Goal: Task Accomplishment & Management: Manage account settings

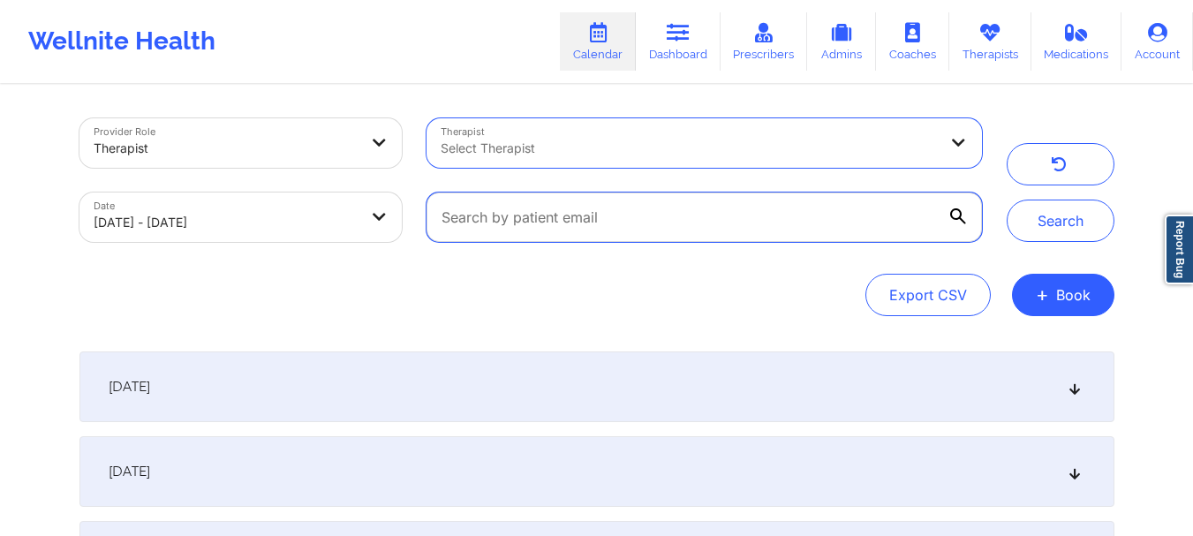
click at [511, 222] on input "text" at bounding box center [703, 216] width 555 height 49
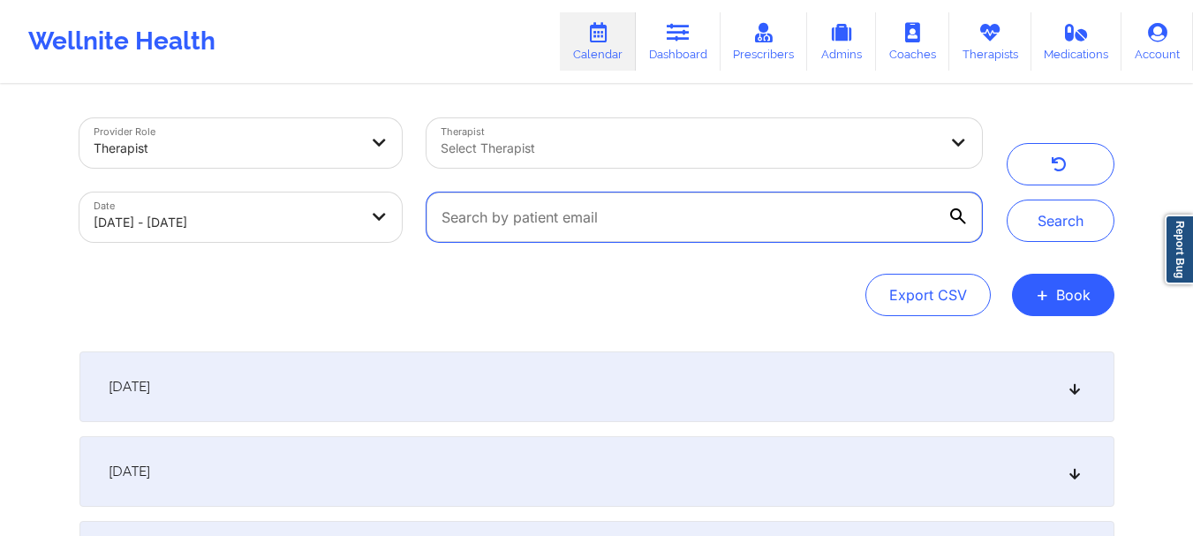
paste input "[EMAIL_ADDRESS][DOMAIN_NAME]"
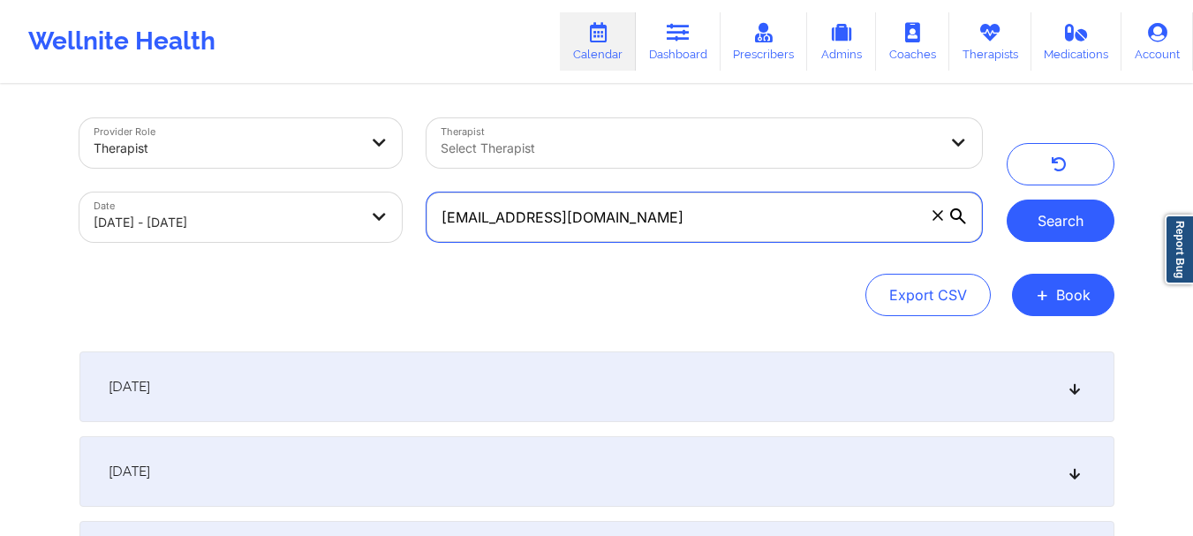
type input "[EMAIL_ADDRESS][DOMAIN_NAME]"
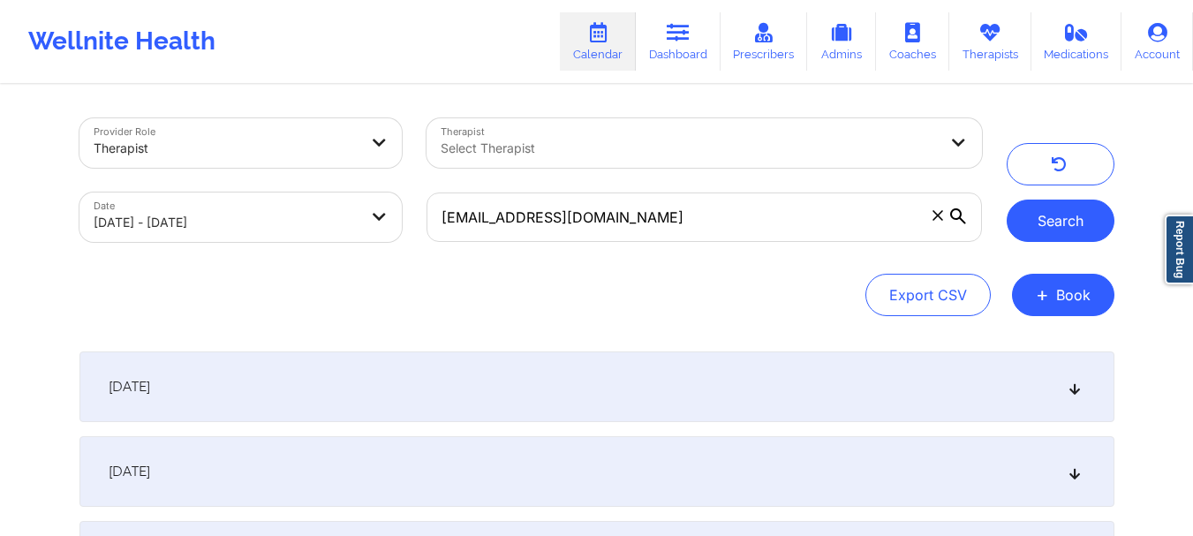
click at [1048, 230] on button "Search" at bounding box center [1061, 221] width 108 height 42
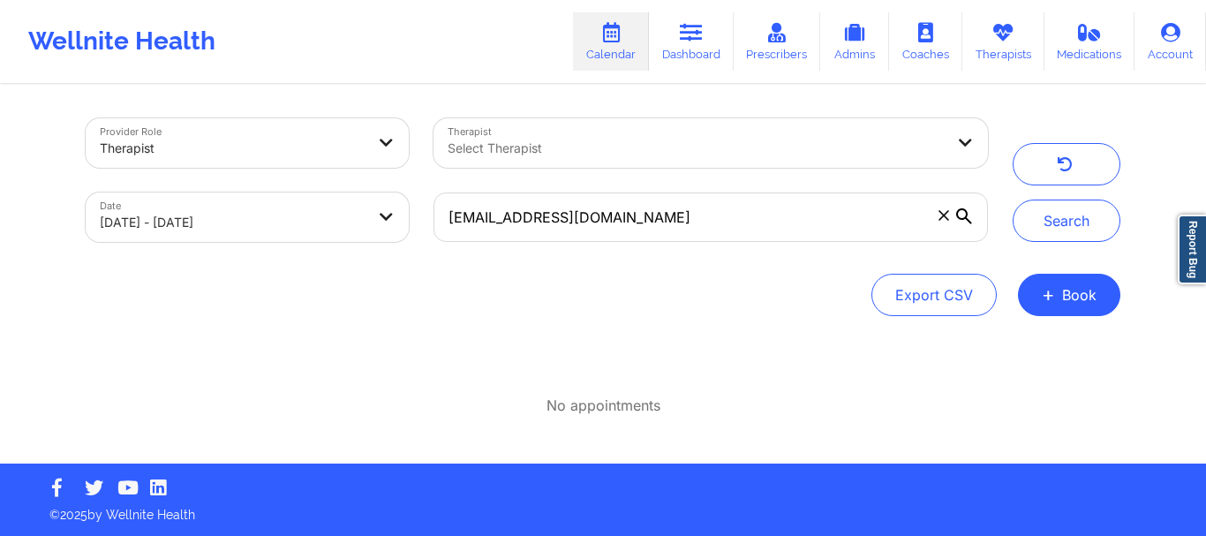
click at [257, 219] on body "Wellnite Health Calendar Dashboard Prescribers Admins Coaches Therapists Medica…" at bounding box center [603, 268] width 1206 height 536
select select "2025-8"
select select "2025-9"
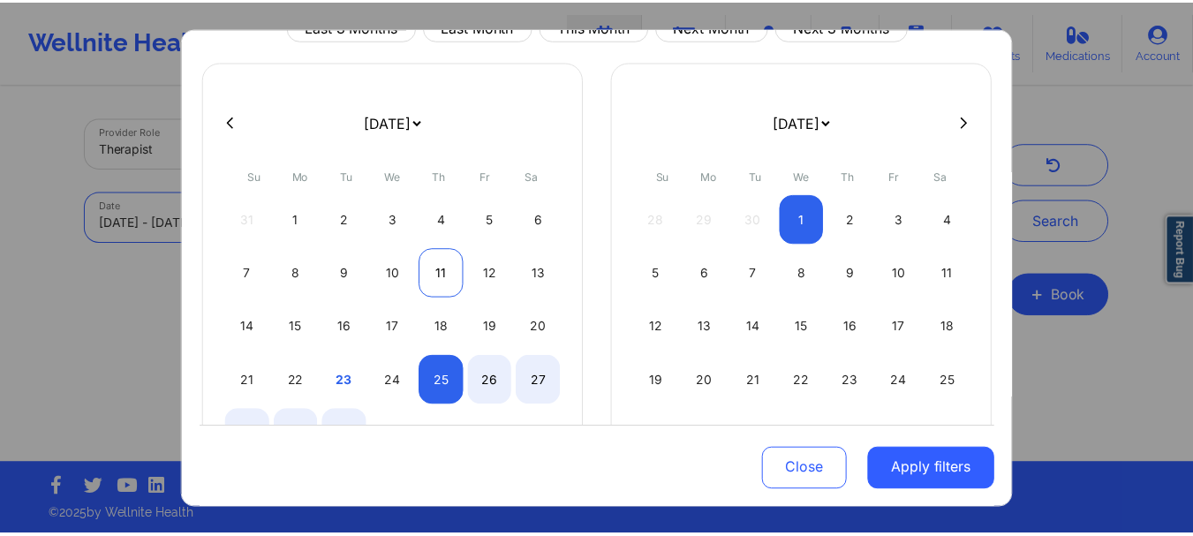
scroll to position [174, 0]
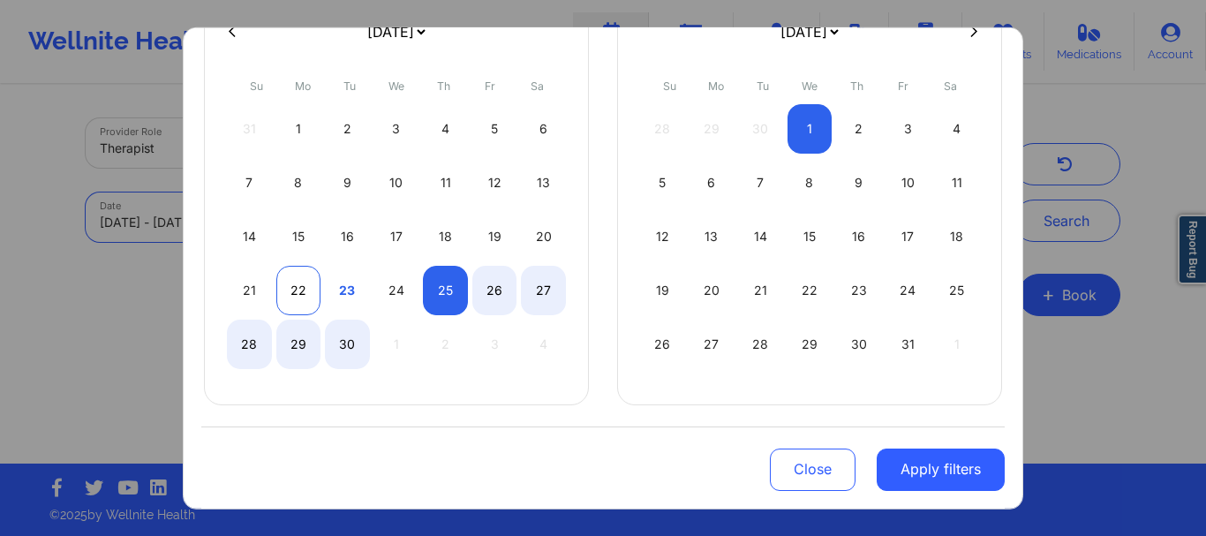
click at [311, 290] on div "22" at bounding box center [298, 289] width 45 height 49
select select "2025-8"
select select "2025-9"
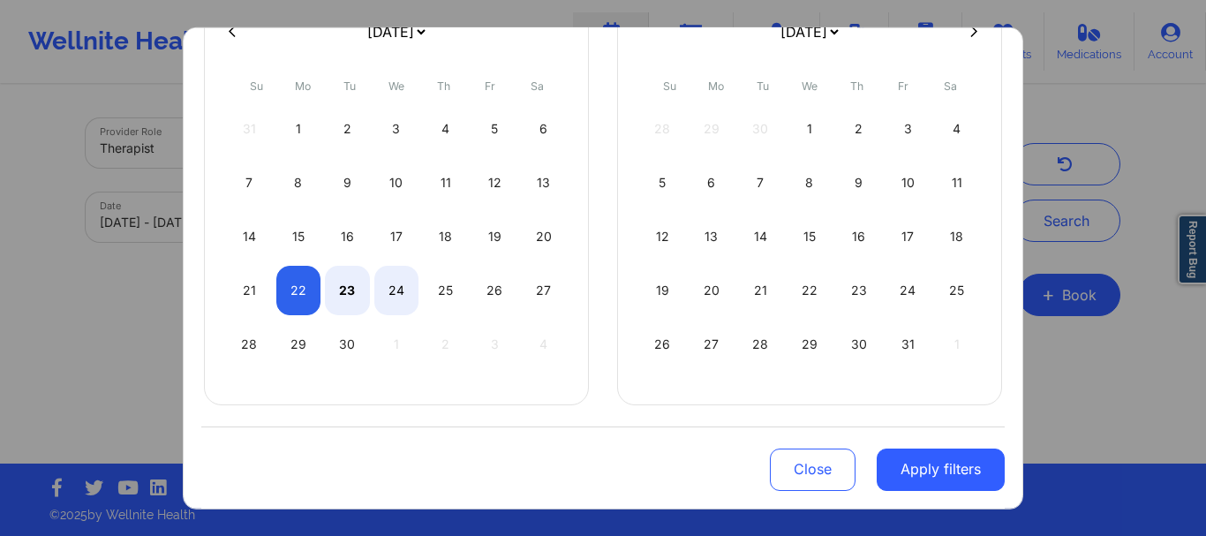
select select "2025-8"
select select "2025-9"
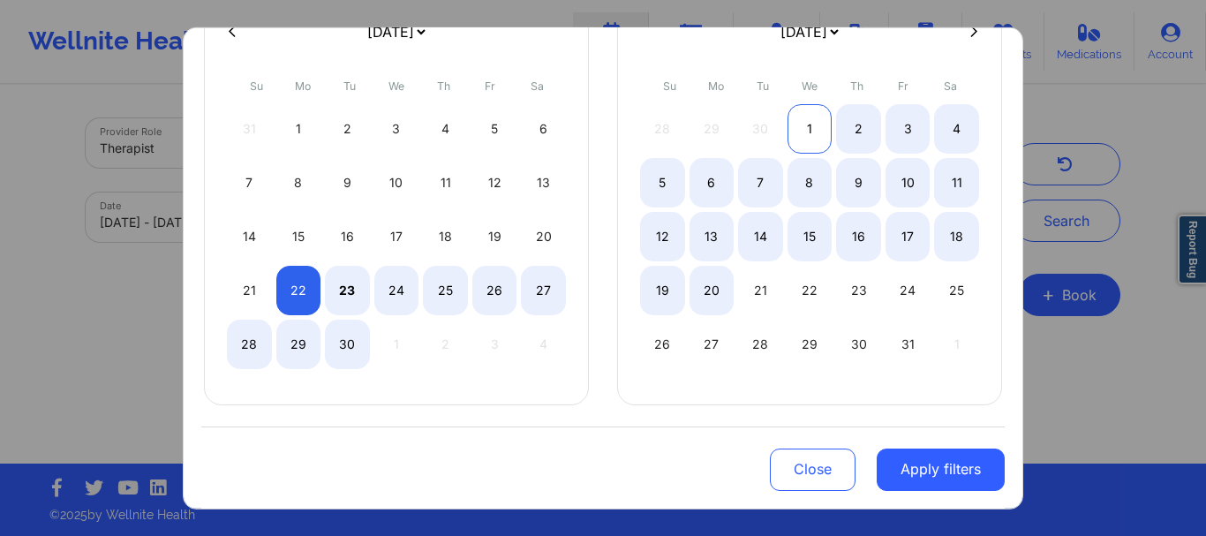
select select "2025-8"
select select "2025-9"
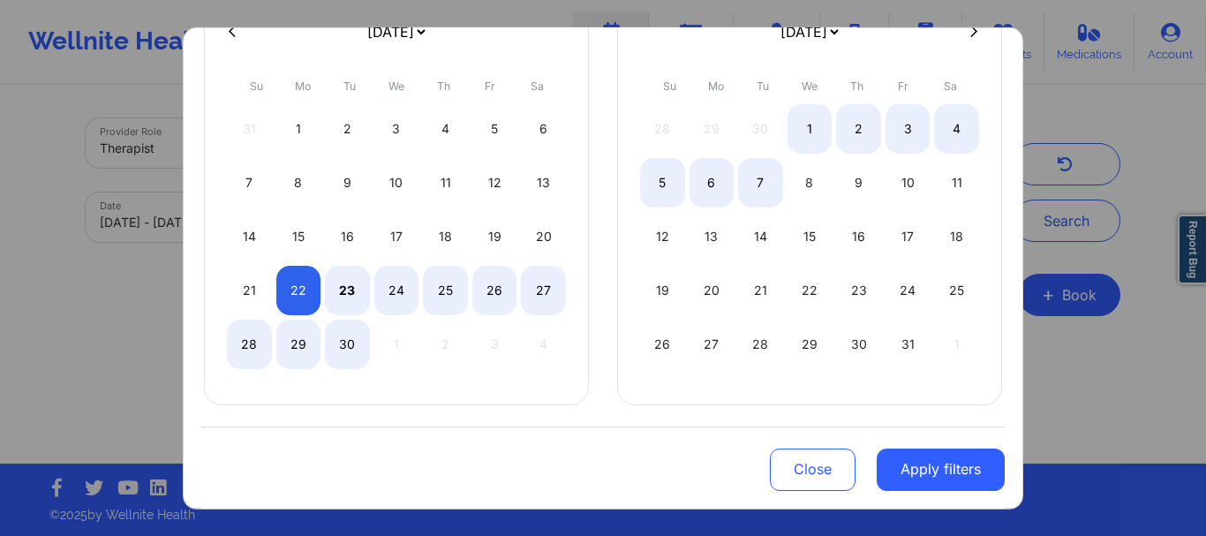
select select "2025-8"
select select "2025-9"
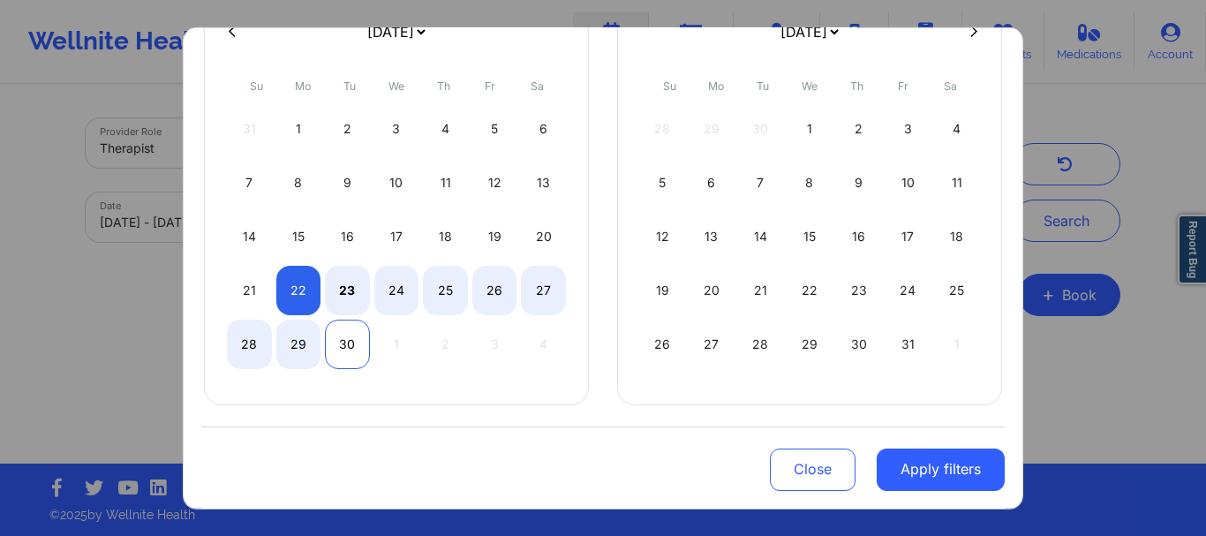
select select "2025-8"
select select "2025-9"
click at [341, 358] on div "30" at bounding box center [347, 343] width 45 height 49
select select "2025-8"
select select "2025-9"
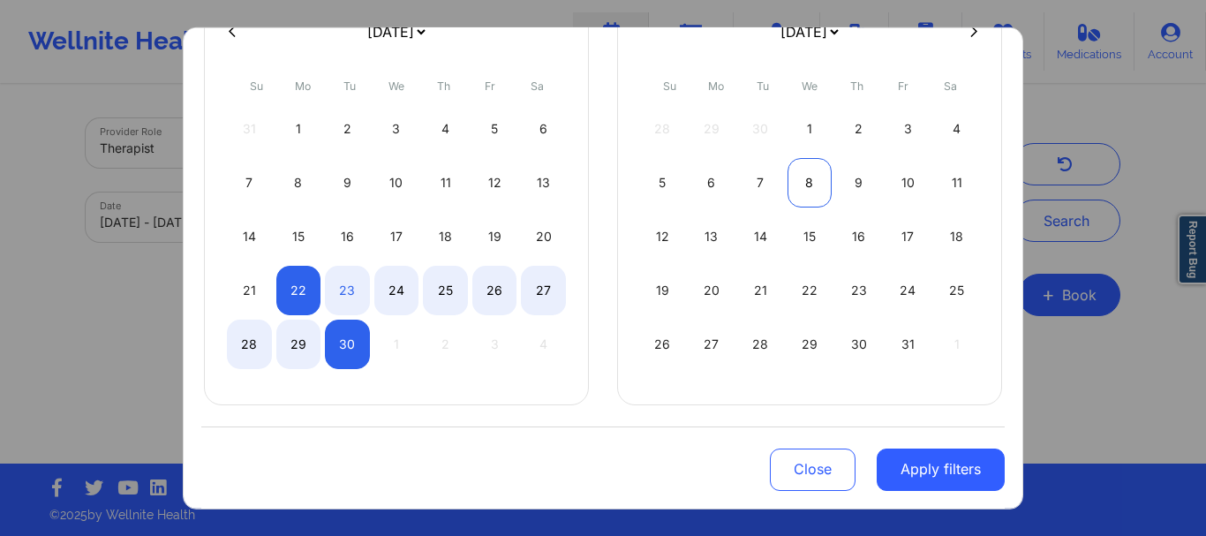
click at [813, 176] on div "8" at bounding box center [810, 181] width 45 height 49
select select "2025-9"
select select "2025-10"
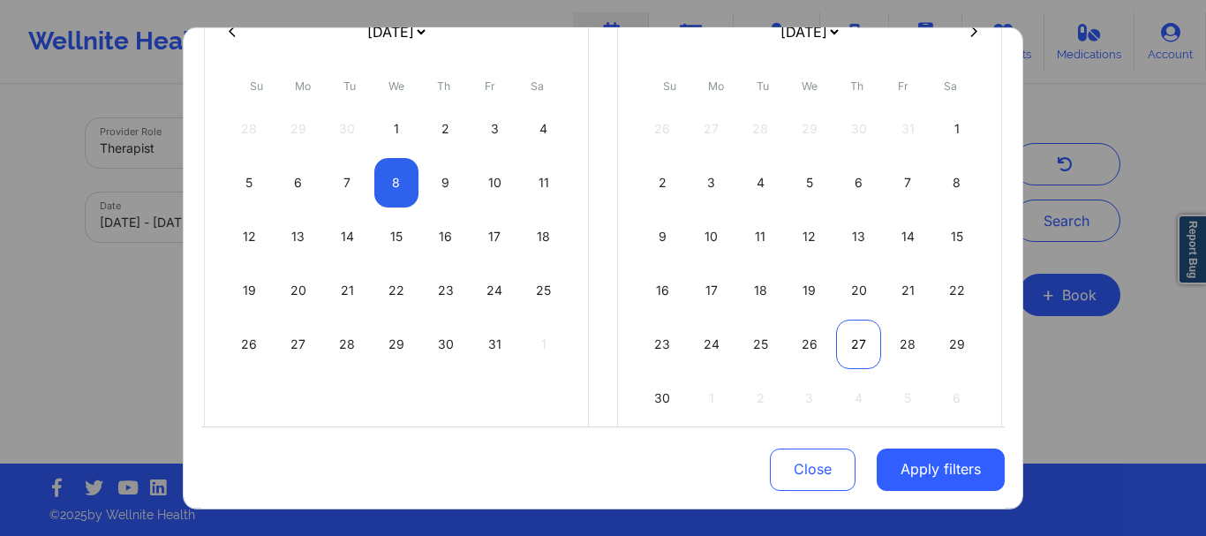
select select "2025-9"
select select "2025-10"
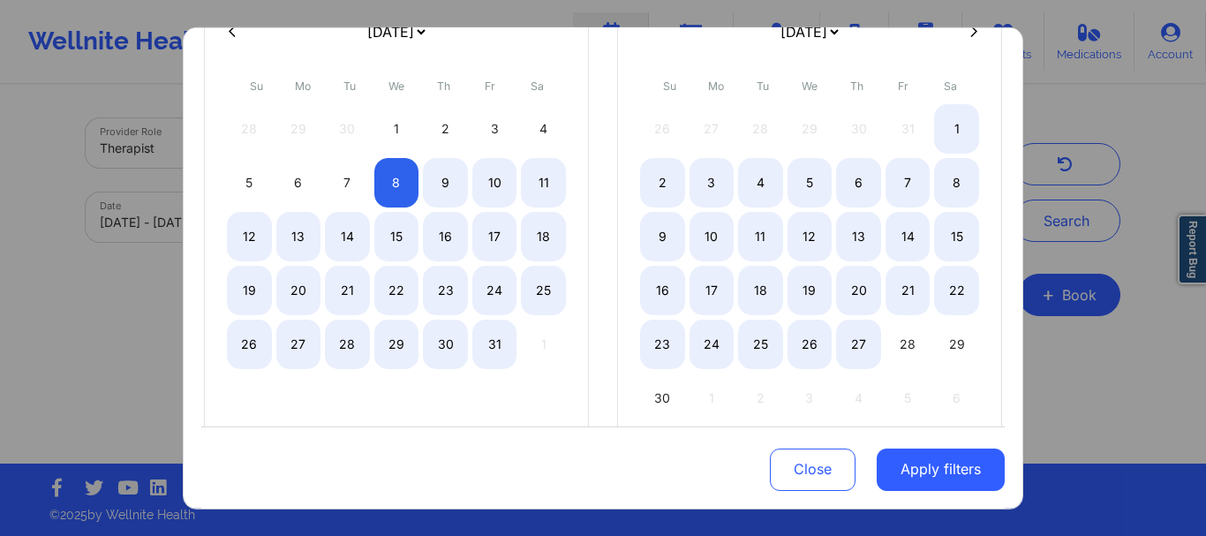
select select "2025-9"
select select "2025-10"
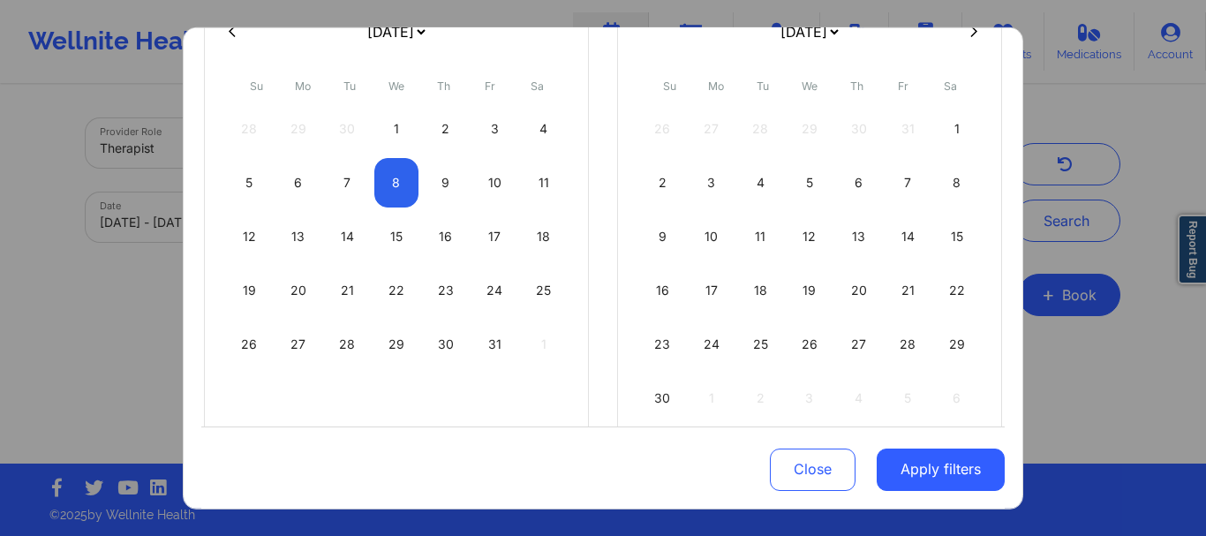
click at [240, 36] on button at bounding box center [232, 31] width 18 height 15
select select "2025-8"
select select "2025-9"
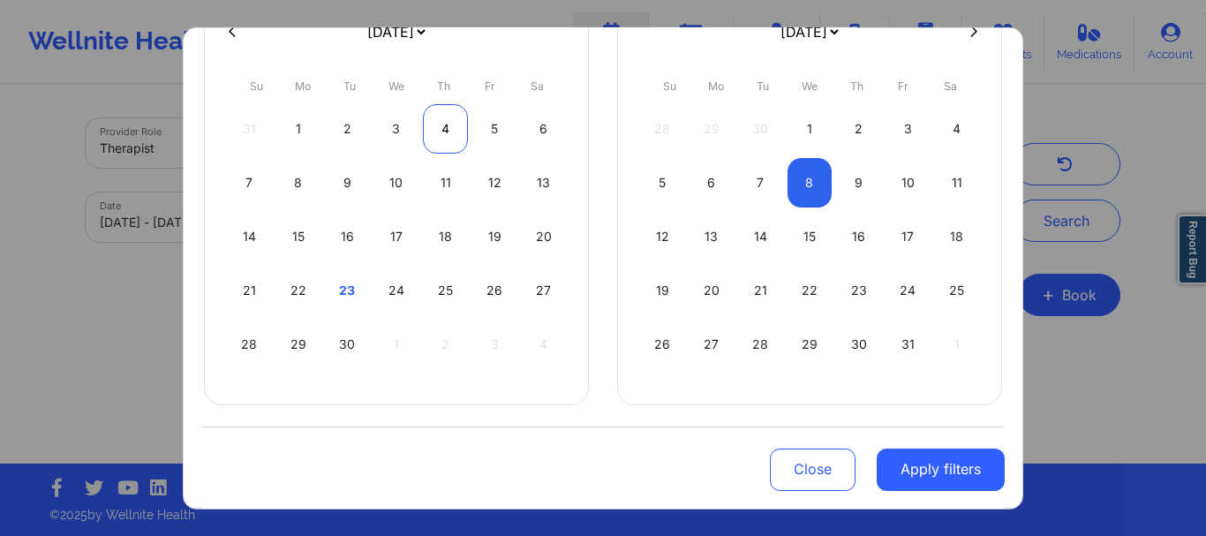
select select "2025-8"
select select "2025-9"
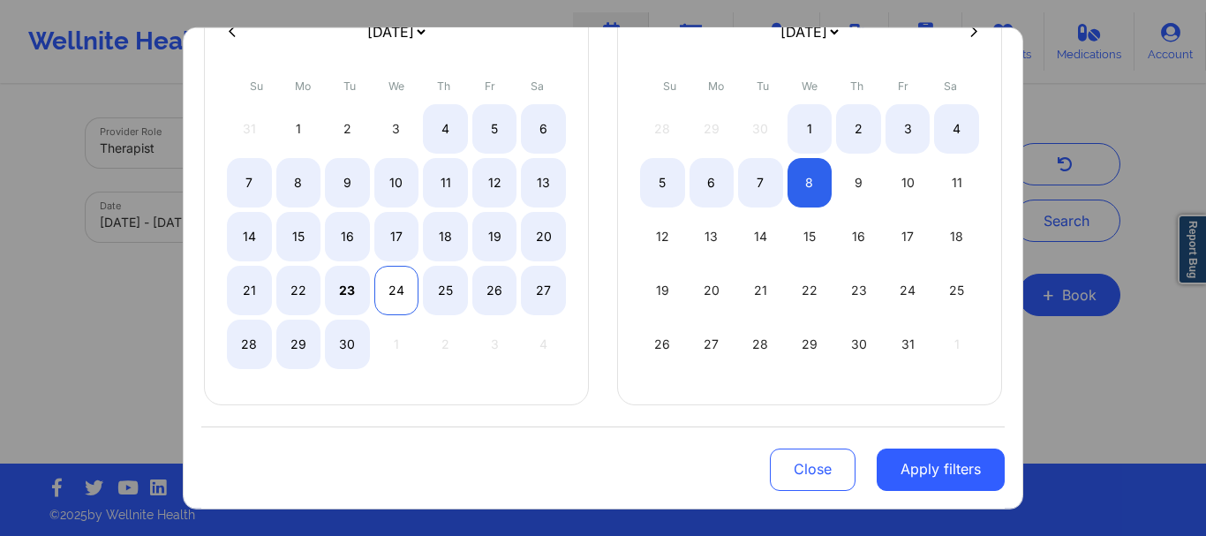
select select "2025-8"
select select "2025-9"
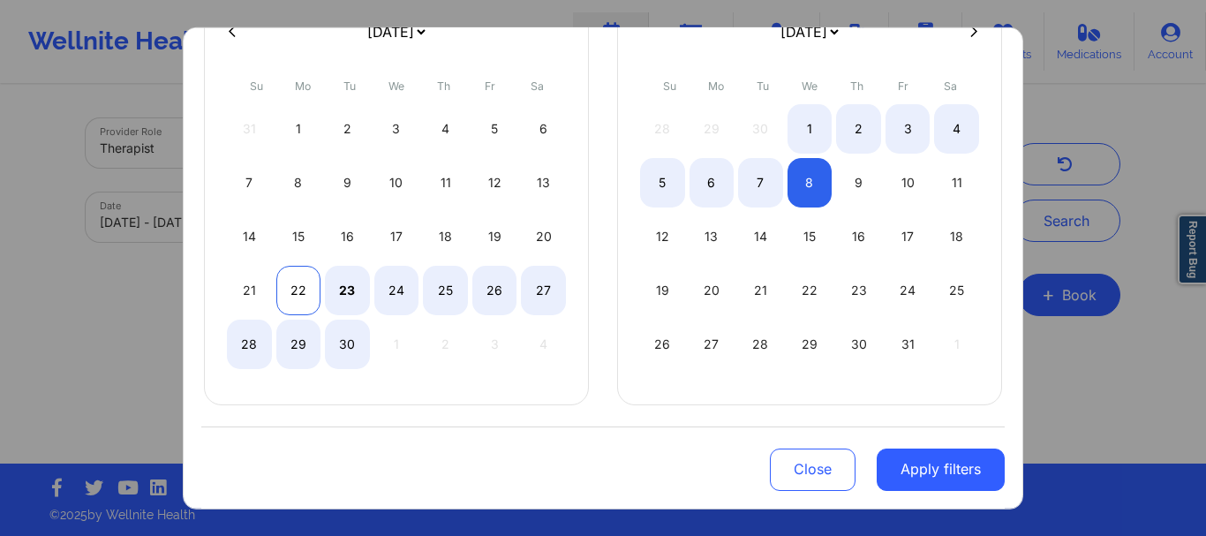
select select "2025-8"
select select "2025-9"
select select "2025-8"
select select "2025-9"
click at [252, 291] on div "21" at bounding box center [249, 289] width 45 height 49
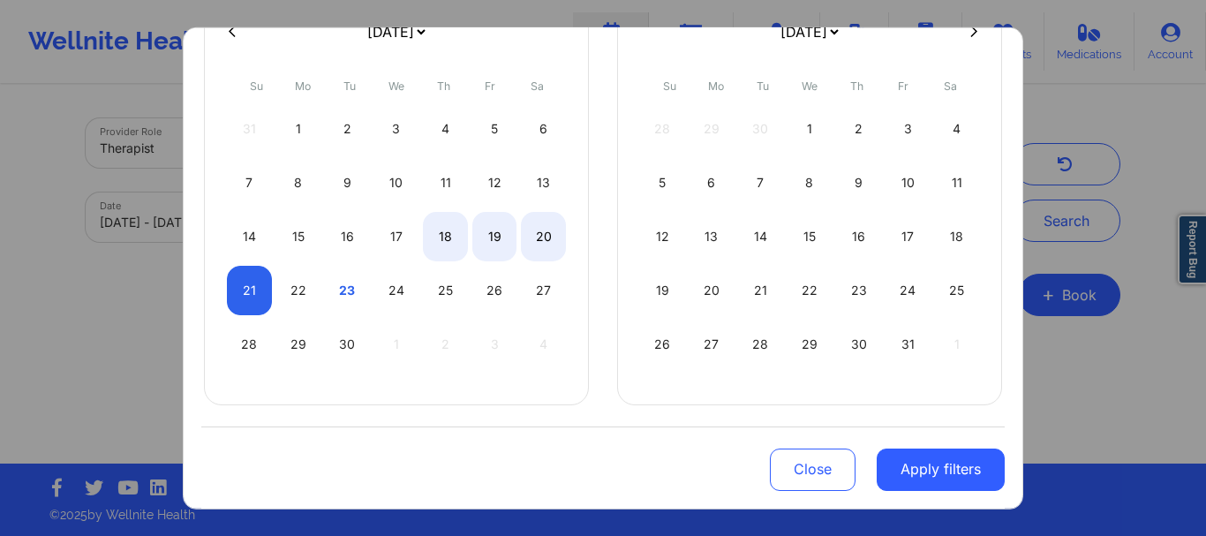
select select "2025-8"
select select "2025-9"
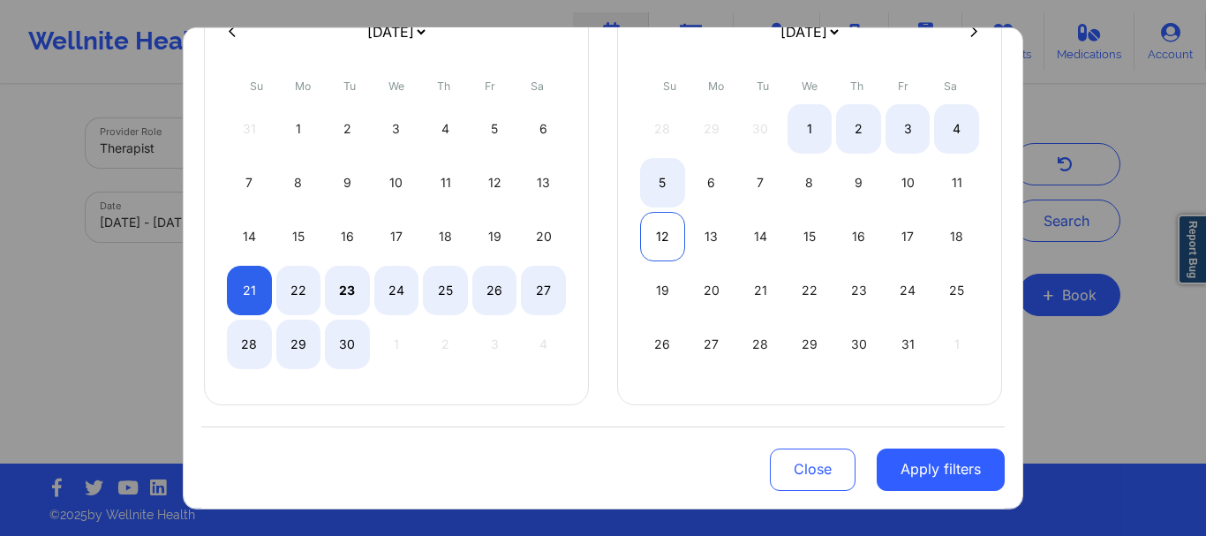
select select "2025-8"
select select "2025-9"
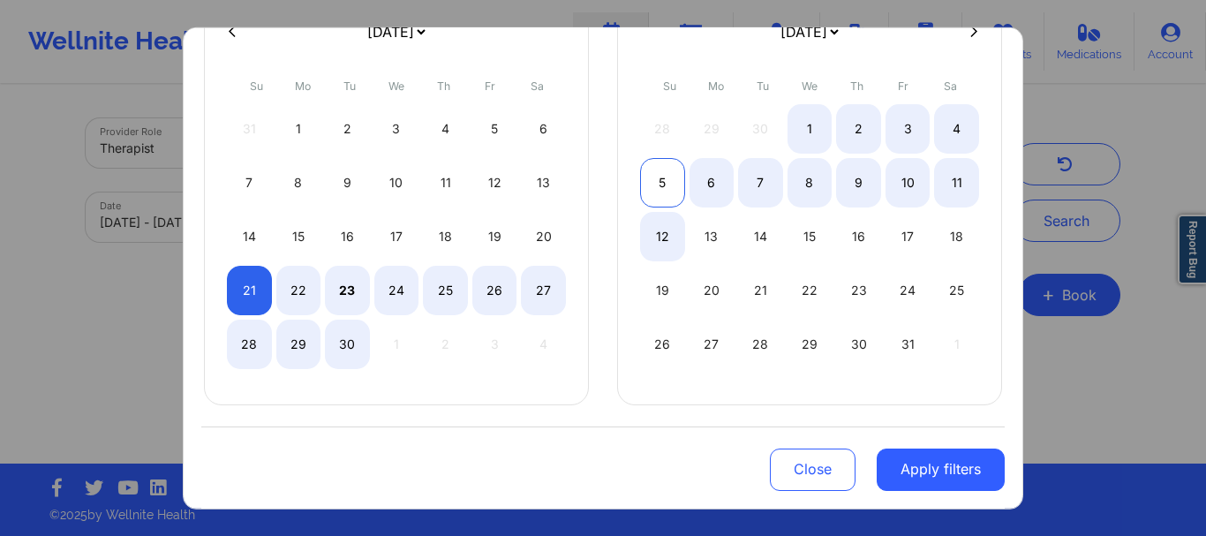
select select "2025-8"
select select "2025-9"
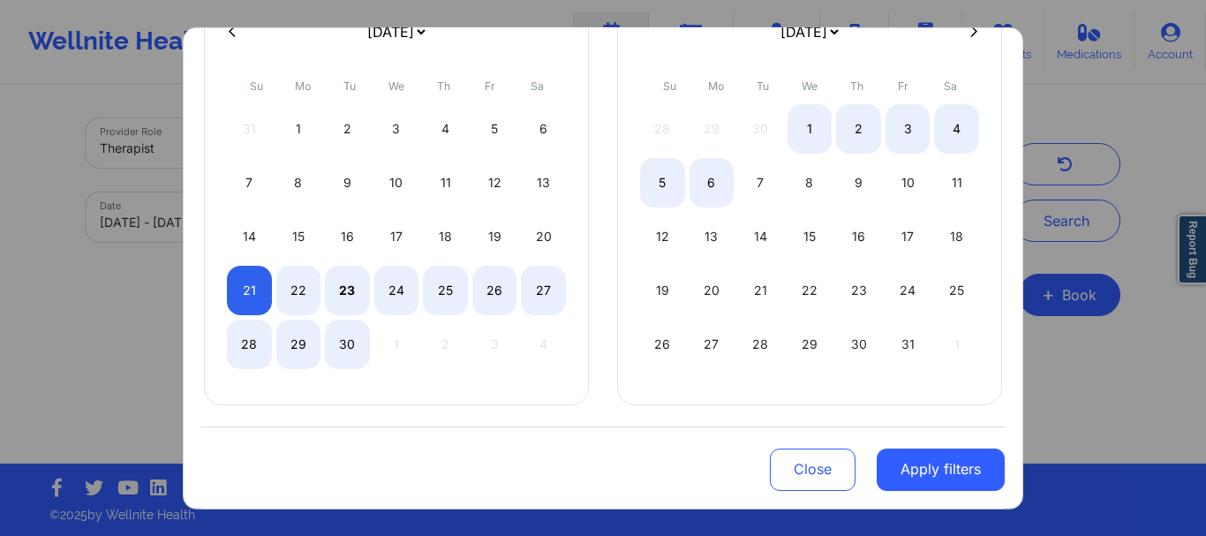
select select "2025-8"
select select "2025-9"
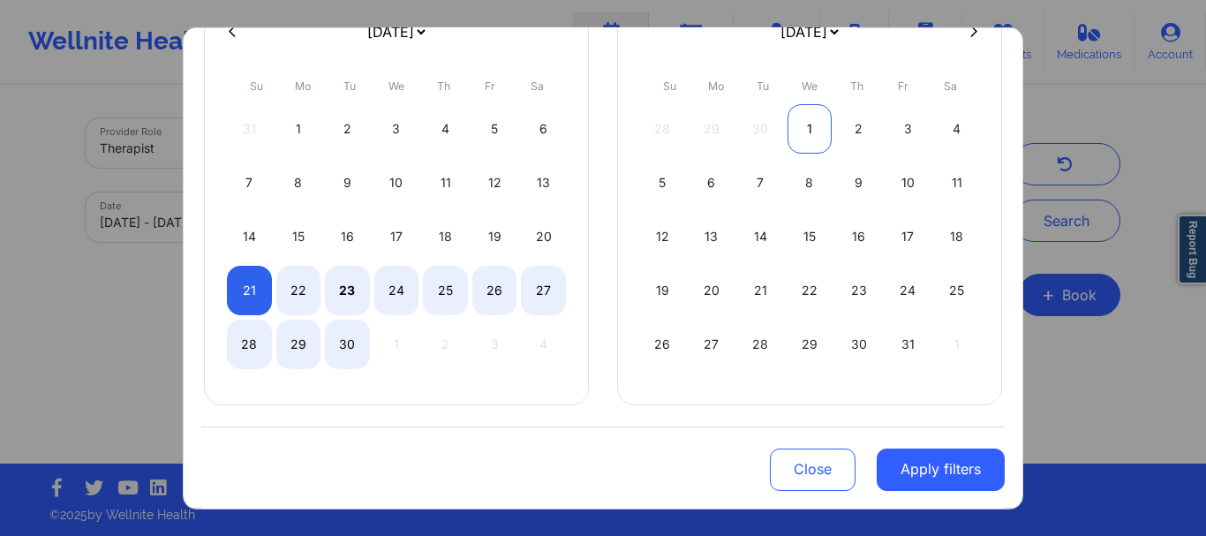
select select "2025-8"
select select "2025-9"
click at [804, 125] on div "1" at bounding box center [810, 127] width 45 height 49
select select "2025-8"
select select "2025-9"
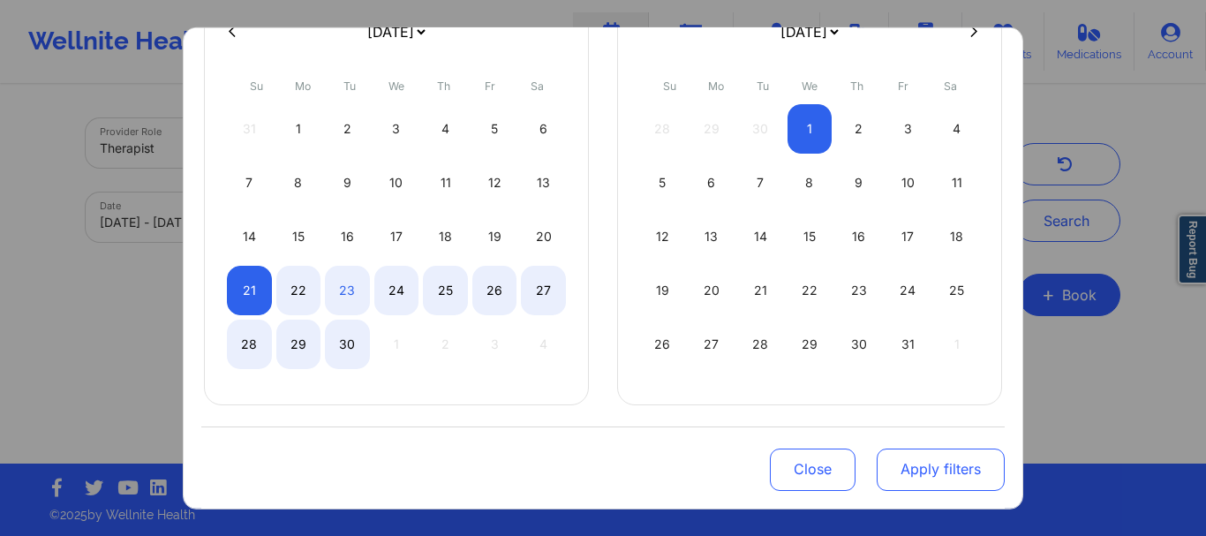
click at [903, 467] on button "Apply filters" at bounding box center [941, 469] width 128 height 42
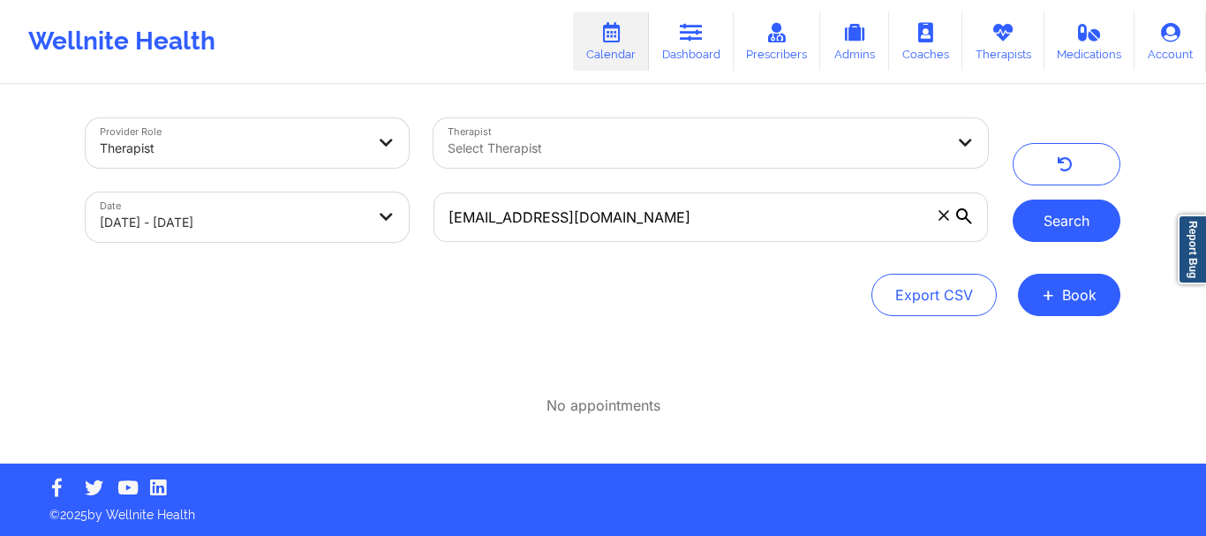
click at [1053, 218] on button "Search" at bounding box center [1067, 221] width 108 height 42
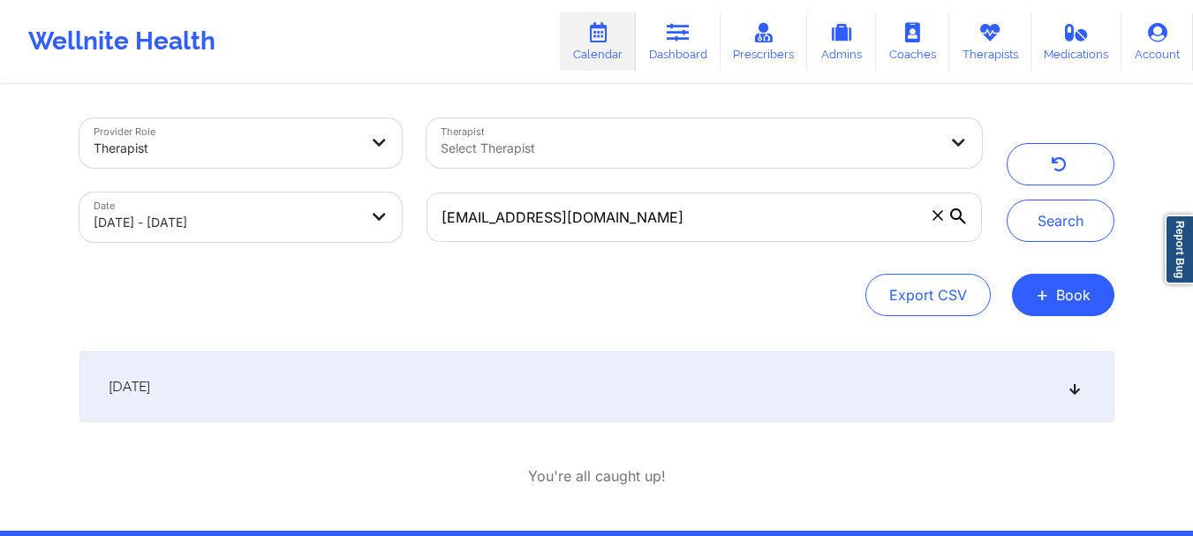
click at [317, 388] on div "[DATE]" at bounding box center [596, 386] width 1035 height 71
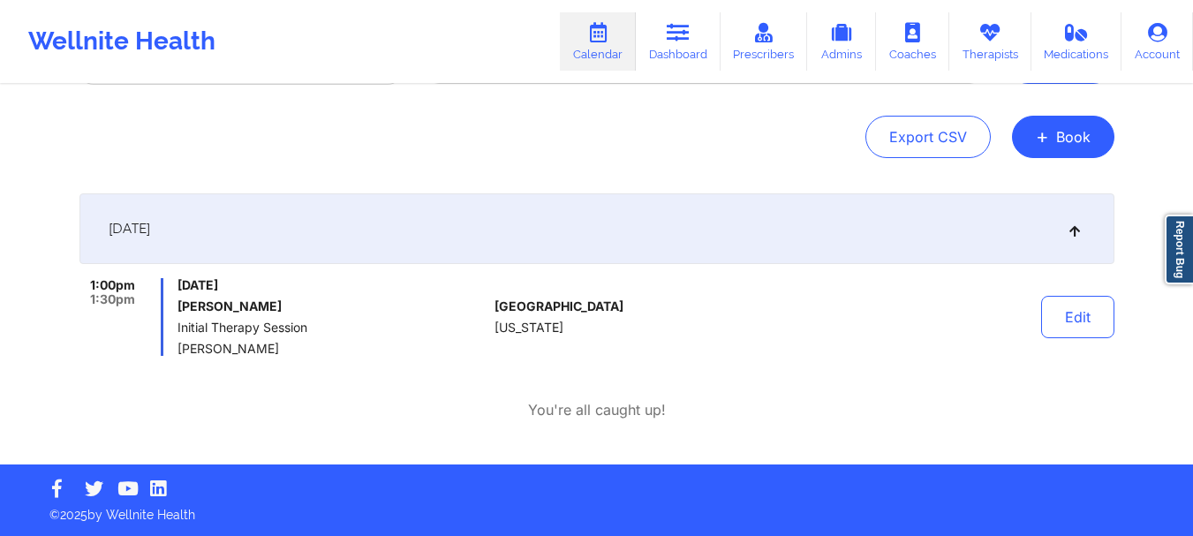
scroll to position [0, 0]
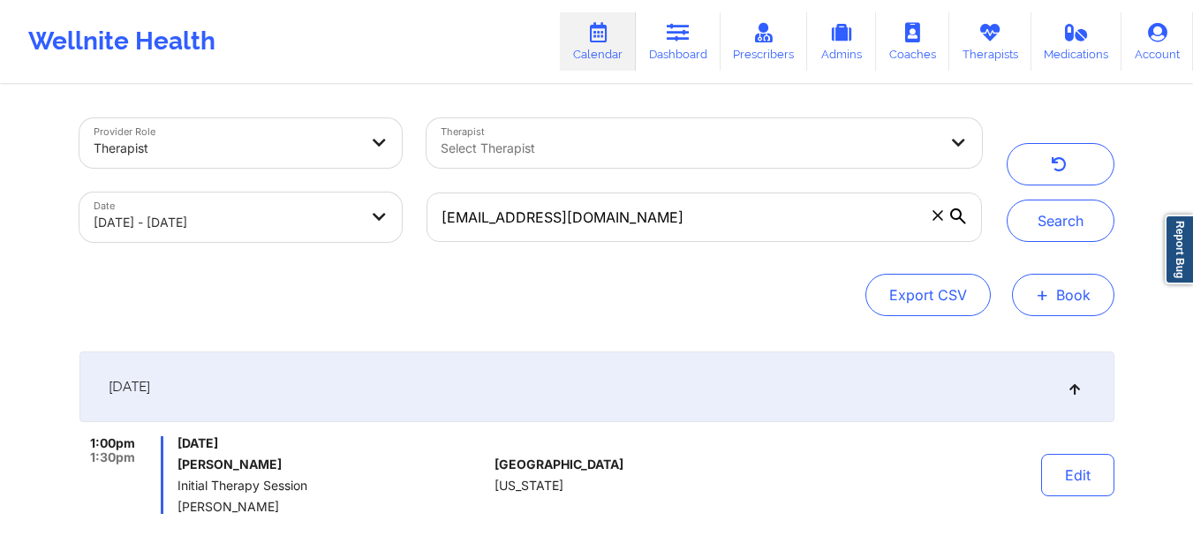
click at [934, 213] on icon at bounding box center [937, 215] width 10 height 10
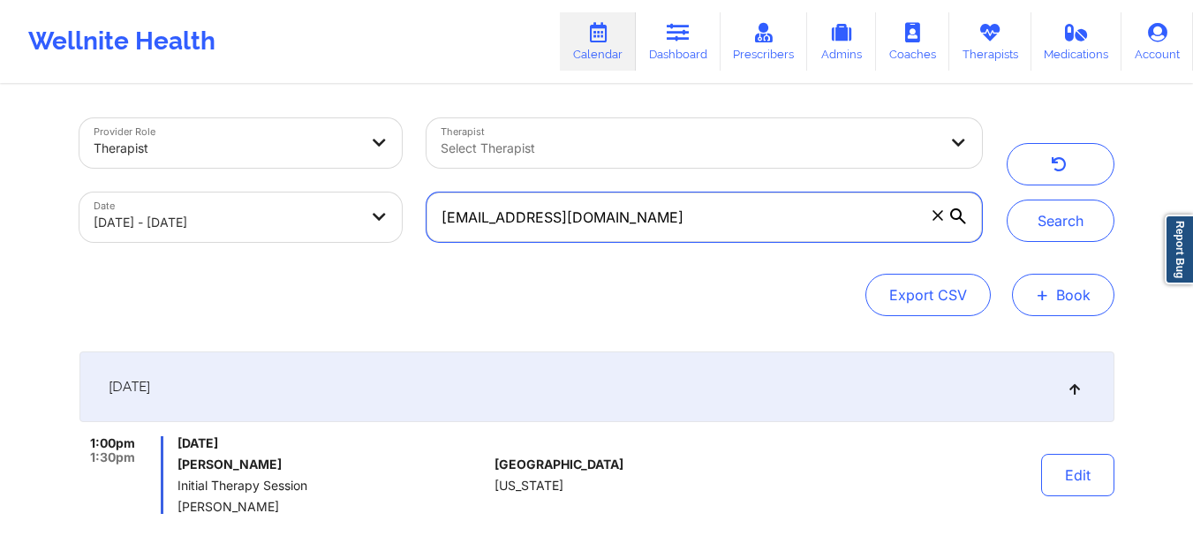
click at [934, 213] on input "[EMAIL_ADDRESS][DOMAIN_NAME]" at bounding box center [703, 216] width 555 height 49
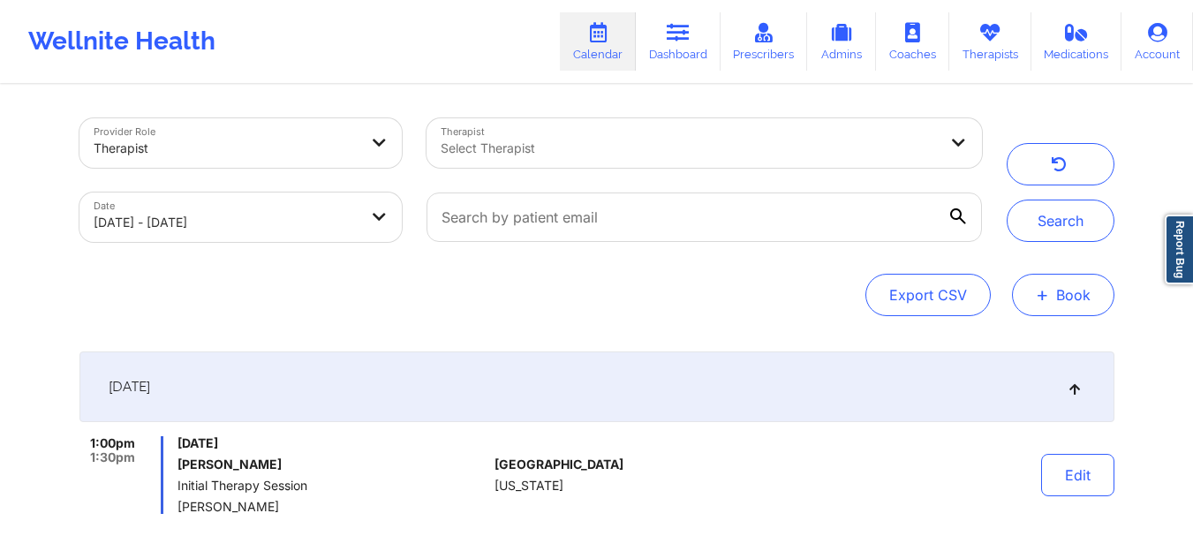
click at [1043, 291] on span "+" at bounding box center [1042, 295] width 13 height 10
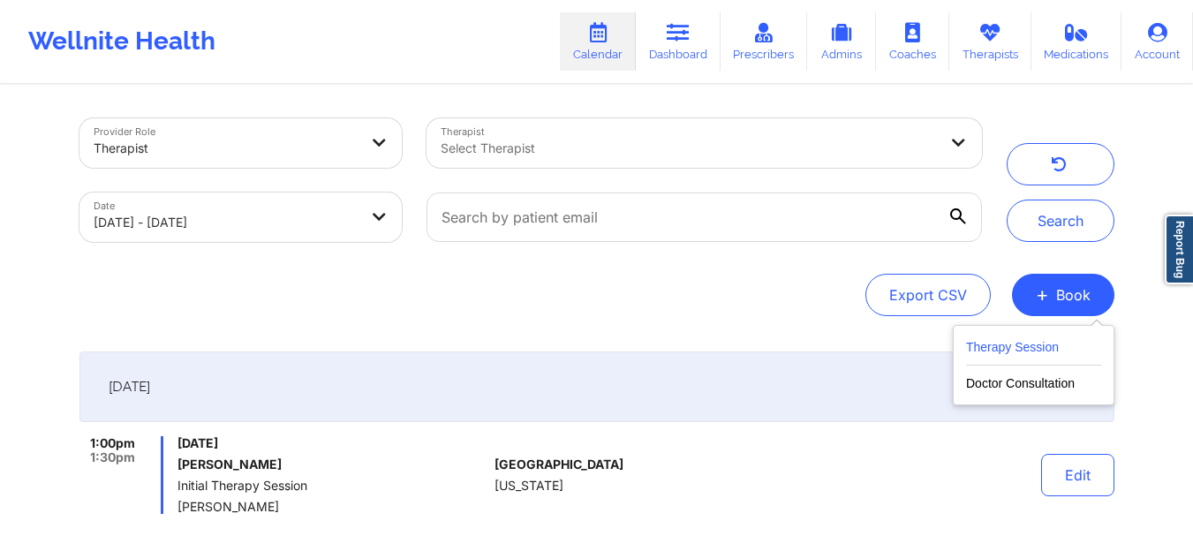
click at [1014, 347] on button "Therapy Session" at bounding box center [1033, 350] width 135 height 29
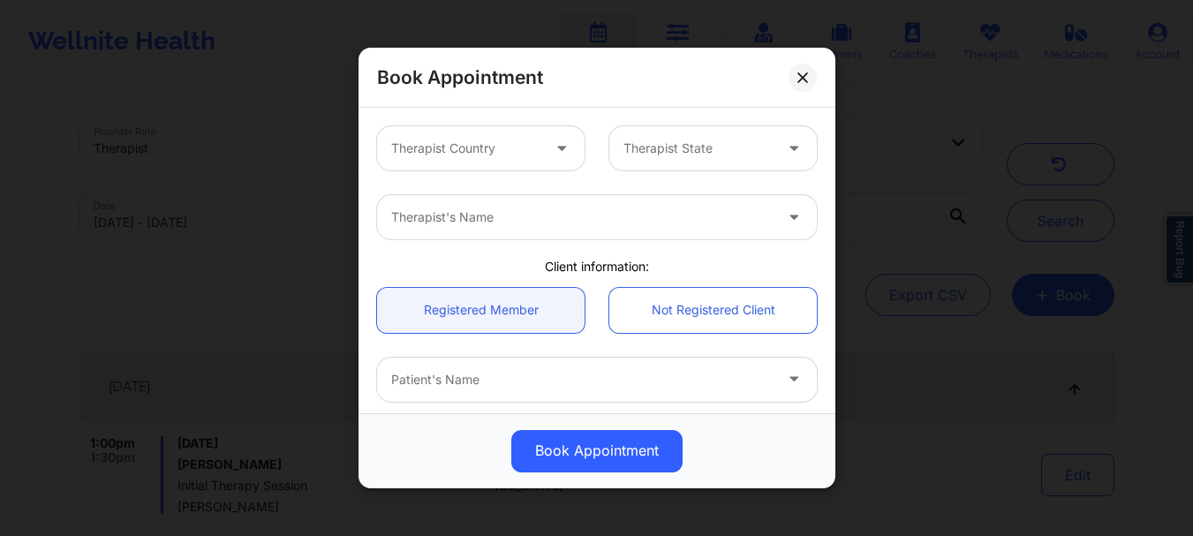
click at [494, 151] on div at bounding box center [465, 148] width 149 height 21
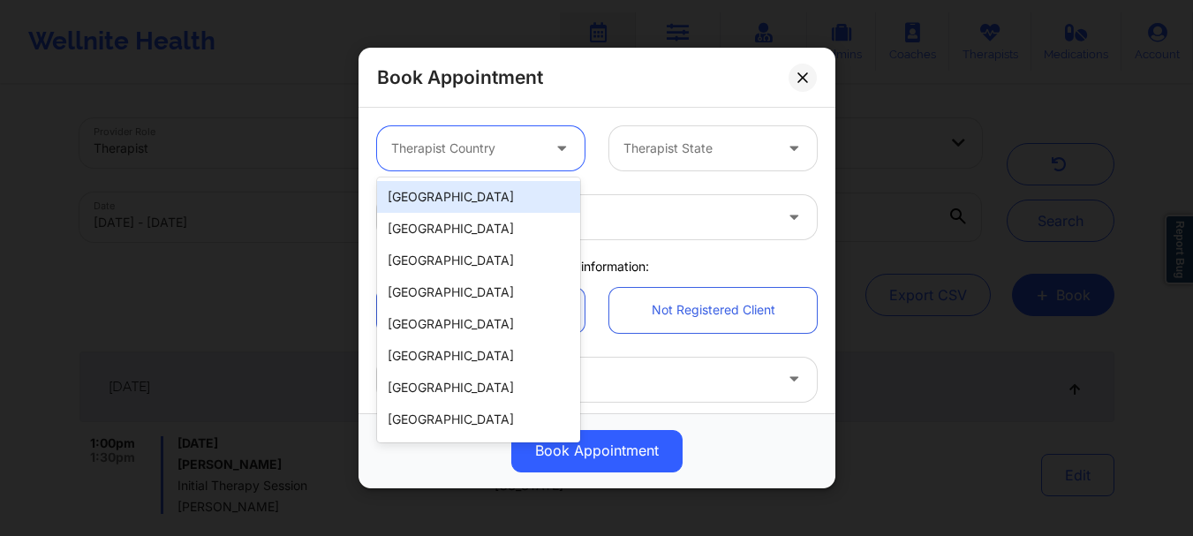
click at [484, 207] on div "[GEOGRAPHIC_DATA]" at bounding box center [478, 197] width 203 height 32
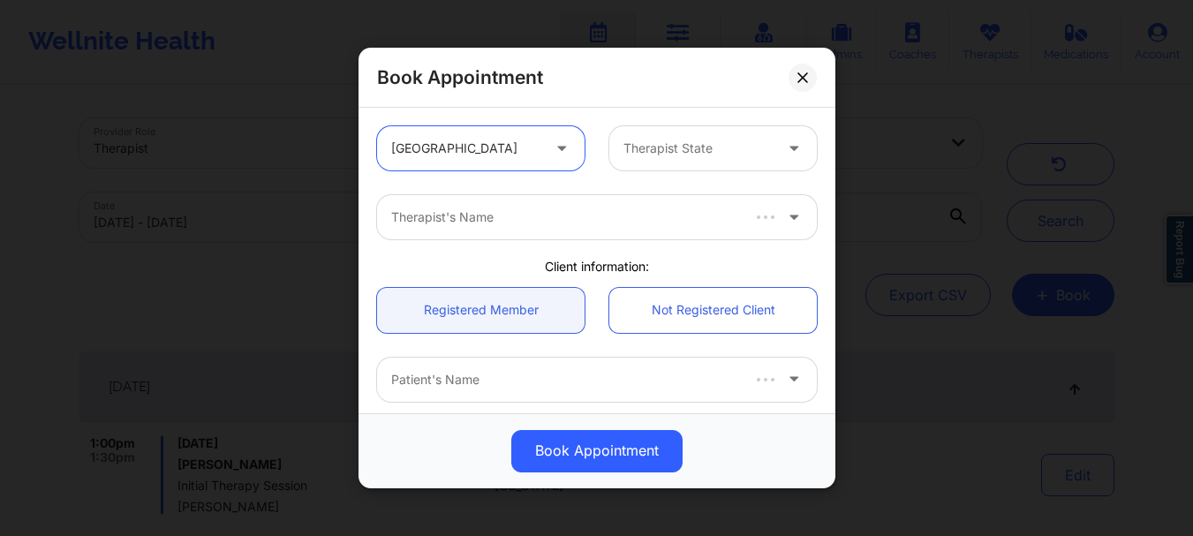
click at [667, 150] on div at bounding box center [697, 148] width 149 height 21
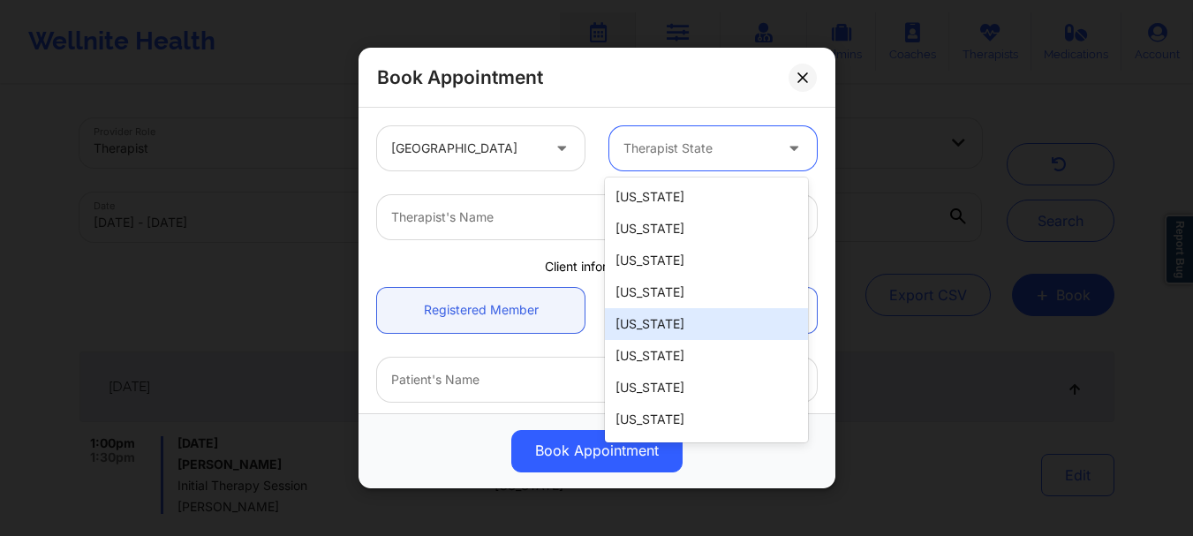
click at [677, 331] on div "[US_STATE]" at bounding box center [706, 324] width 203 height 32
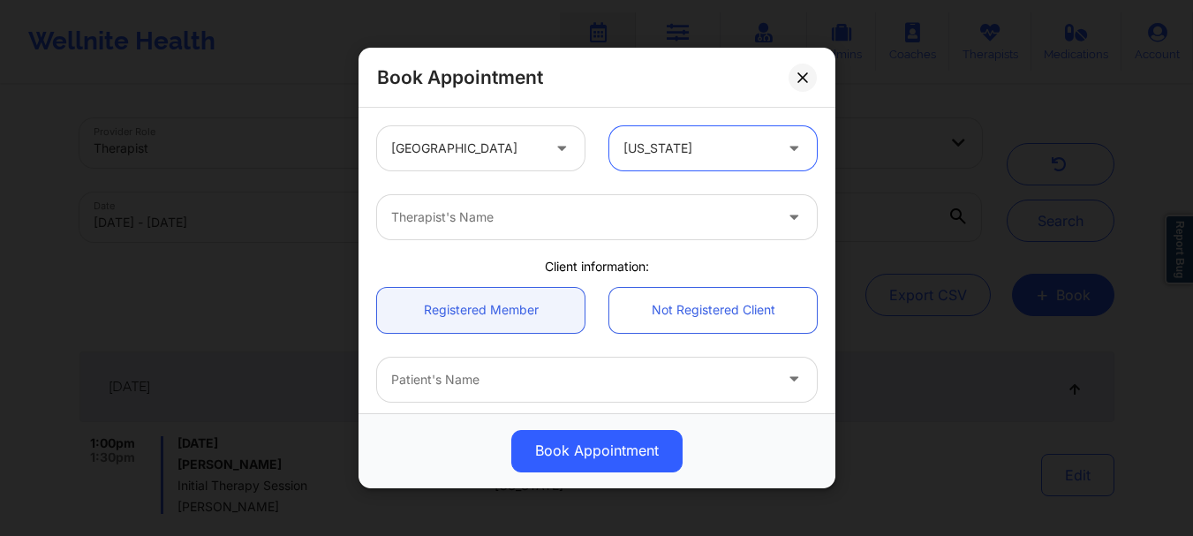
click at [536, 221] on div at bounding box center [581, 217] width 381 height 21
click at [464, 215] on div at bounding box center [581, 217] width 381 height 21
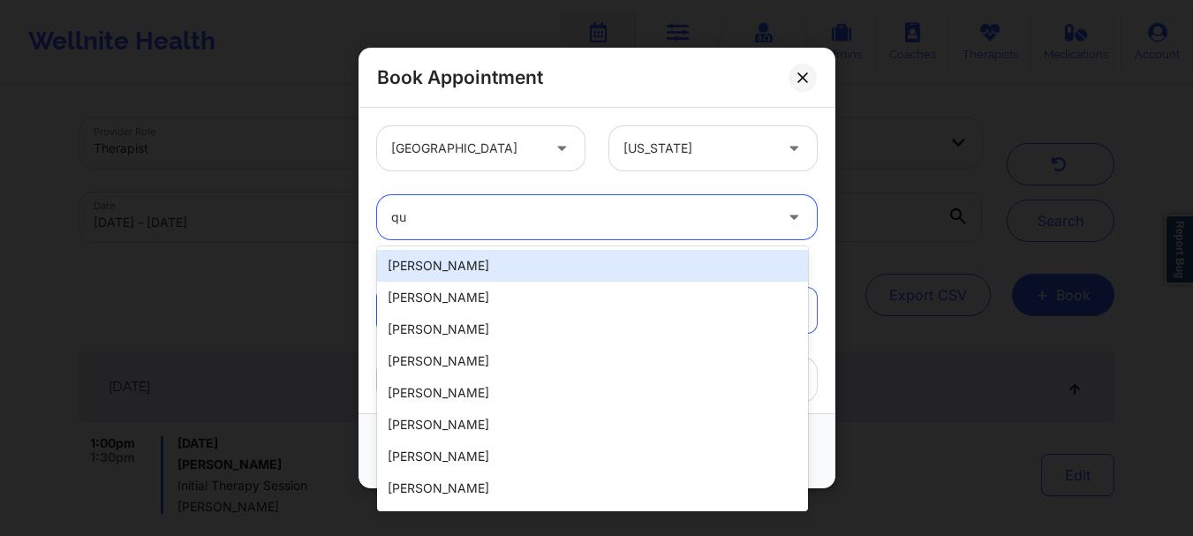
type input "qu"
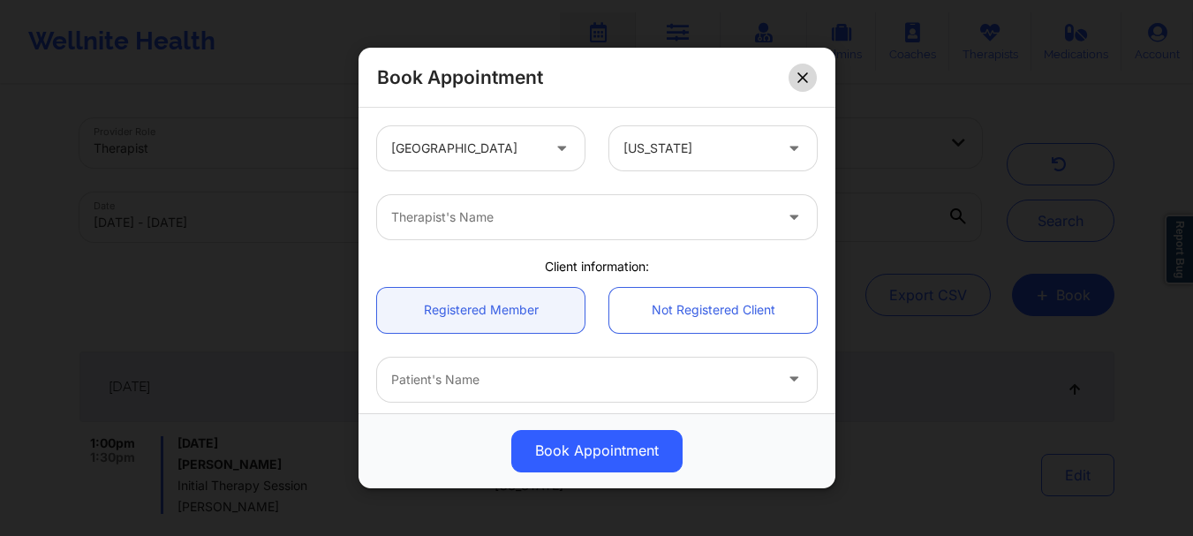
click at [802, 73] on icon at bounding box center [802, 77] width 11 height 11
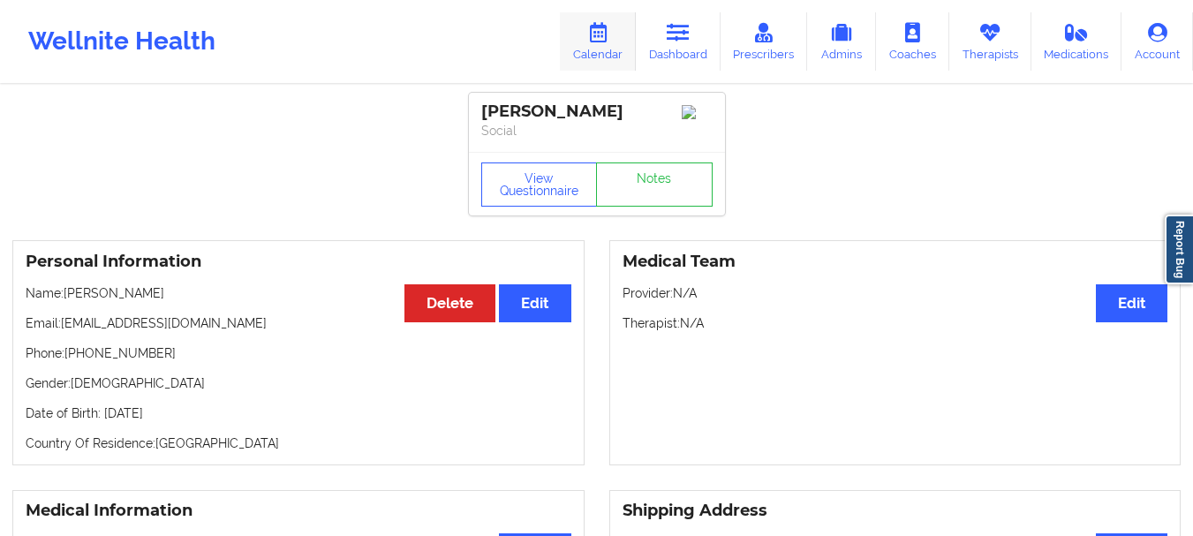
click at [601, 39] on icon at bounding box center [597, 32] width 23 height 19
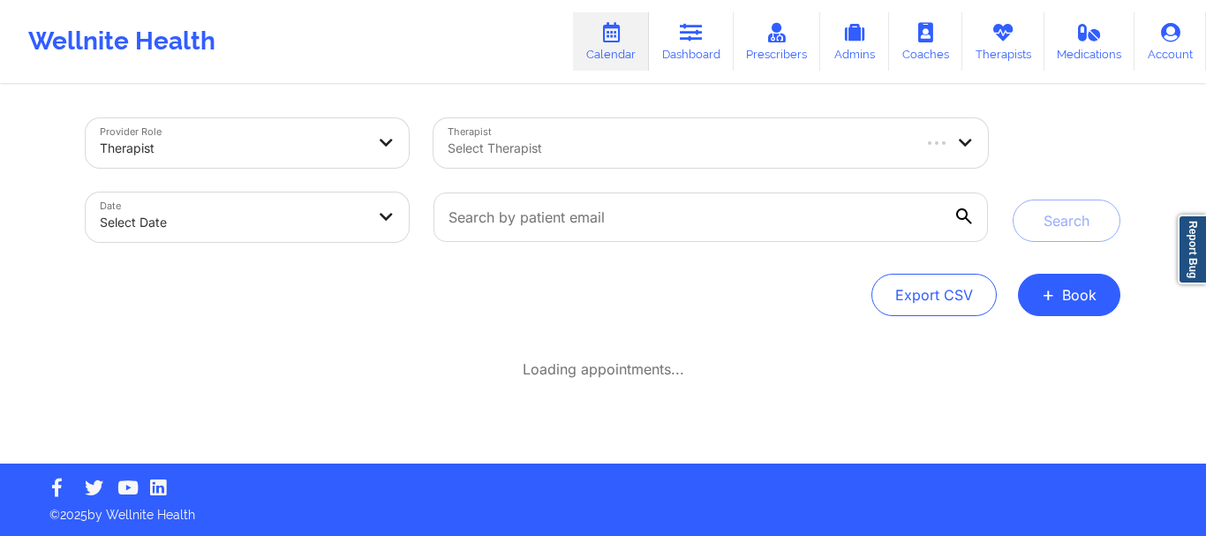
click at [560, 112] on div "Therapist Select Therapist" at bounding box center [710, 143] width 579 height 74
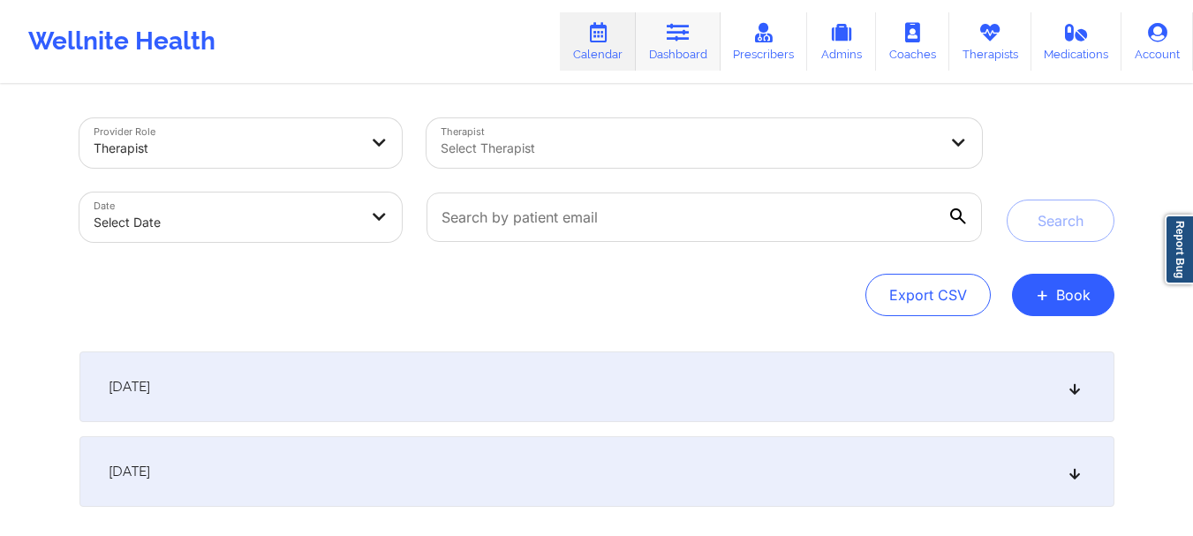
click at [666, 57] on link "Dashboard" at bounding box center [678, 41] width 85 height 58
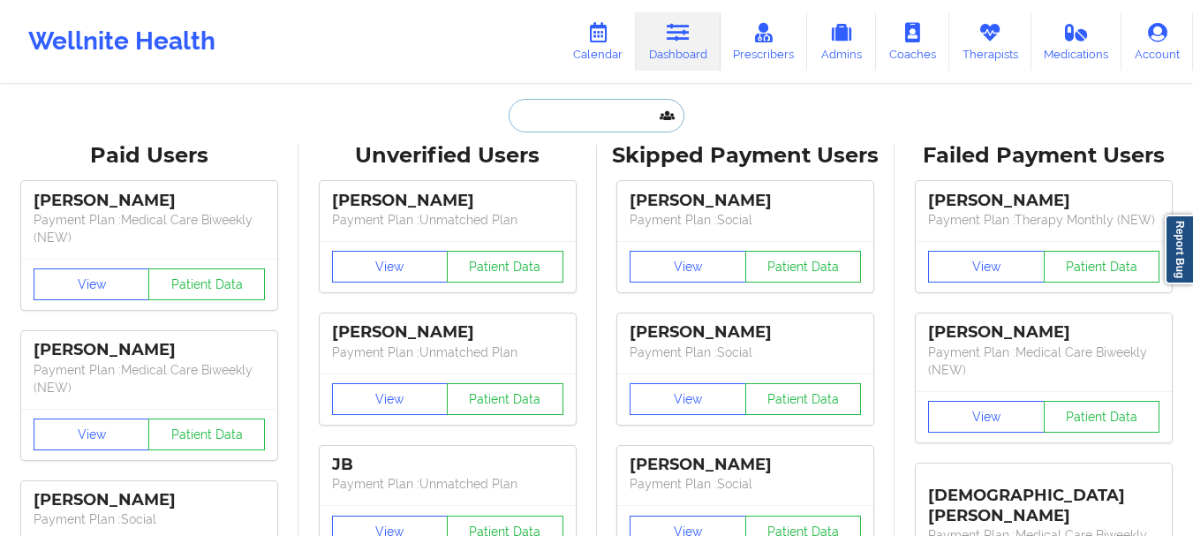
click at [598, 109] on input "text" at bounding box center [596, 116] width 175 height 34
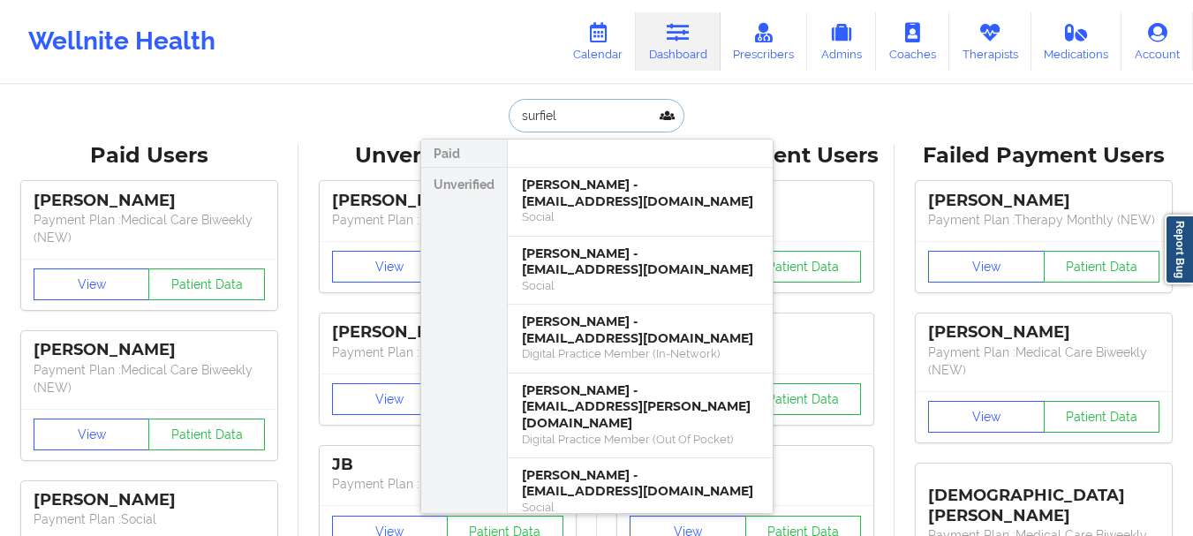
type input "surfield"
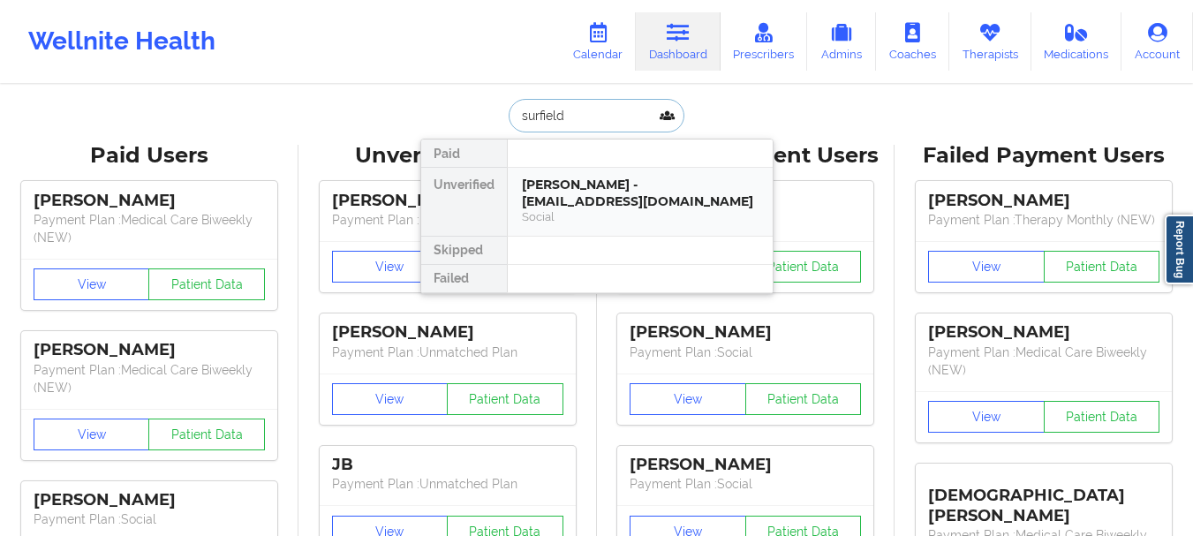
click at [585, 218] on div "Social" at bounding box center [640, 216] width 237 height 15
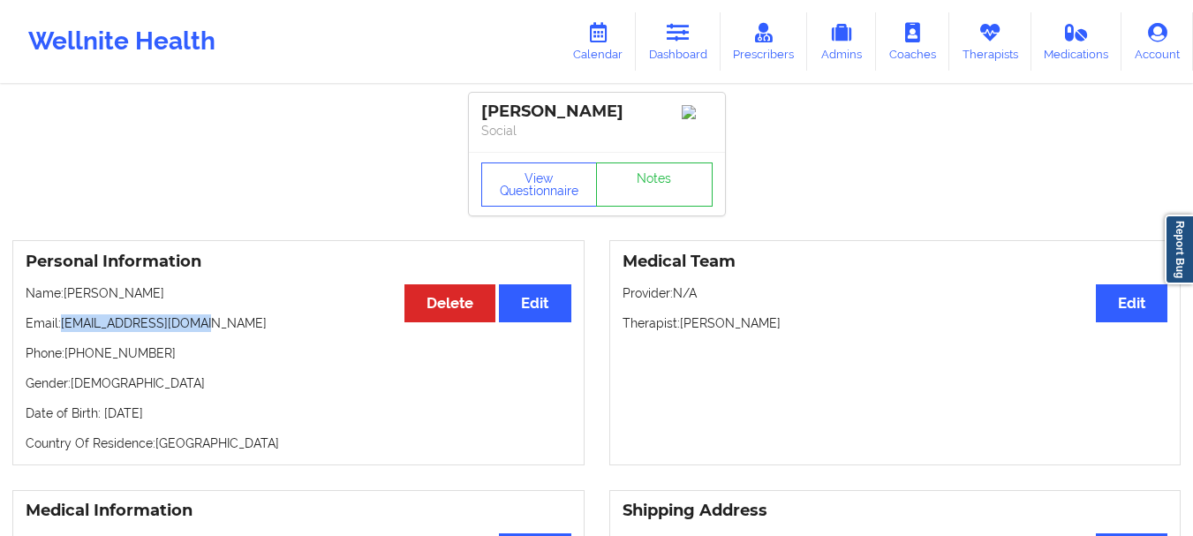
drag, startPoint x: 62, startPoint y: 325, endPoint x: 222, endPoint y: 328, distance: 159.8
click at [222, 328] on p "Email: [EMAIL_ADDRESS][DOMAIN_NAME]" at bounding box center [299, 323] width 546 height 18
copy p "[EMAIL_ADDRESS][DOMAIN_NAME]"
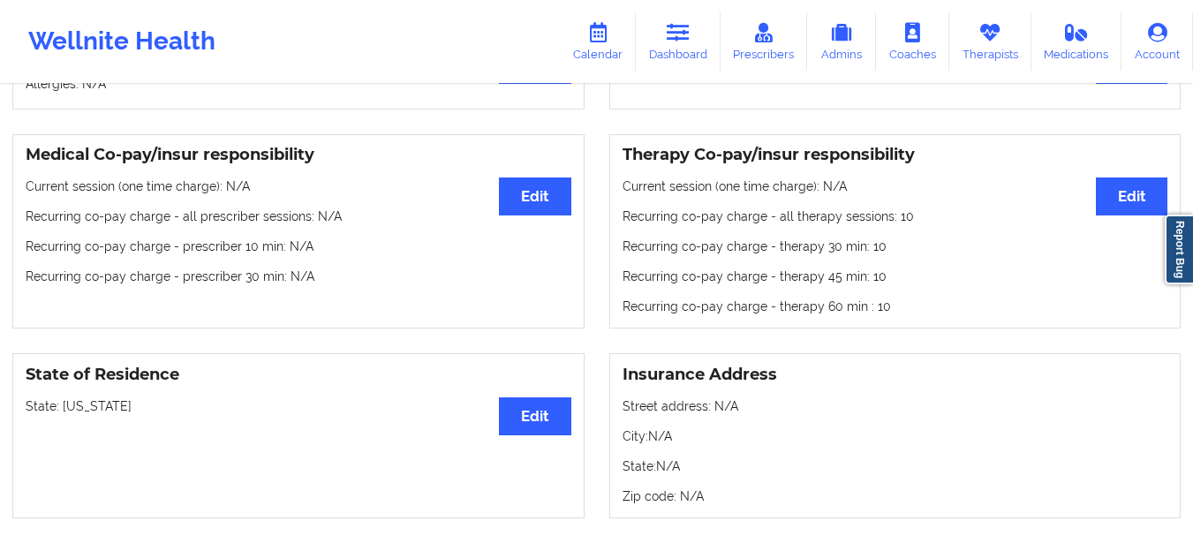
scroll to position [530, 0]
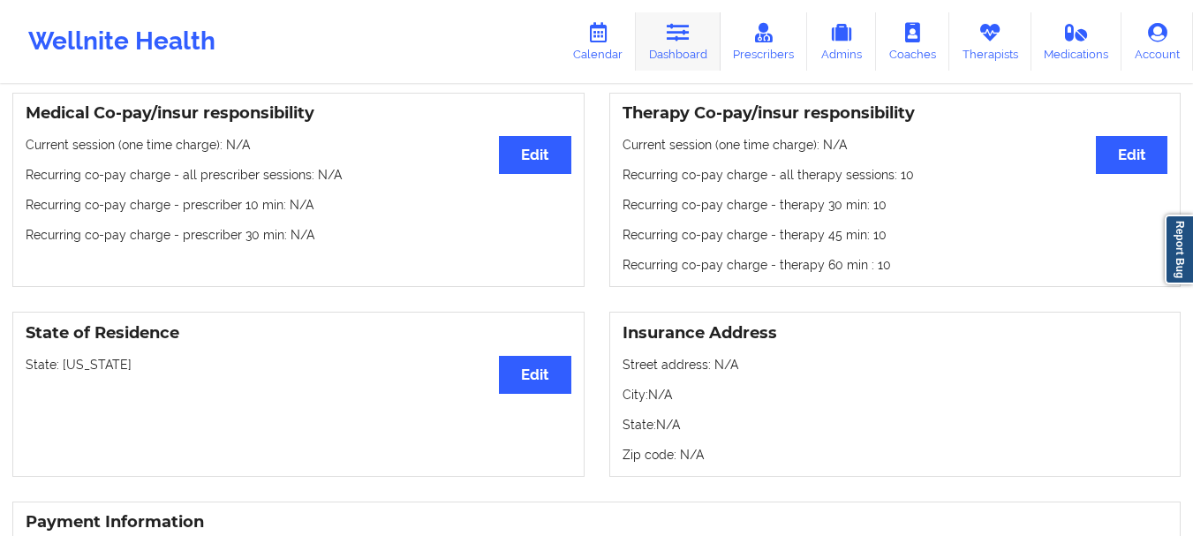
click at [678, 49] on link "Dashboard" at bounding box center [678, 41] width 85 height 58
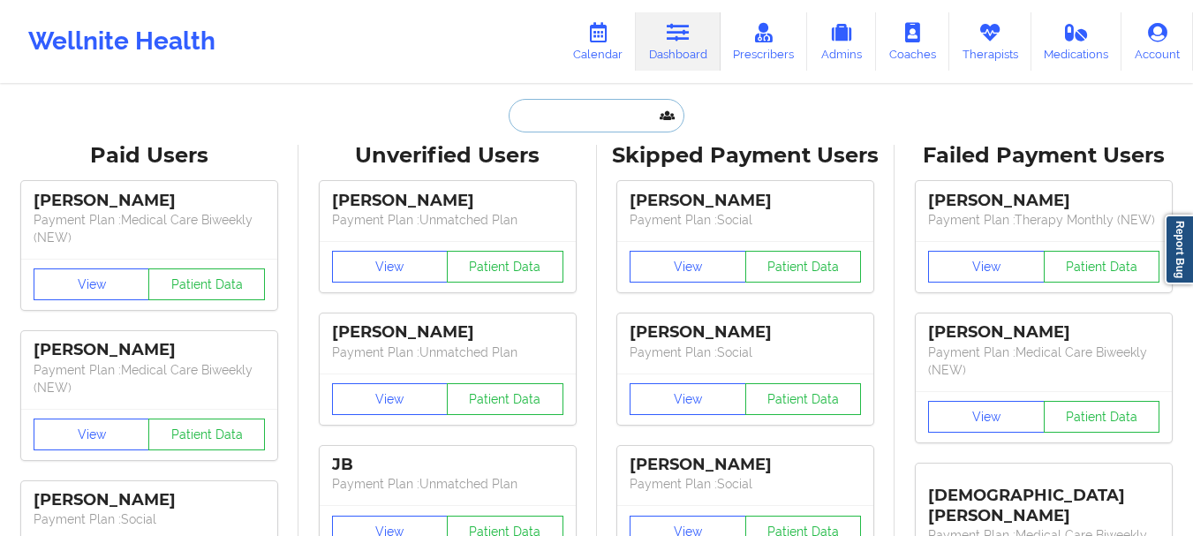
click at [600, 115] on input "text" at bounding box center [596, 116] width 175 height 34
paste input "[PERSON_NAME]"
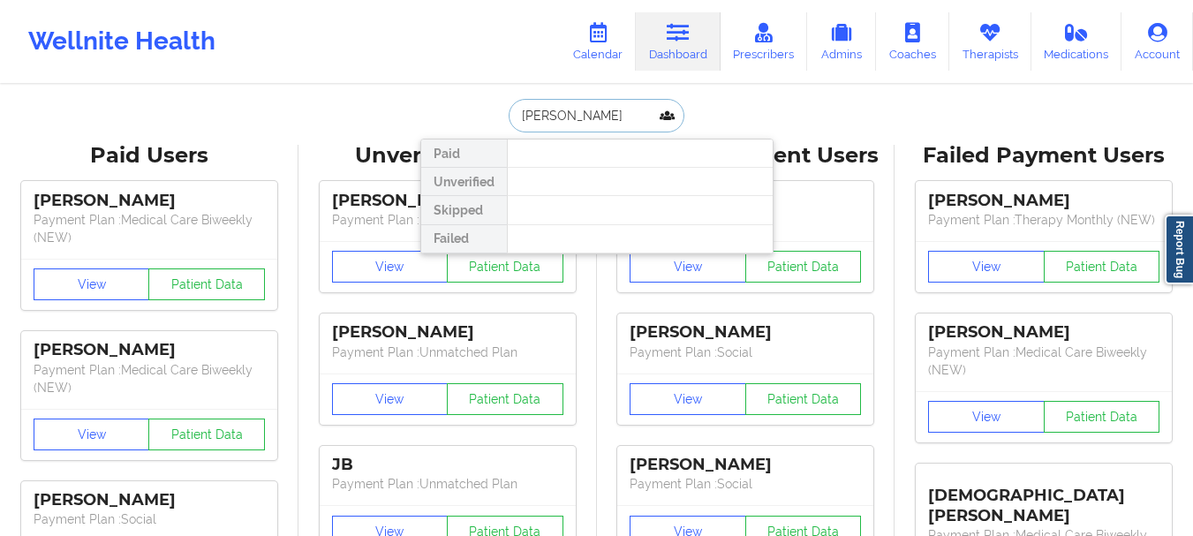
type input "Fein"
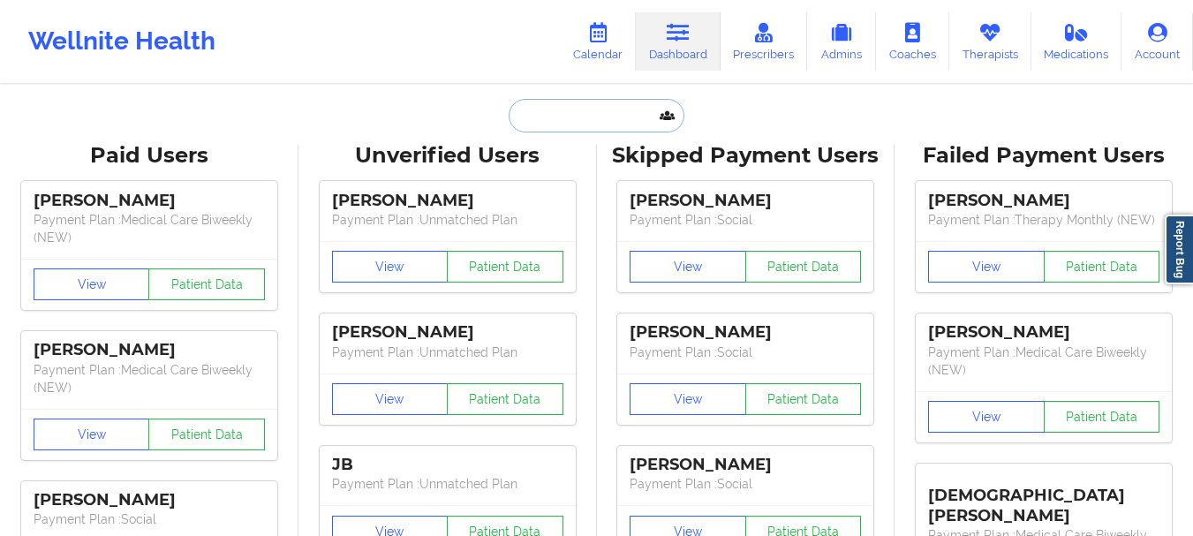
paste input "[EMAIL_ADDRESS][DOMAIN_NAME]"
type input "[EMAIL_ADDRESS][DOMAIN_NAME]"
click at [562, 124] on input "text" at bounding box center [596, 116] width 175 height 34
paste input "[EMAIL_ADDRESS][DOMAIN_NAME]"
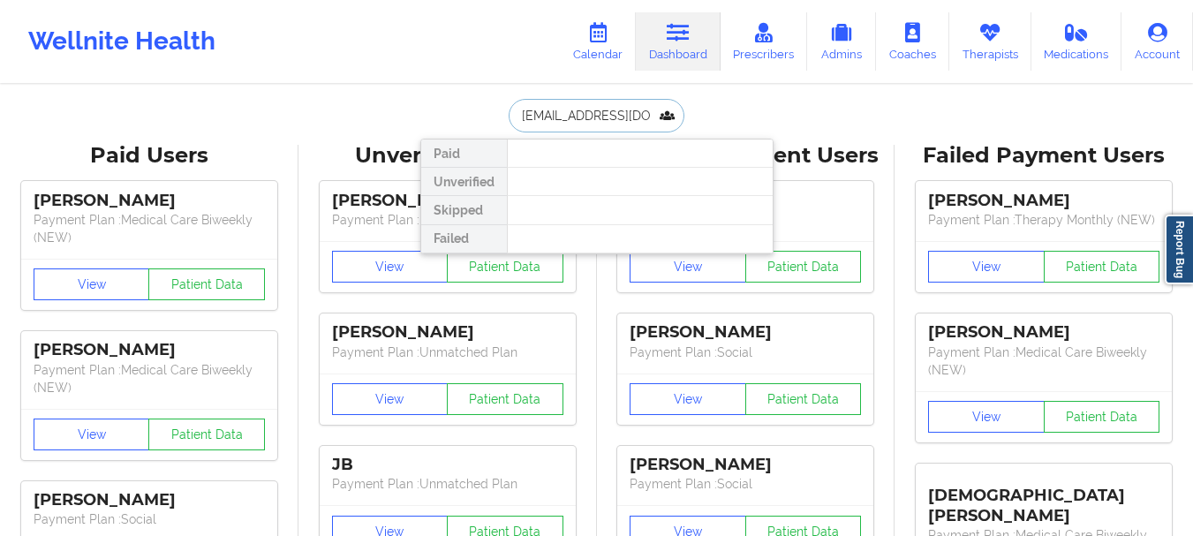
click at [616, 112] on input "[EMAIL_ADDRESS][DOMAIN_NAME]" at bounding box center [596, 116] width 175 height 34
type input "[PERSON_NAME]"
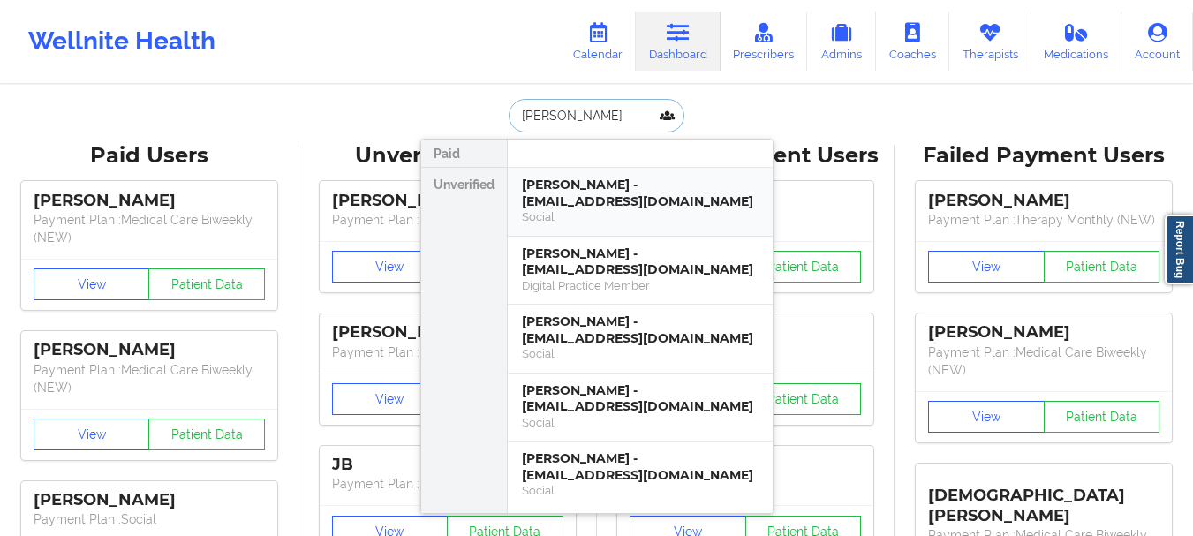
click at [615, 192] on div "[PERSON_NAME] - [EMAIL_ADDRESS][DOMAIN_NAME]" at bounding box center [640, 193] width 237 height 33
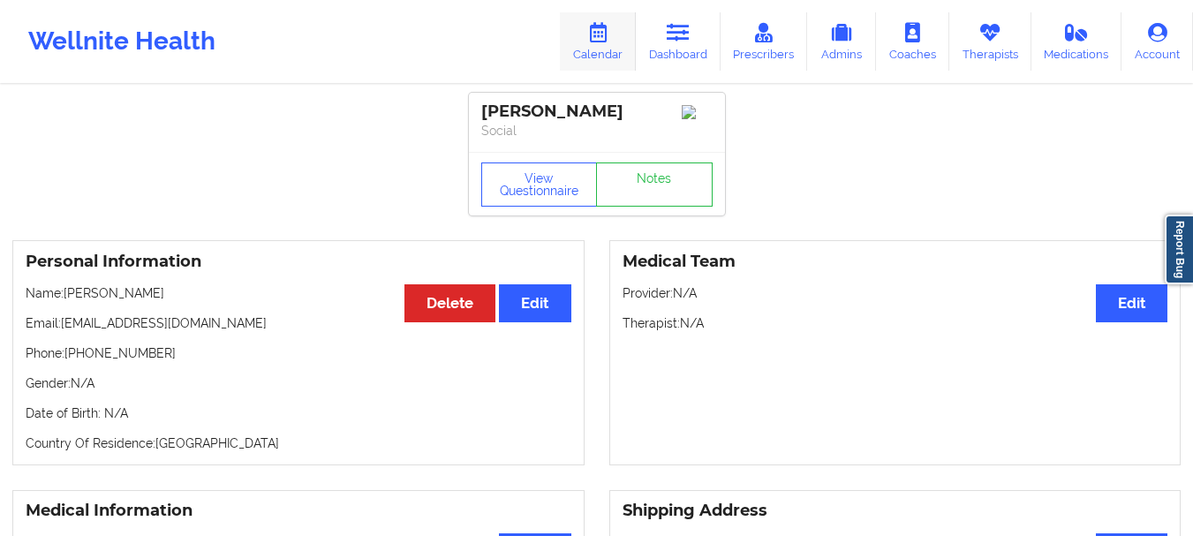
click at [603, 49] on link "Calendar" at bounding box center [598, 41] width 76 height 58
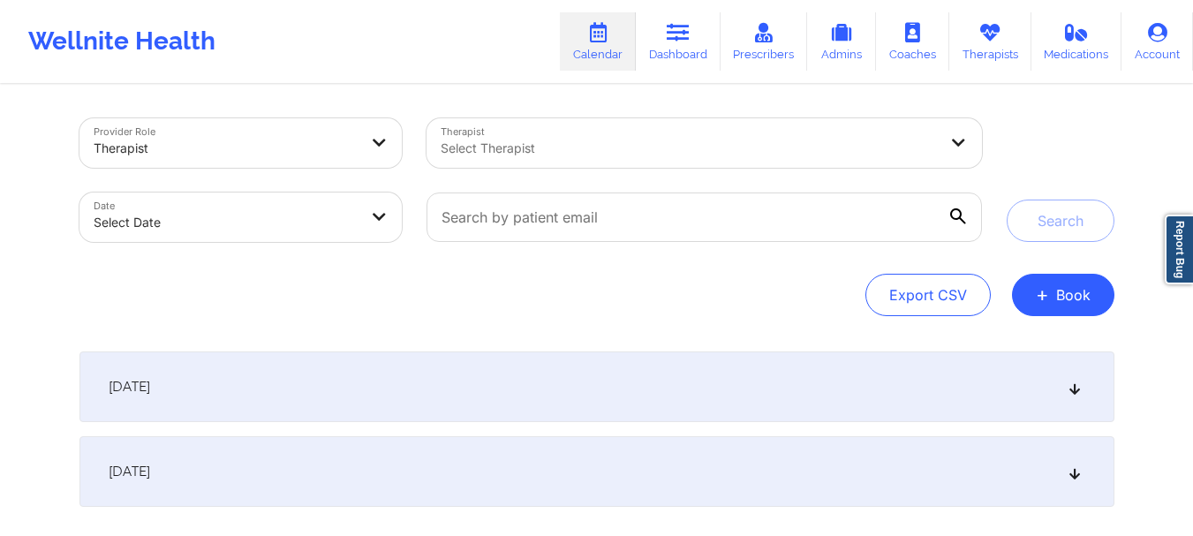
drag, startPoint x: 663, startPoint y: 46, endPoint x: 518, endPoint y: 52, distance: 144.9
click at [665, 44] on link "Dashboard" at bounding box center [678, 41] width 85 height 58
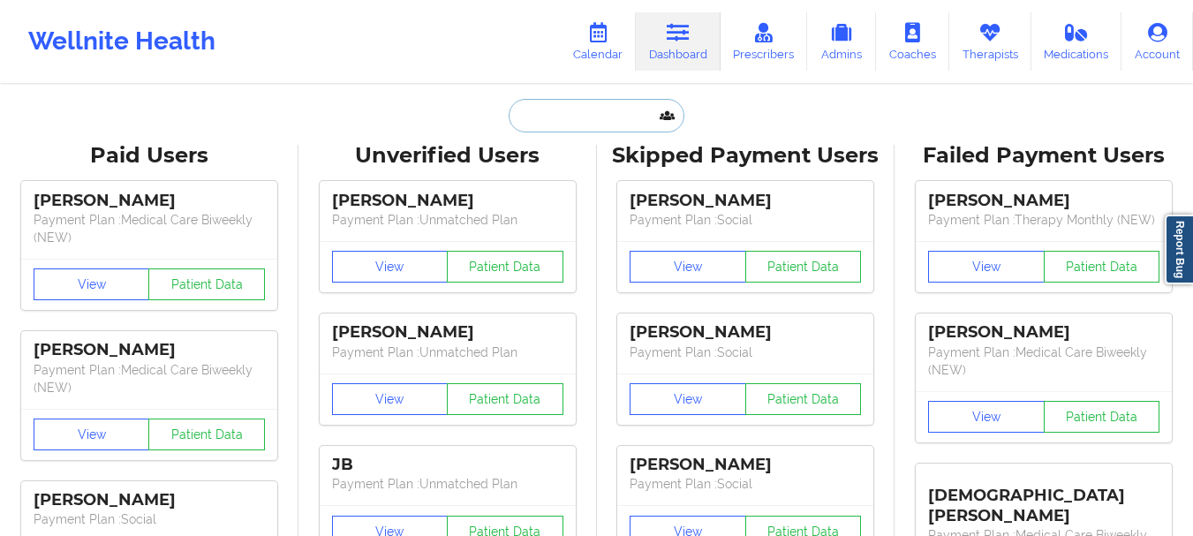
click at [560, 122] on input "text" at bounding box center [596, 116] width 175 height 34
paste input "[PERSON_NAME][EMAIL_ADDRESS][DOMAIN_NAME]"
click at [625, 109] on input "[PERSON_NAME][EMAIL_ADDRESS][DOMAIN_NAME]" at bounding box center [596, 116] width 175 height 34
paste input "[PERSON_NAME][EMAIL_ADDRESS][DOMAIN_NAME]"
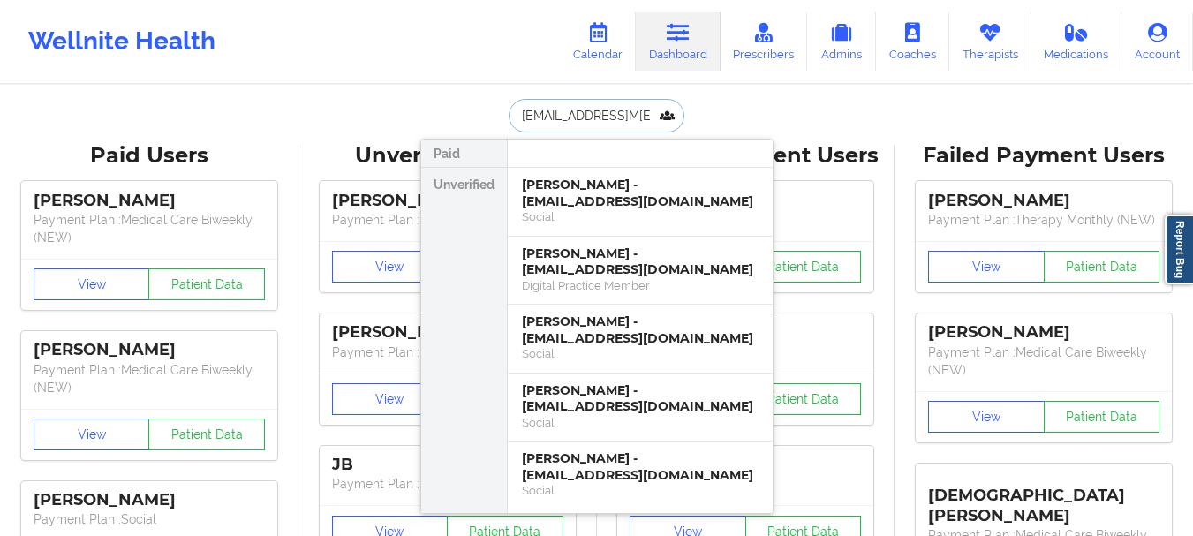
scroll to position [0, 150]
click at [623, 109] on input "[EMAIL_ADDRESS]M[EMAIL_ADDRESS][DOMAIN_NAME]" at bounding box center [596, 116] width 175 height 34
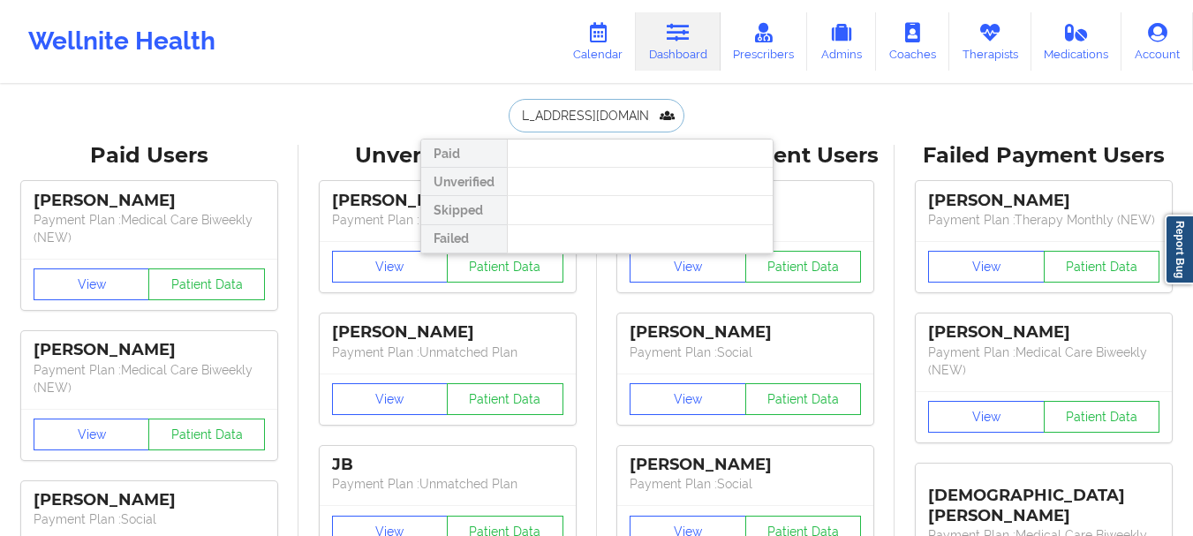
scroll to position [0, 0]
click at [586, 116] on input "[EMAIL_ADDRESS]M[EMAIL_ADDRESS][DOMAIN_NAME]" at bounding box center [596, 116] width 175 height 34
paste input "Ozah"
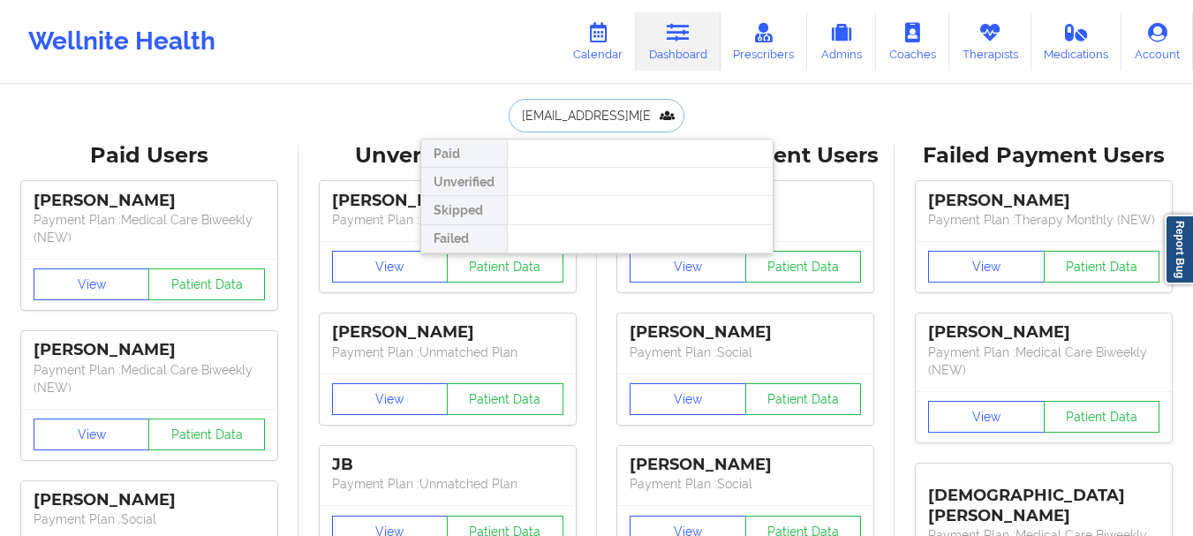
type input "[PERSON_NAME]"
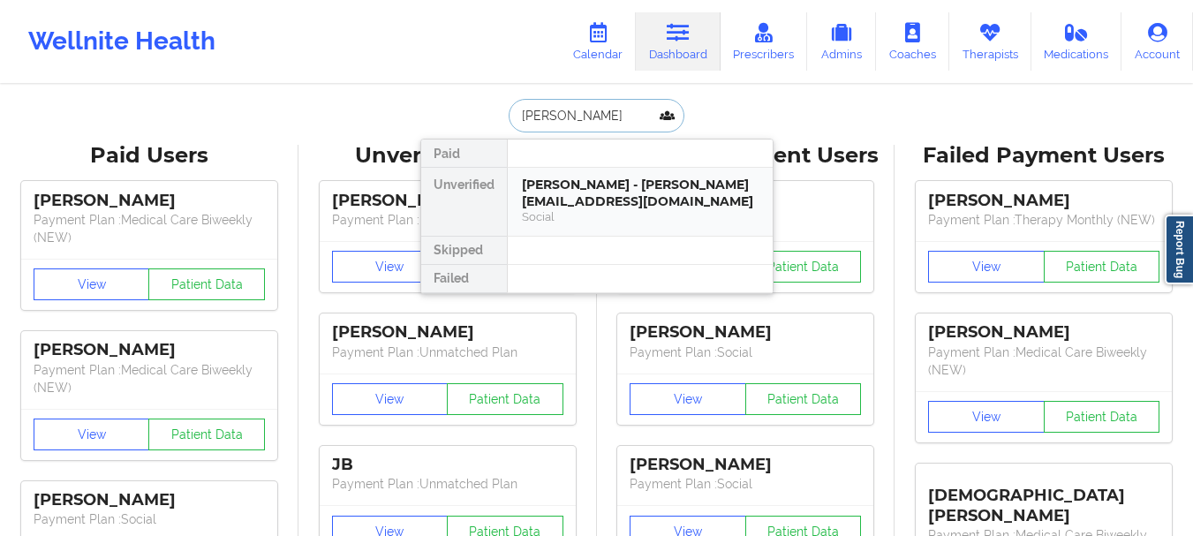
click at [537, 182] on div "[PERSON_NAME] - [PERSON_NAME][EMAIL_ADDRESS][DOMAIN_NAME]" at bounding box center [640, 193] width 237 height 33
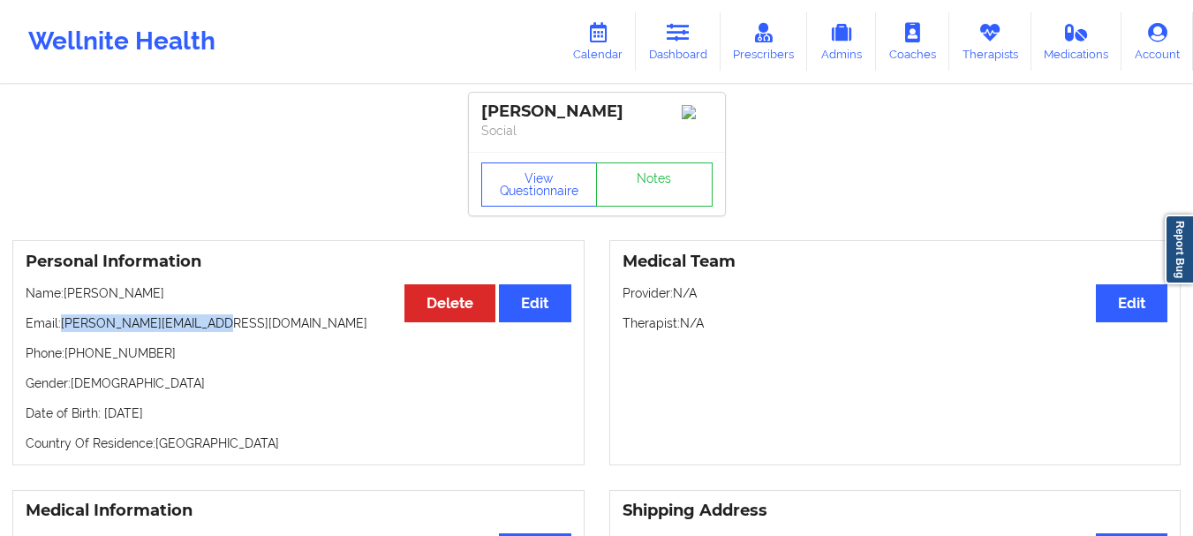
drag, startPoint x: 62, startPoint y: 333, endPoint x: 232, endPoint y: 323, distance: 170.7
click at [232, 323] on p "Email: [PERSON_NAME][EMAIL_ADDRESS][DOMAIN_NAME]" at bounding box center [299, 323] width 546 height 18
copy p "[PERSON_NAME][EMAIL_ADDRESS][DOMAIN_NAME]"
click at [683, 42] on icon at bounding box center [678, 32] width 23 height 19
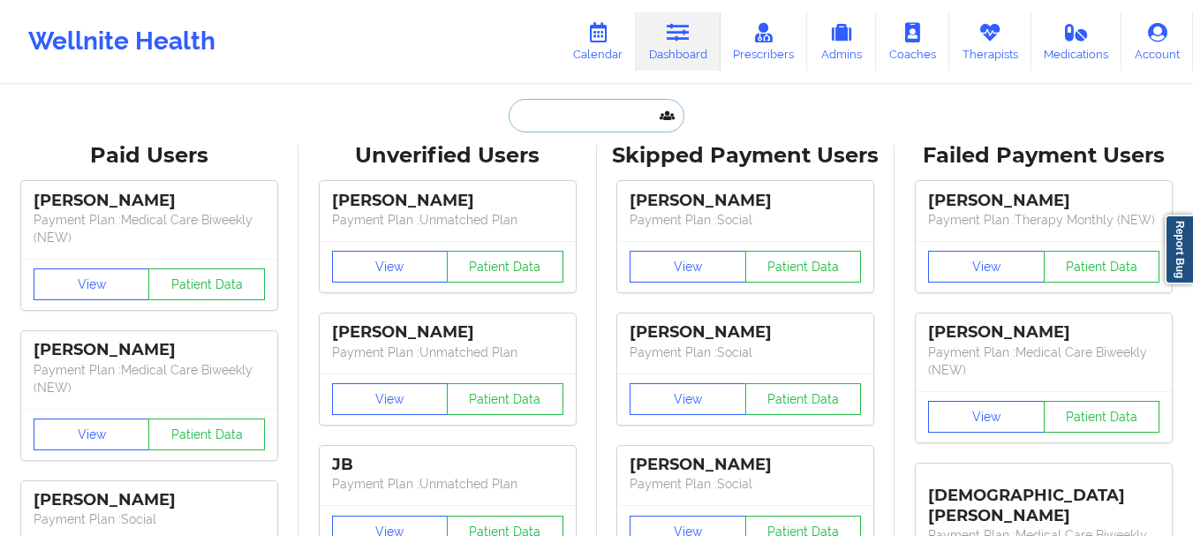
click at [548, 120] on input "text" at bounding box center [596, 116] width 175 height 34
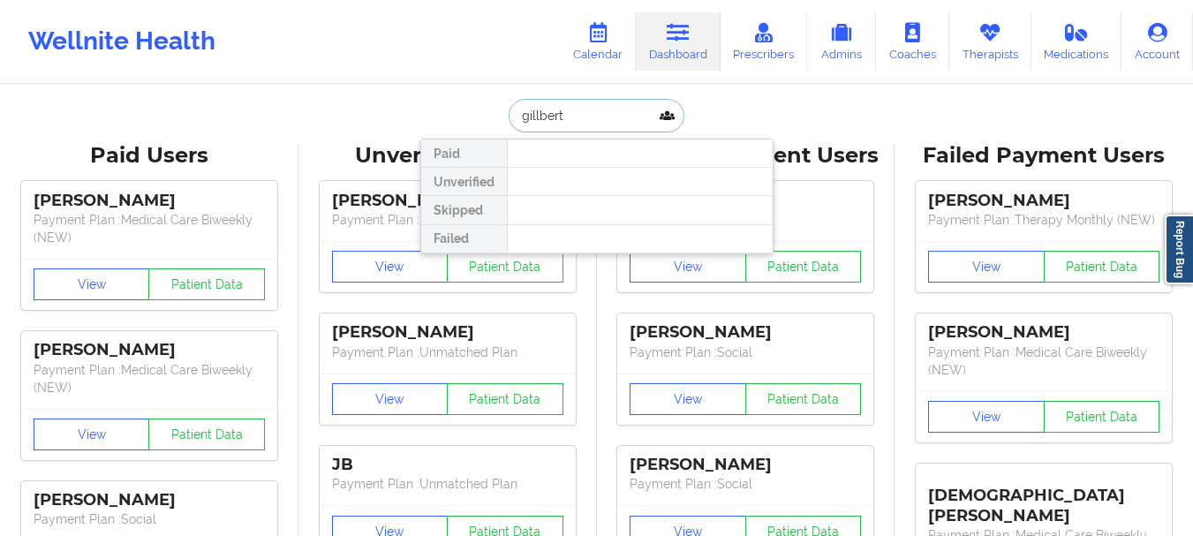
click at [533, 120] on input "gillbert" at bounding box center [596, 116] width 175 height 34
type input "[PERSON_NAME]"
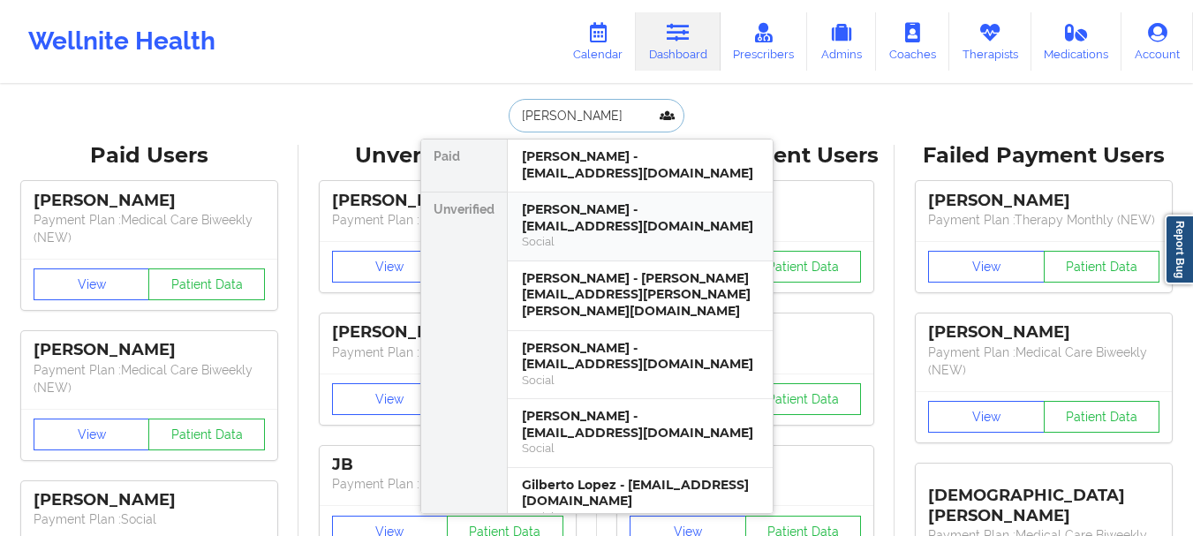
click at [631, 234] on div "Social" at bounding box center [640, 241] width 237 height 15
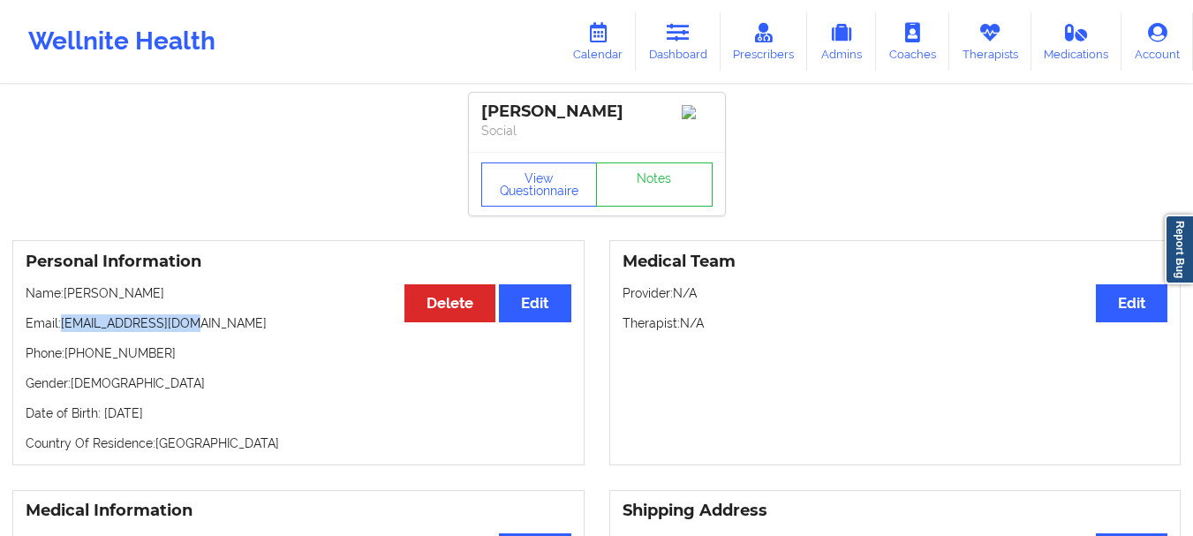
drag, startPoint x: 61, startPoint y: 328, endPoint x: 198, endPoint y: 334, distance: 137.0
click at [198, 332] on p "Email: [EMAIL_ADDRESS][DOMAIN_NAME]" at bounding box center [299, 323] width 546 height 18
copy p "[EMAIL_ADDRESS][DOMAIN_NAME]"
click at [668, 44] on link "Dashboard" at bounding box center [678, 41] width 85 height 58
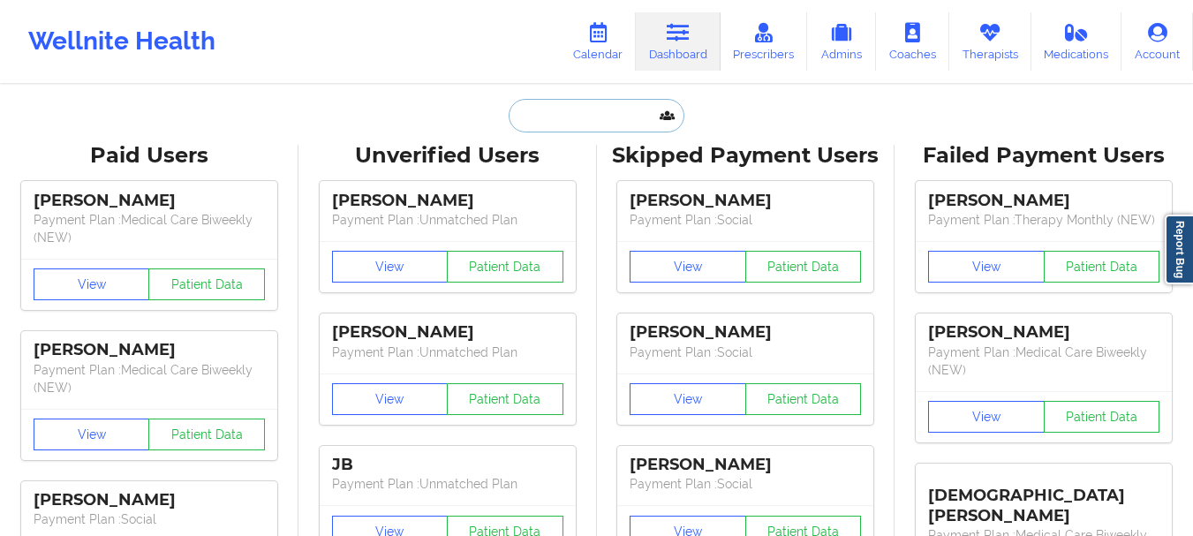
click at [603, 118] on input "text" at bounding box center [596, 116] width 175 height 34
paste input "[PERSON_NAME]"
type input "[PERSON_NAME]"
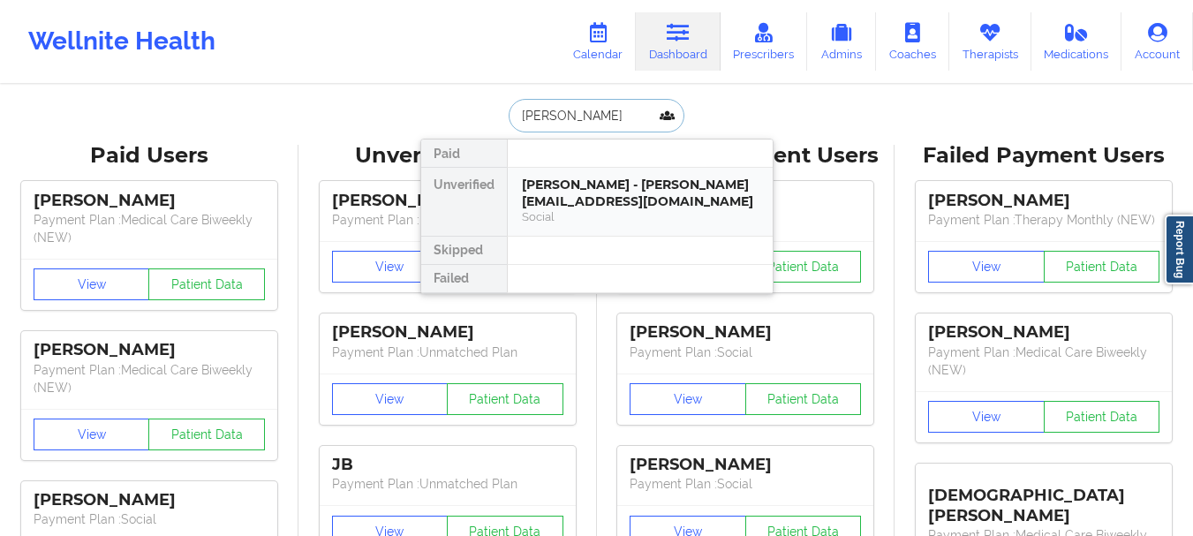
click at [592, 208] on div "[PERSON_NAME] - [PERSON_NAME][EMAIL_ADDRESS][DOMAIN_NAME]" at bounding box center [640, 193] width 237 height 33
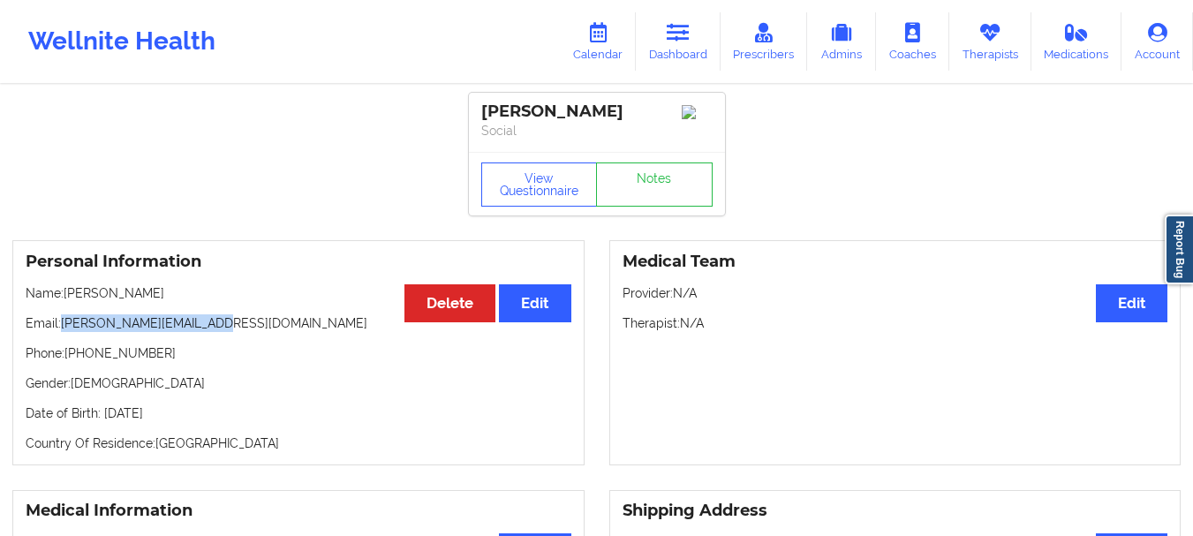
drag, startPoint x: 64, startPoint y: 326, endPoint x: 224, endPoint y: 327, distance: 160.7
click at [224, 327] on p "Email: [PERSON_NAME][EMAIL_ADDRESS][DOMAIN_NAME]" at bounding box center [299, 323] width 546 height 18
copy p "[PERSON_NAME][EMAIL_ADDRESS][DOMAIN_NAME]"
click at [668, 48] on link "Dashboard" at bounding box center [678, 41] width 85 height 58
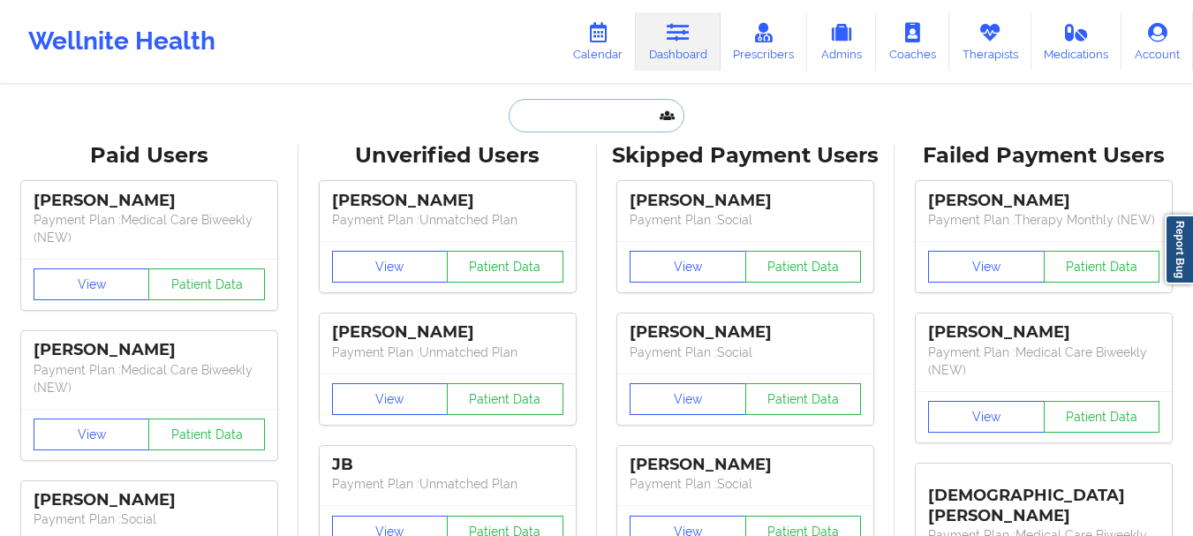
click at [596, 113] on input "text" at bounding box center [596, 116] width 175 height 34
paste input "[PERSON_NAME]"
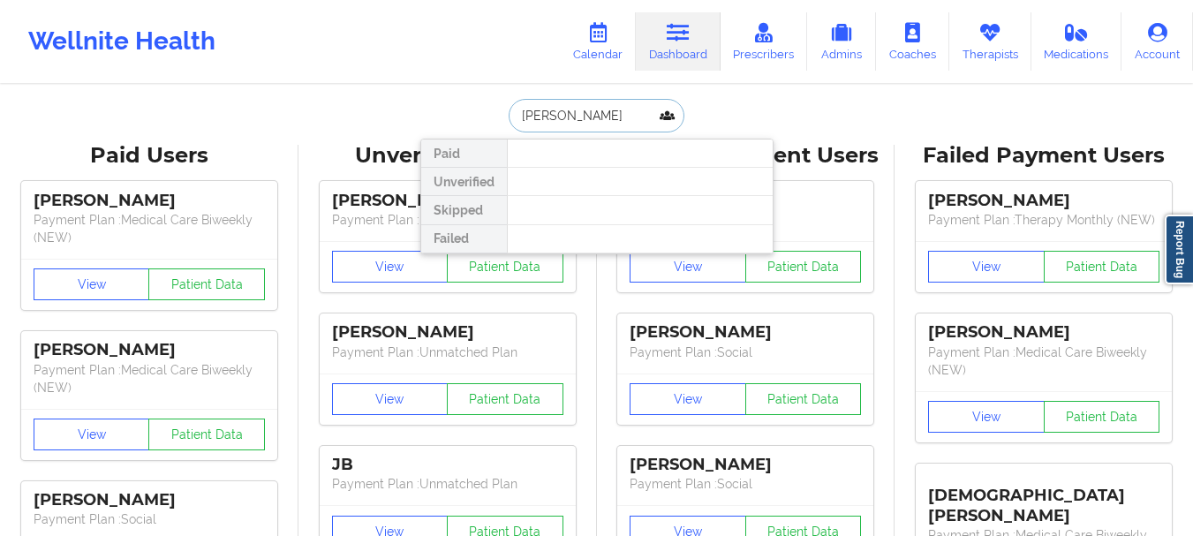
click at [588, 118] on input "[PERSON_NAME]" at bounding box center [596, 116] width 175 height 34
click at [600, 123] on input "Jamiese" at bounding box center [596, 116] width 175 height 34
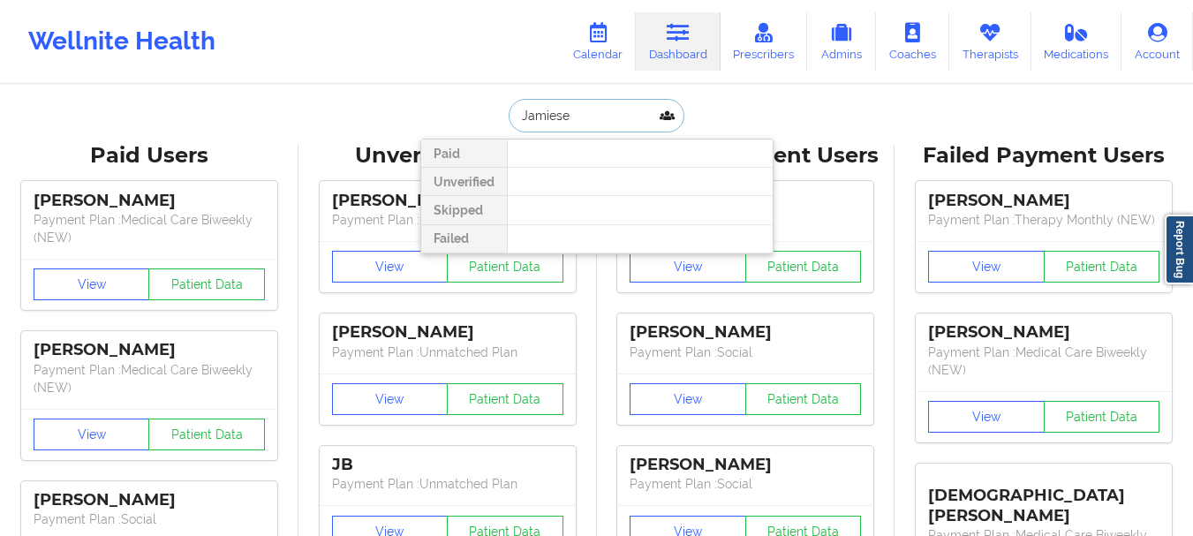
paste input "[EMAIL_ADDRESS][DOMAIN_NAME]"
type input "[EMAIL_ADDRESS][DOMAIN_NAME]"
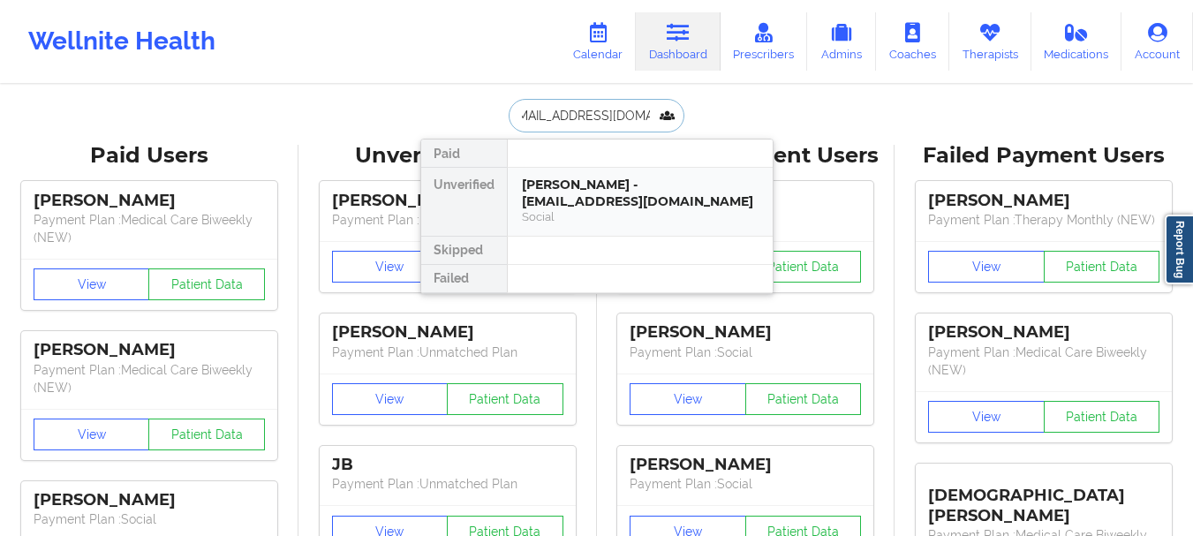
click at [577, 192] on div "[PERSON_NAME] - [EMAIL_ADDRESS][DOMAIN_NAME]" at bounding box center [640, 193] width 237 height 33
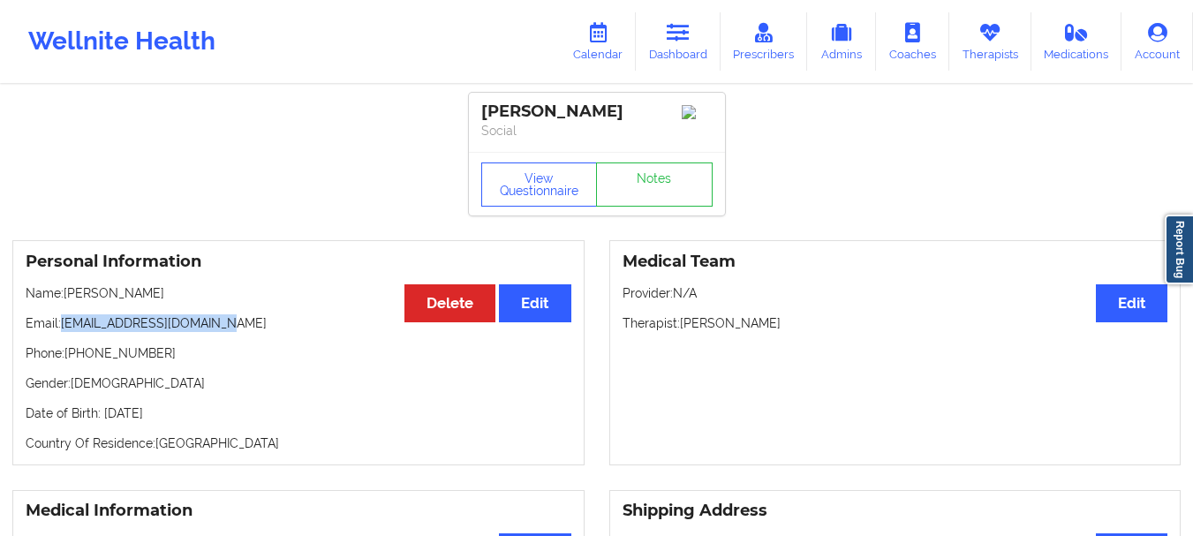
drag, startPoint x: 64, startPoint y: 328, endPoint x: 223, endPoint y: 327, distance: 158.9
click at [223, 327] on p "Email: [EMAIL_ADDRESS][DOMAIN_NAME]" at bounding box center [299, 323] width 546 height 18
copy p "[EMAIL_ADDRESS][DOMAIN_NAME]"
click at [609, 35] on icon at bounding box center [597, 32] width 23 height 19
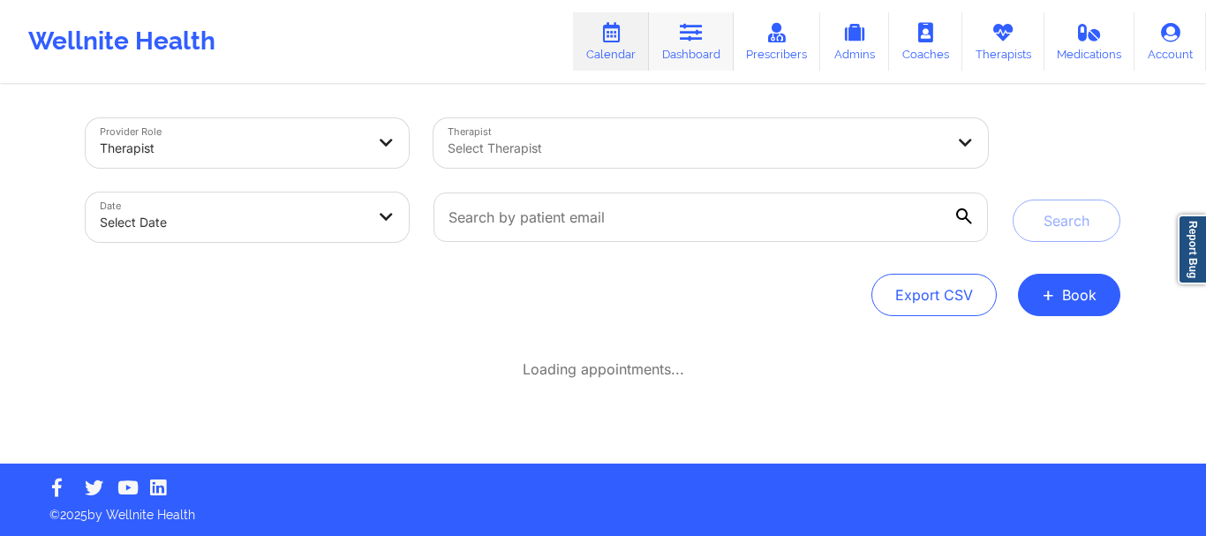
drag, startPoint x: 676, startPoint y: 36, endPoint x: 641, endPoint y: 66, distance: 46.4
click at [677, 35] on link "Dashboard" at bounding box center [691, 41] width 85 height 58
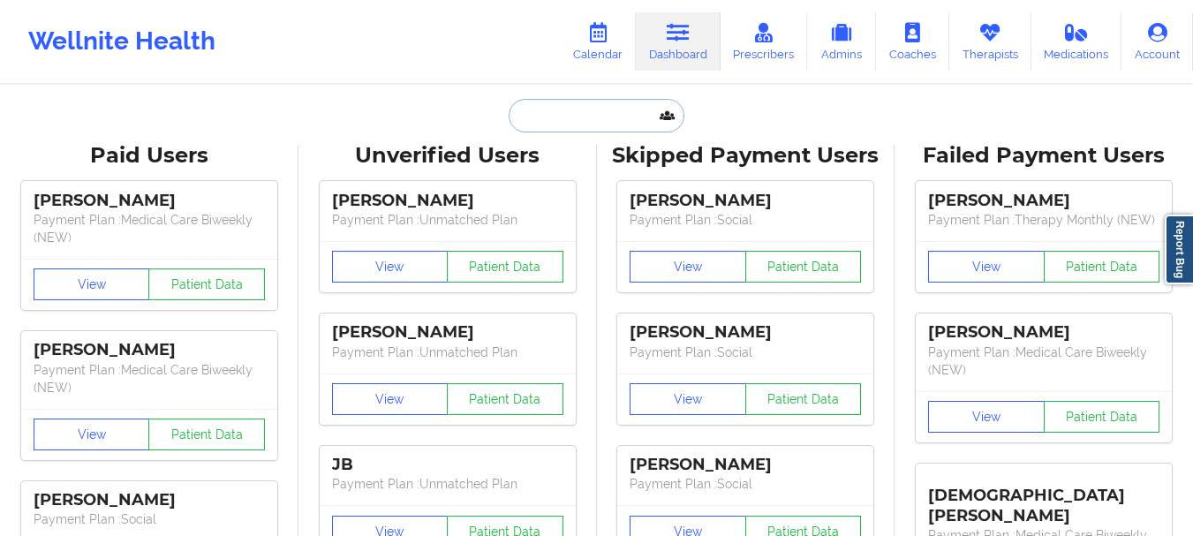
click at [561, 121] on input "text" at bounding box center [596, 116] width 175 height 34
paste input "[PERSON_NAME][EMAIL_ADDRESS][DOMAIN_NAME]"
type input "[PERSON_NAME][EMAIL_ADDRESS][DOMAIN_NAME]"
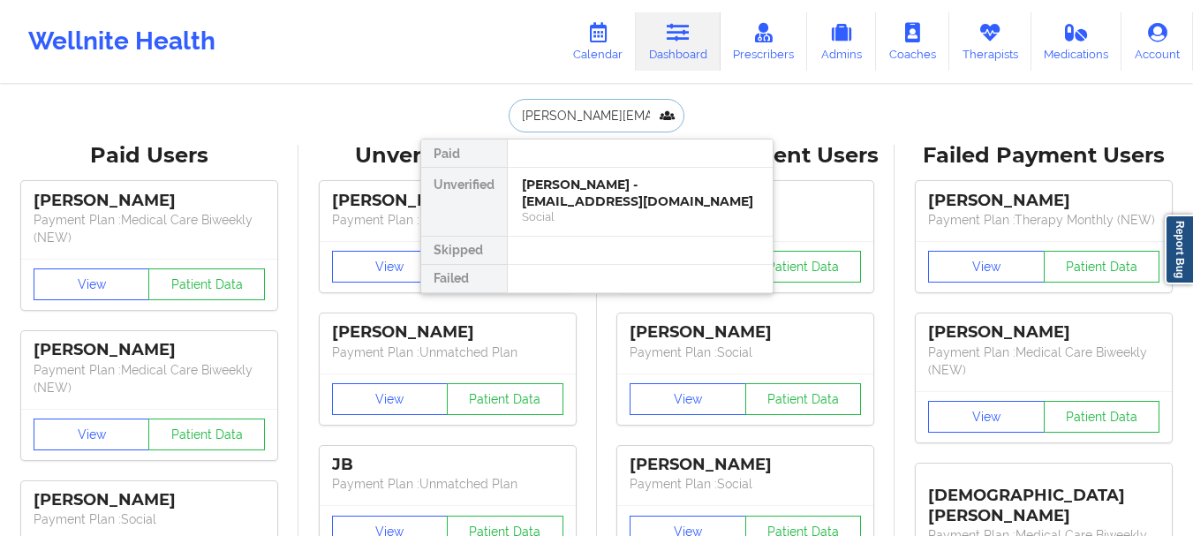
scroll to position [0, 7]
click at [584, 191] on div "[PERSON_NAME] - [PERSON_NAME][EMAIL_ADDRESS][DOMAIN_NAME]" at bounding box center [640, 193] width 237 height 33
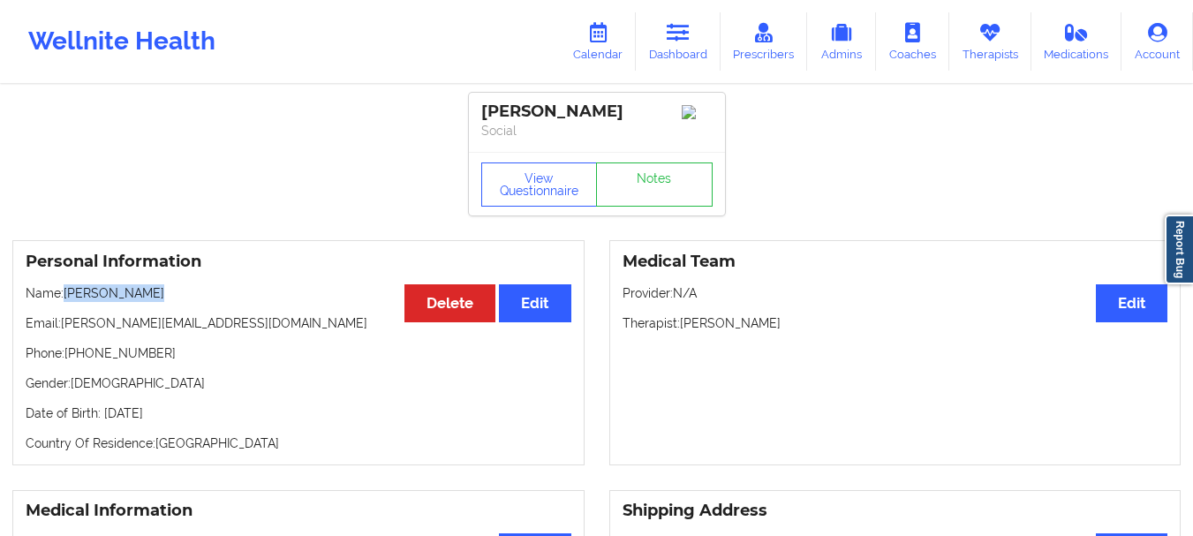
drag, startPoint x: 165, startPoint y: 302, endPoint x: 65, endPoint y: 294, distance: 100.1
click at [65, 294] on p "Name: [PERSON_NAME]" at bounding box center [299, 293] width 546 height 18
copy p "[PERSON_NAME]"
click at [517, 307] on button "Edit" at bounding box center [535, 303] width 72 height 38
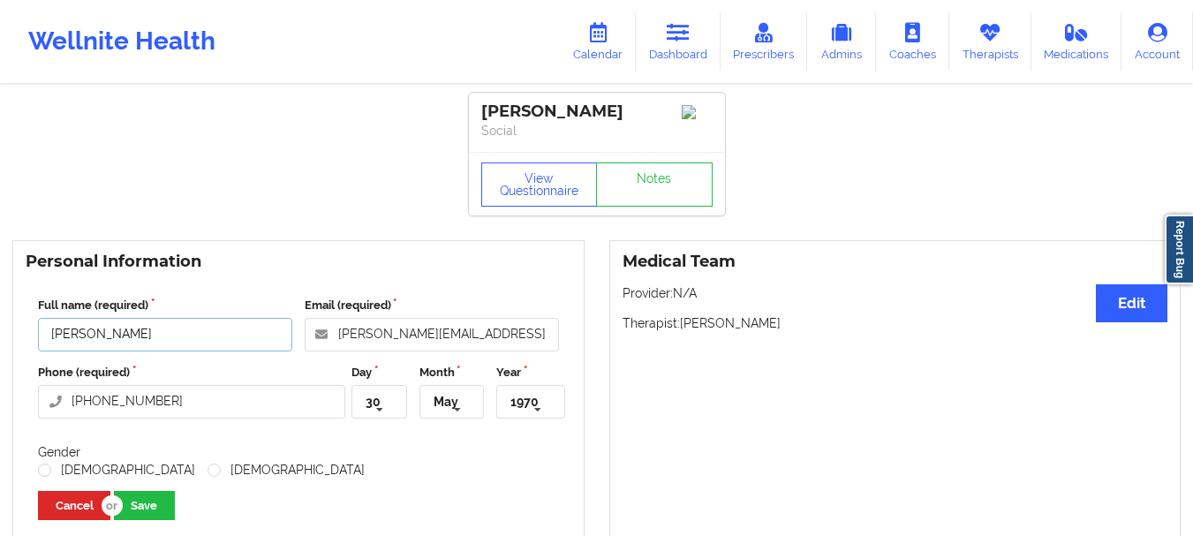
click at [57, 336] on input "[PERSON_NAME]" at bounding box center [165, 335] width 254 height 34
type input "[PERSON_NAME]"
click at [153, 510] on button "Save" at bounding box center [144, 505] width 61 height 29
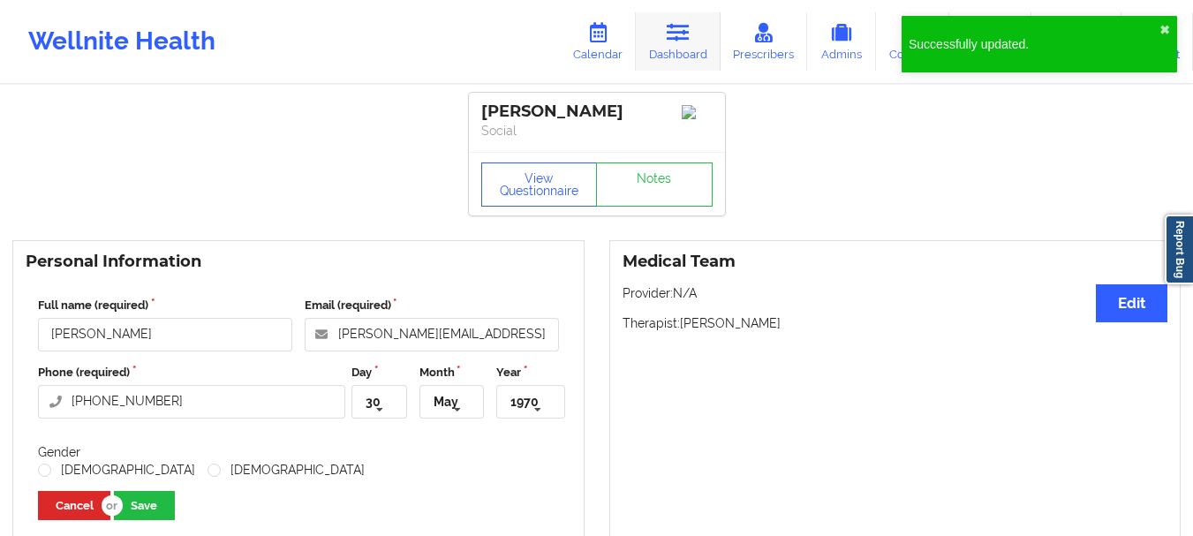
click at [692, 52] on link "Dashboard" at bounding box center [678, 41] width 85 height 58
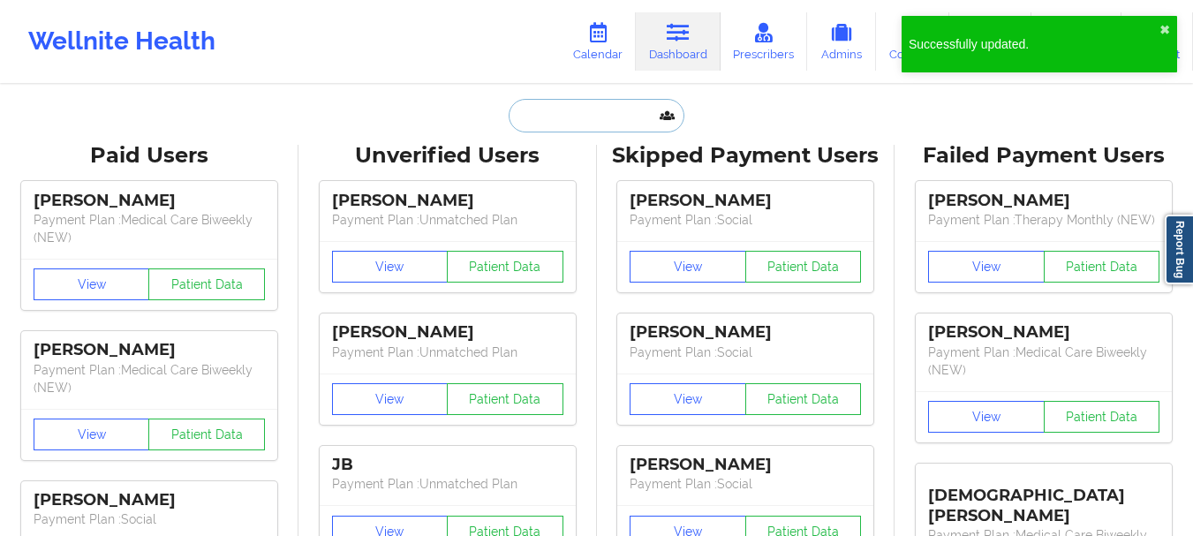
click at [615, 114] on input "text" at bounding box center [596, 116] width 175 height 34
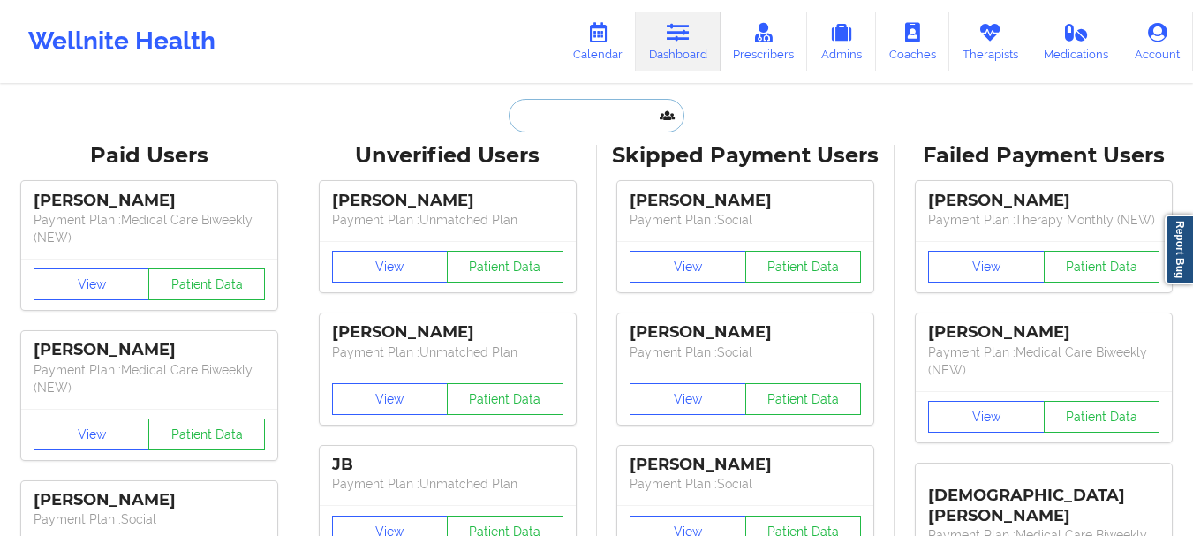
paste input "[PHONE_NUMBER]"
type input "[PHONE_NUMBER]"
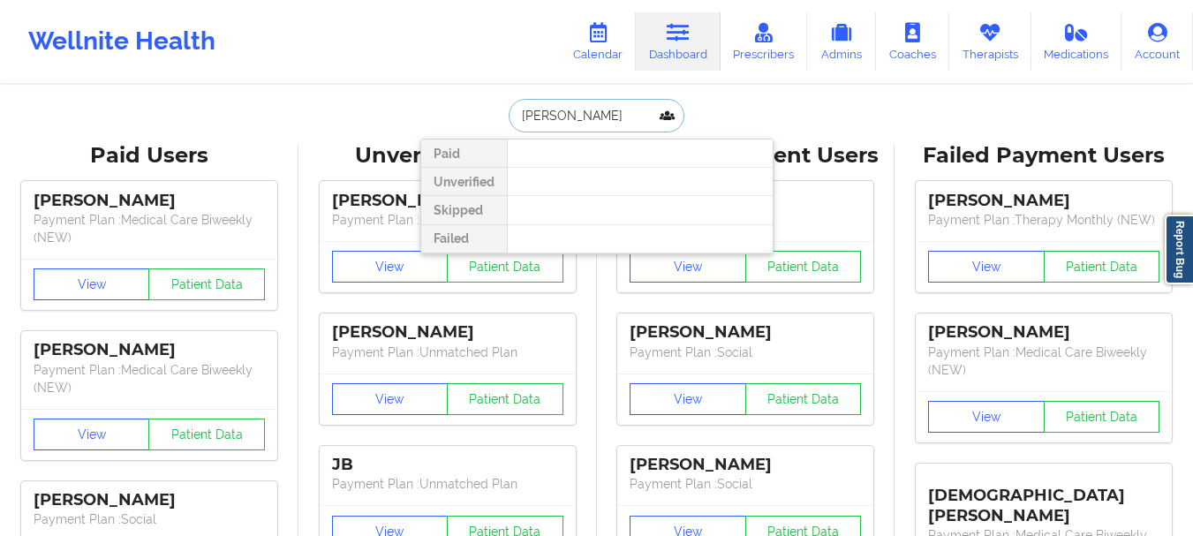
type input "[PERSON_NAME]"
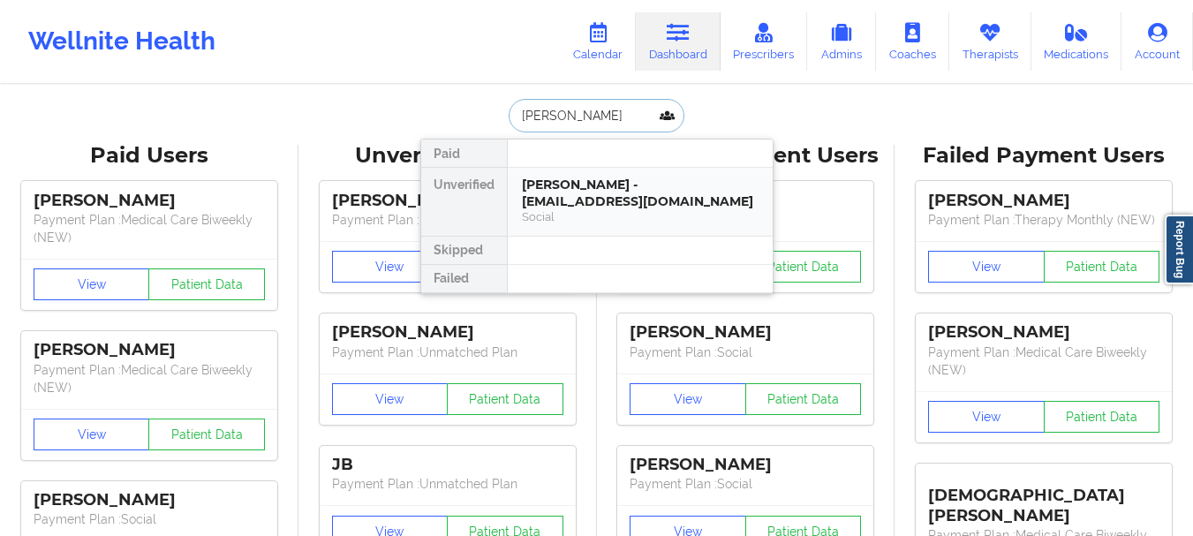
click at [607, 188] on div "[PERSON_NAME] - [EMAIL_ADDRESS][DOMAIN_NAME]" at bounding box center [640, 193] width 237 height 33
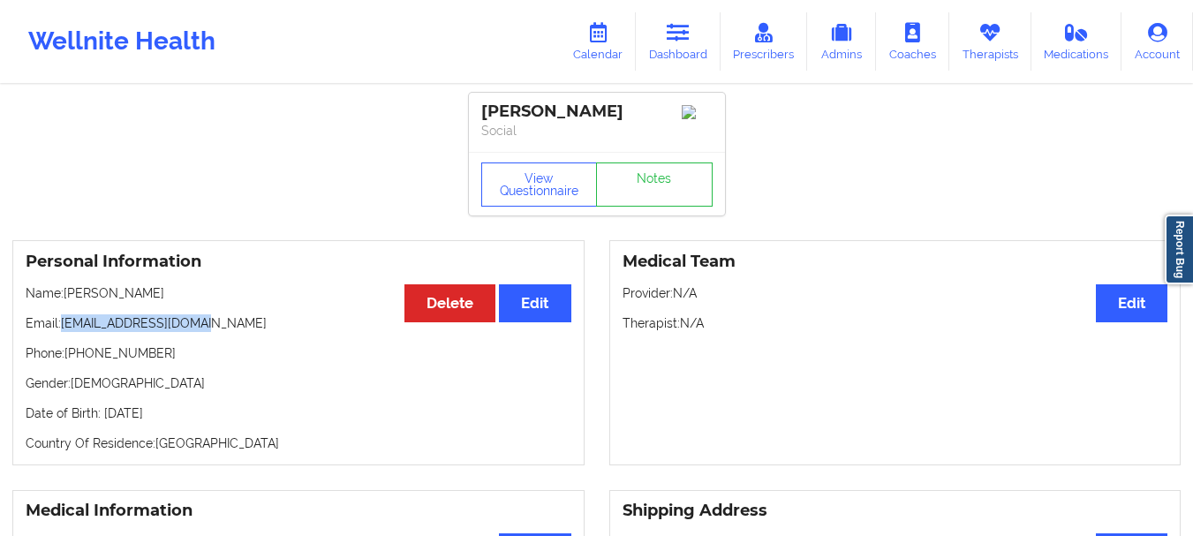
drag, startPoint x: 63, startPoint y: 327, endPoint x: 215, endPoint y: 328, distance: 152.8
click at [215, 328] on p "Email: [EMAIL_ADDRESS][DOMAIN_NAME]" at bounding box center [299, 323] width 546 height 18
copy p "[EMAIL_ADDRESS][DOMAIN_NAME]"
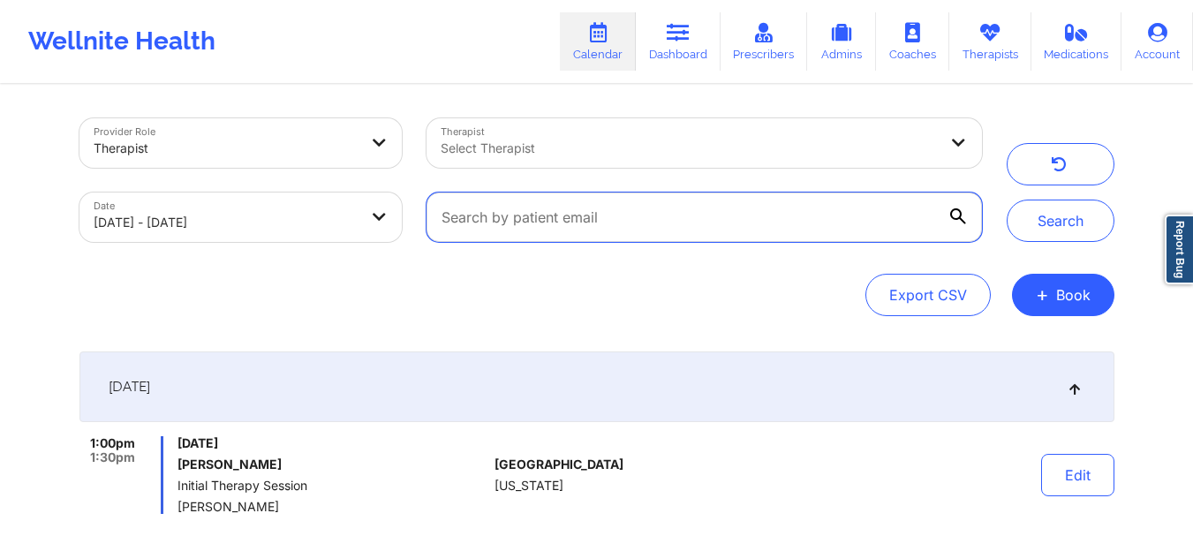
click at [795, 209] on input "text" at bounding box center [703, 216] width 555 height 49
paste input "[PERSON_NAME][EMAIL_ADDRESS][DOMAIN_NAME]"
type input "[PERSON_NAME][EMAIL_ADDRESS][DOMAIN_NAME]"
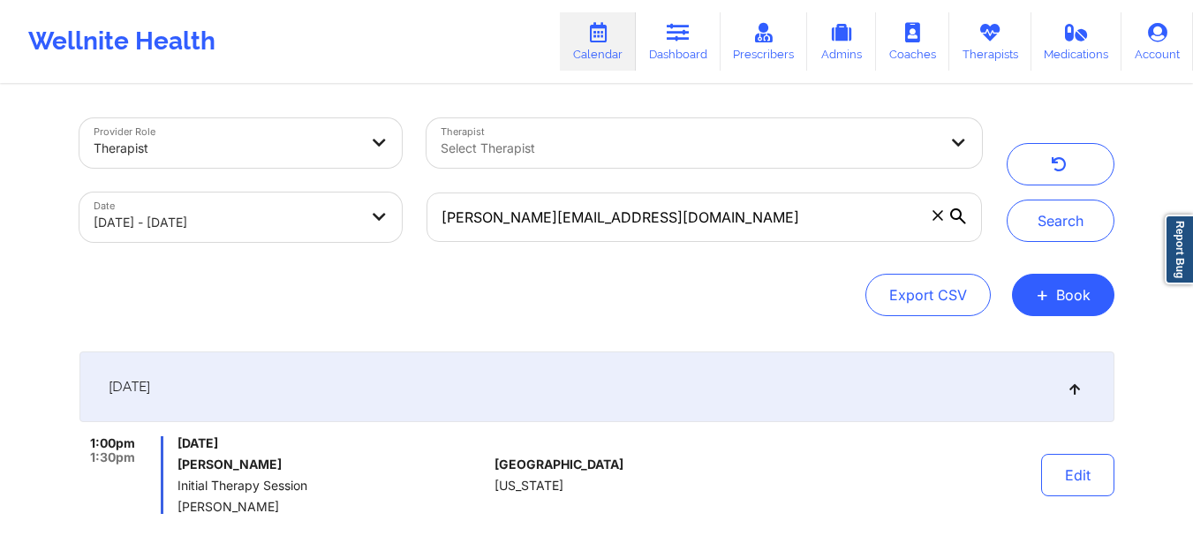
click at [1075, 223] on button "Search" at bounding box center [1061, 221] width 108 height 42
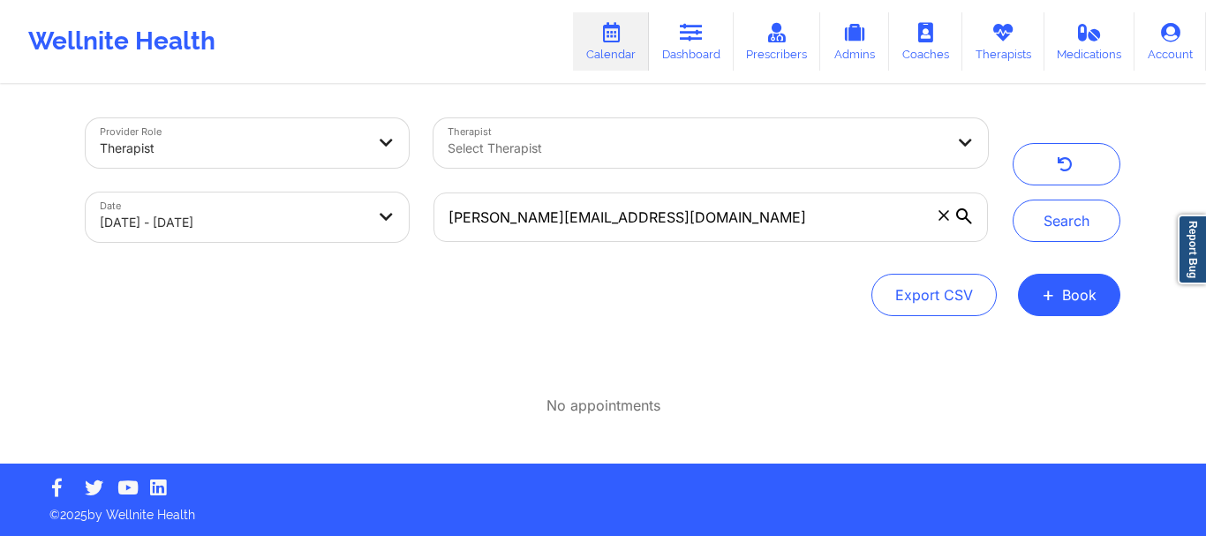
click at [350, 219] on body "Wellnite Health Calendar Dashboard Prescribers Admins Coaches Therapists Medica…" at bounding box center [603, 268] width 1206 height 536
select select "2025-8"
select select "2025-9"
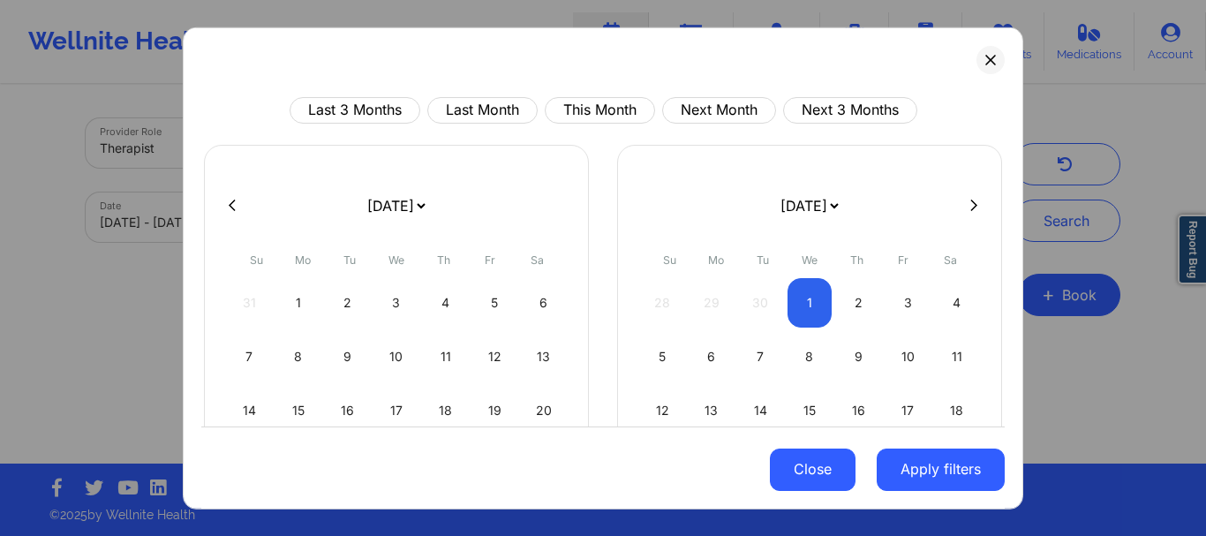
click at [834, 457] on button "Close" at bounding box center [813, 470] width 86 height 42
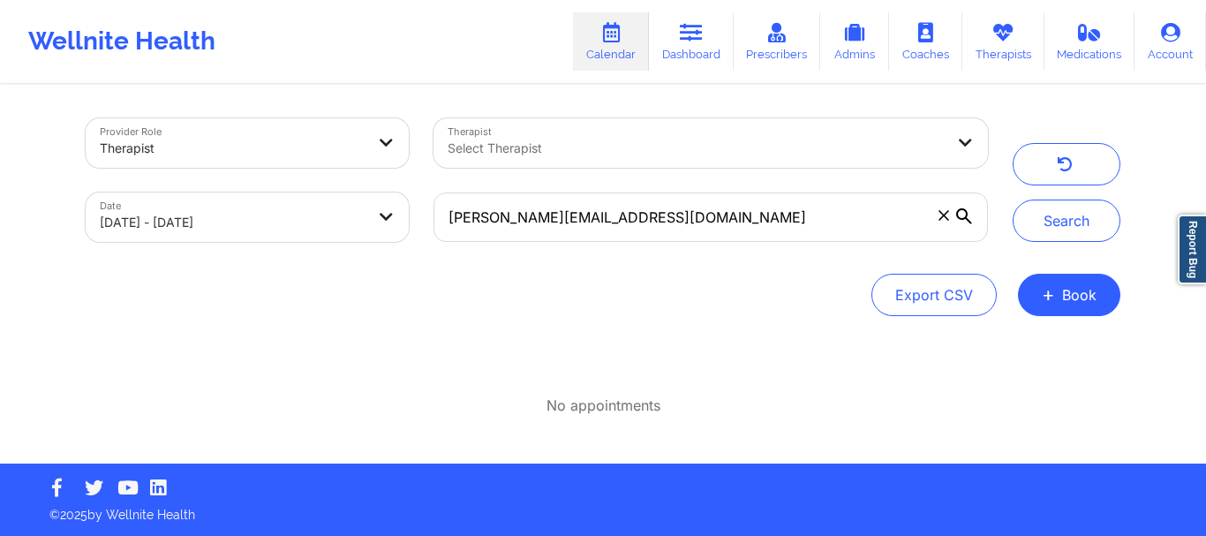
select select "2025-8"
select select "2025-9"
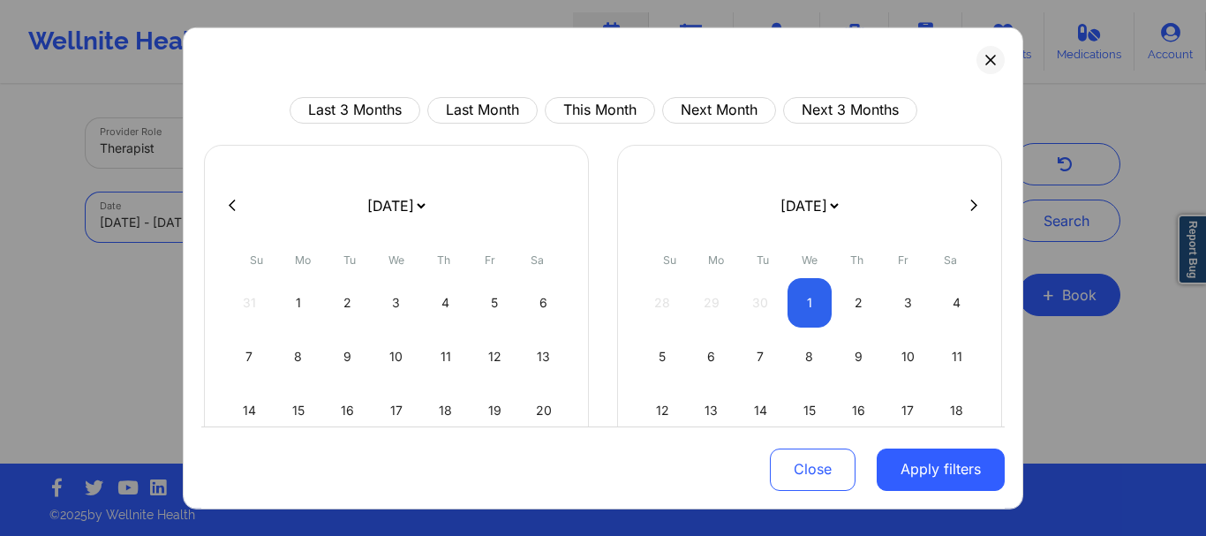
drag, startPoint x: 276, startPoint y: 215, endPoint x: 266, endPoint y: 220, distance: 11.5
click at [275, 215] on body "Wellnite Health Calendar Dashboard Prescribers Admins Coaches Therapists Medica…" at bounding box center [603, 268] width 1206 height 536
click at [977, 62] on button at bounding box center [991, 59] width 28 height 28
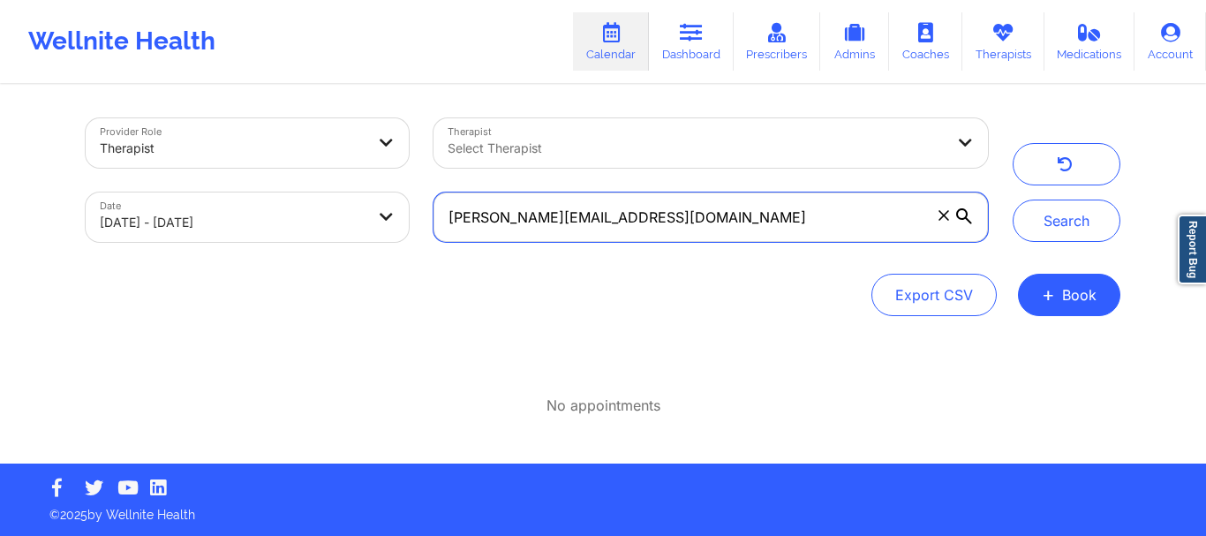
click at [457, 218] on input "[PERSON_NAME][EMAIL_ADDRESS][DOMAIN_NAME]" at bounding box center [711, 216] width 555 height 49
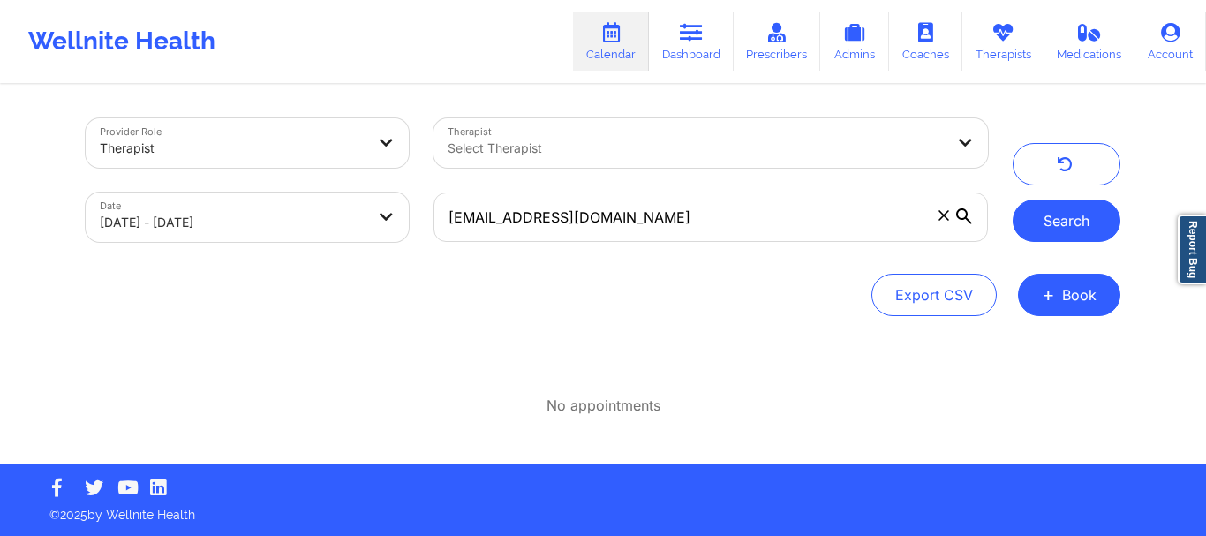
click at [1031, 232] on button "Search" at bounding box center [1067, 221] width 108 height 42
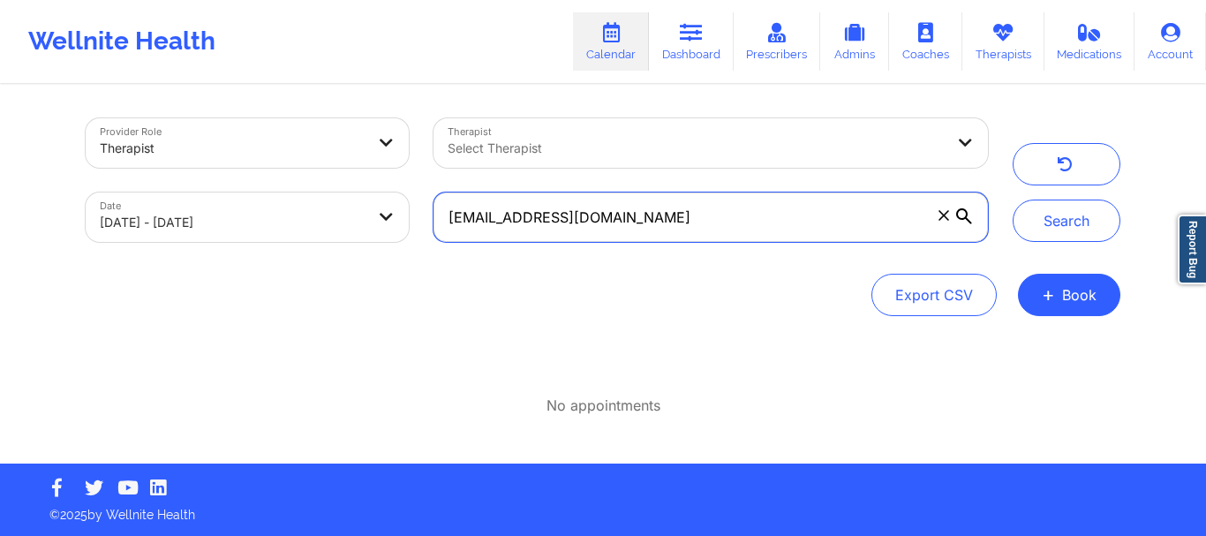
click at [642, 218] on input "michelle_Ozah@yahoo.com" at bounding box center [711, 216] width 555 height 49
click at [642, 217] on input "michelle_Ozah@yahoo.com" at bounding box center [711, 216] width 555 height 49
paste input "o"
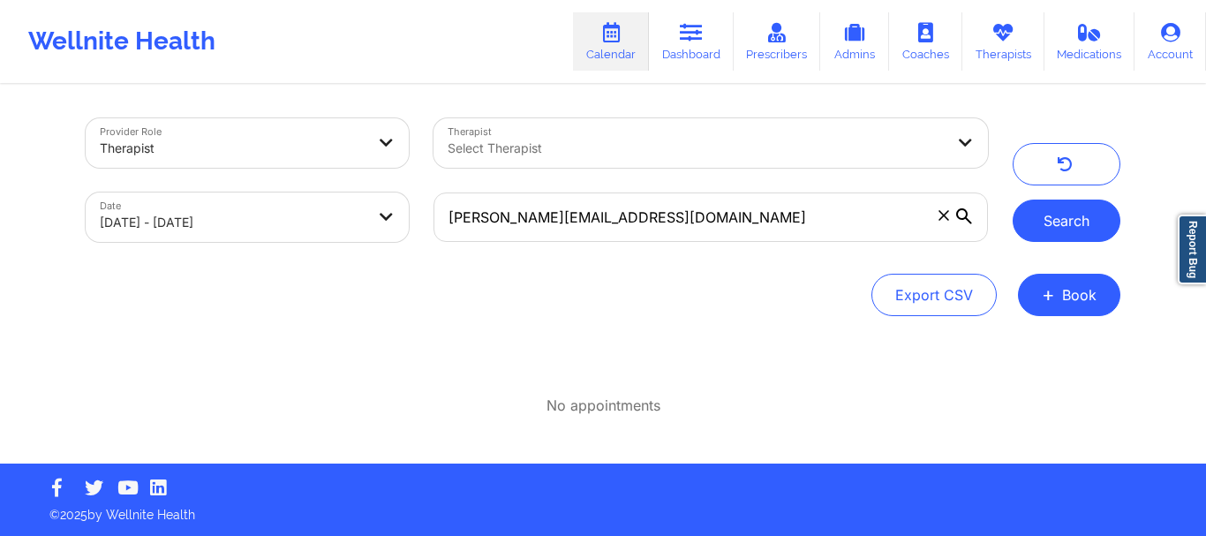
click at [1052, 224] on button "Search" at bounding box center [1067, 221] width 108 height 42
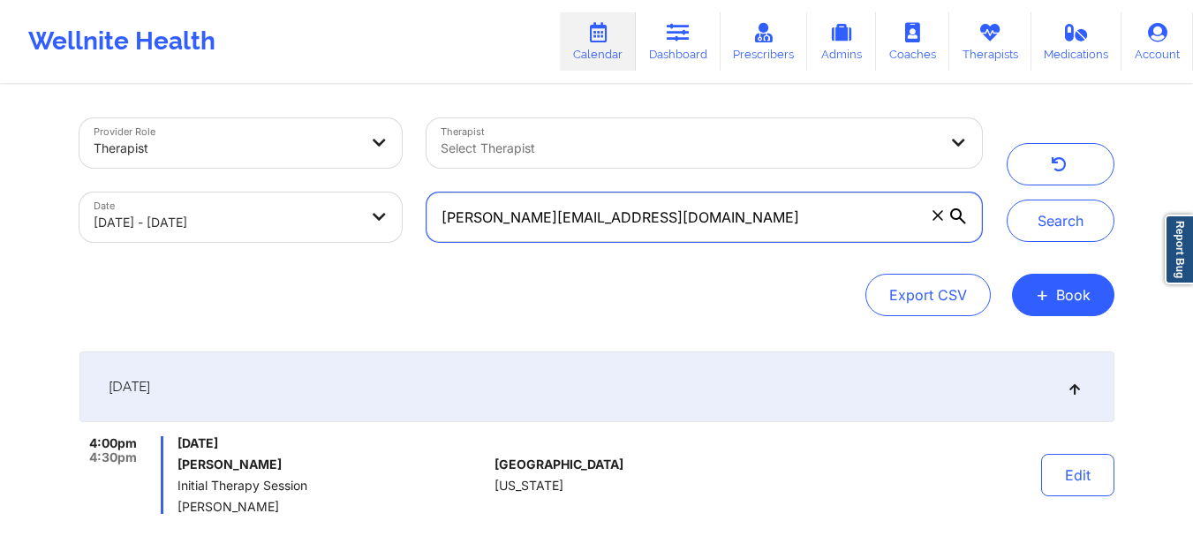
drag, startPoint x: 609, startPoint y: 215, endPoint x: 371, endPoint y: 207, distance: 238.6
click at [371, 207] on div "Provider Role Therapist Therapist Select Therapist Date 09/21/2025 - 10/01/2025…" at bounding box center [530, 180] width 927 height 148
paste input "jmorter22@gmail"
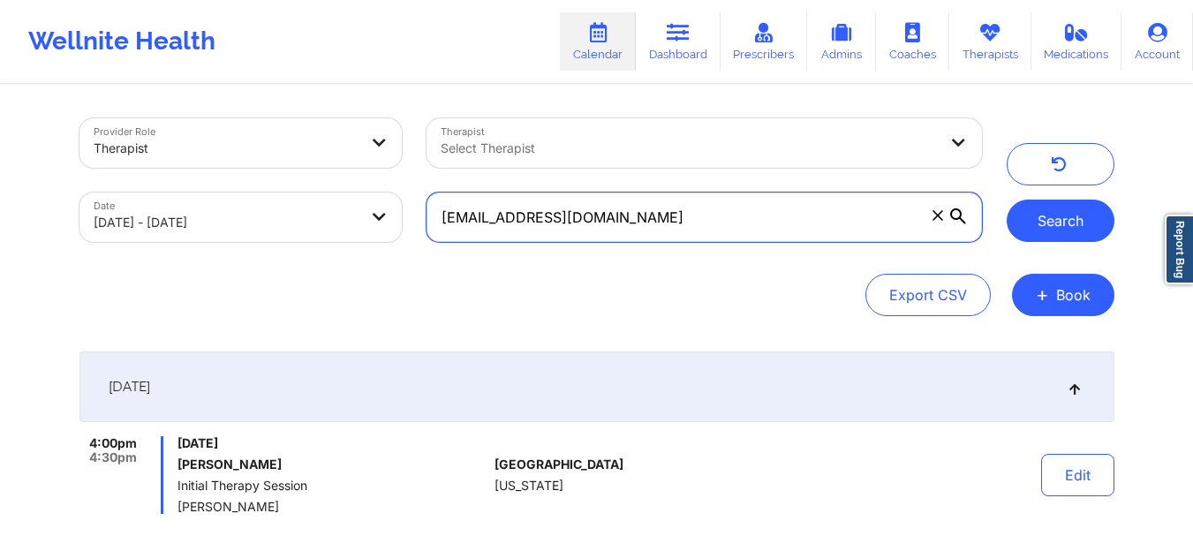
type input "[EMAIL_ADDRESS][DOMAIN_NAME]"
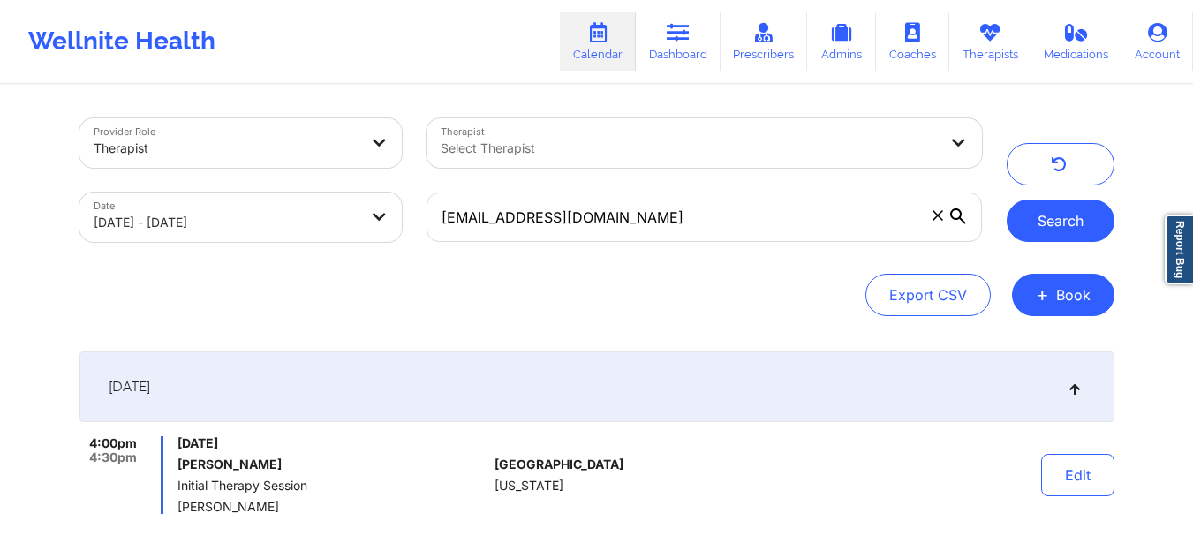
click at [1042, 224] on button "Search" at bounding box center [1061, 221] width 108 height 42
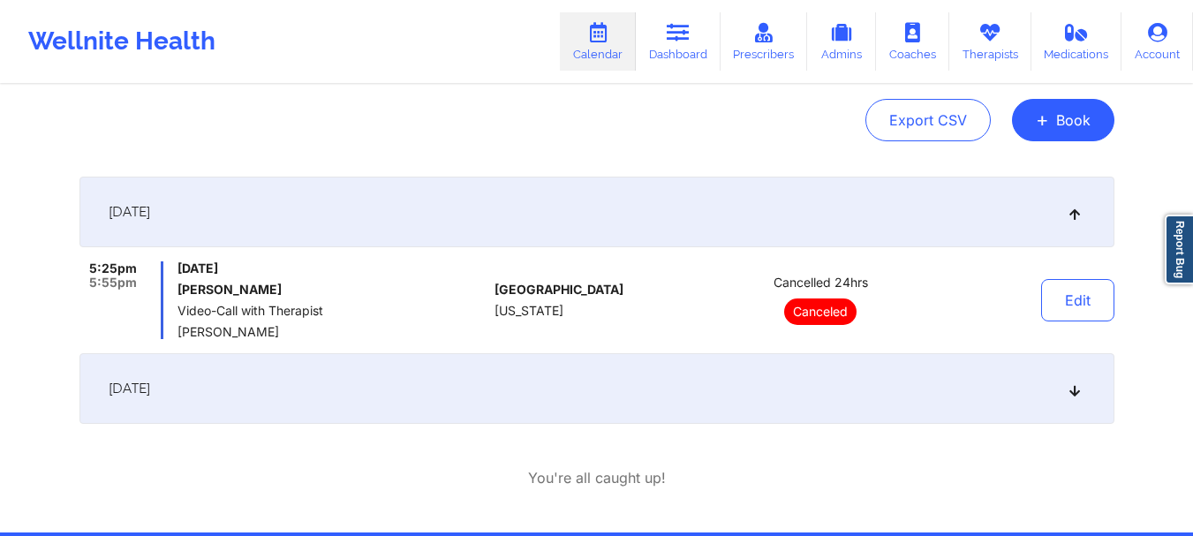
scroll to position [243, 0]
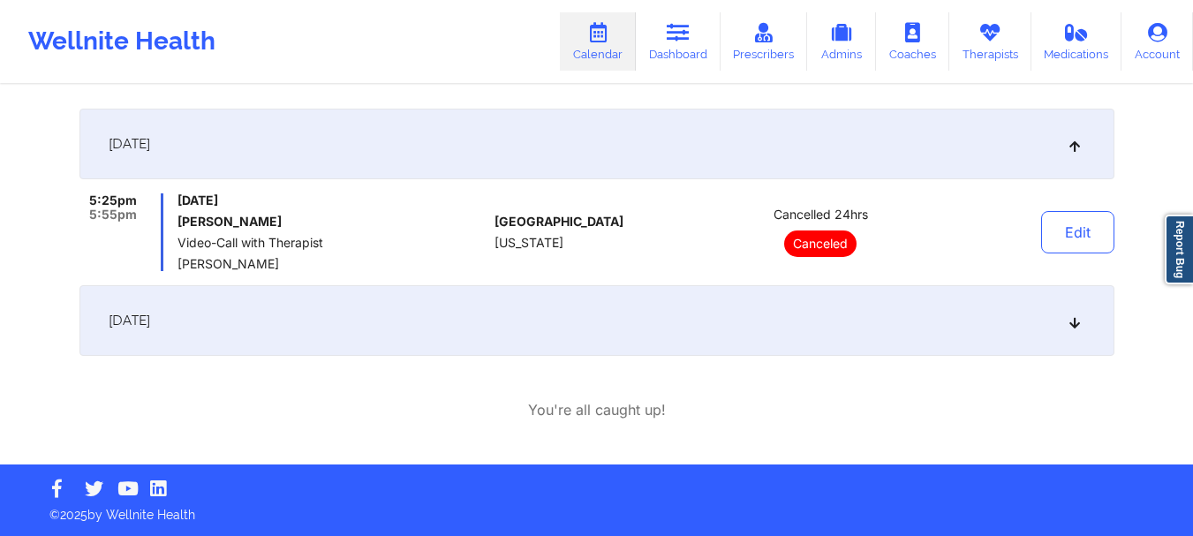
click at [698, 329] on div "September 25, 2025" at bounding box center [596, 320] width 1035 height 71
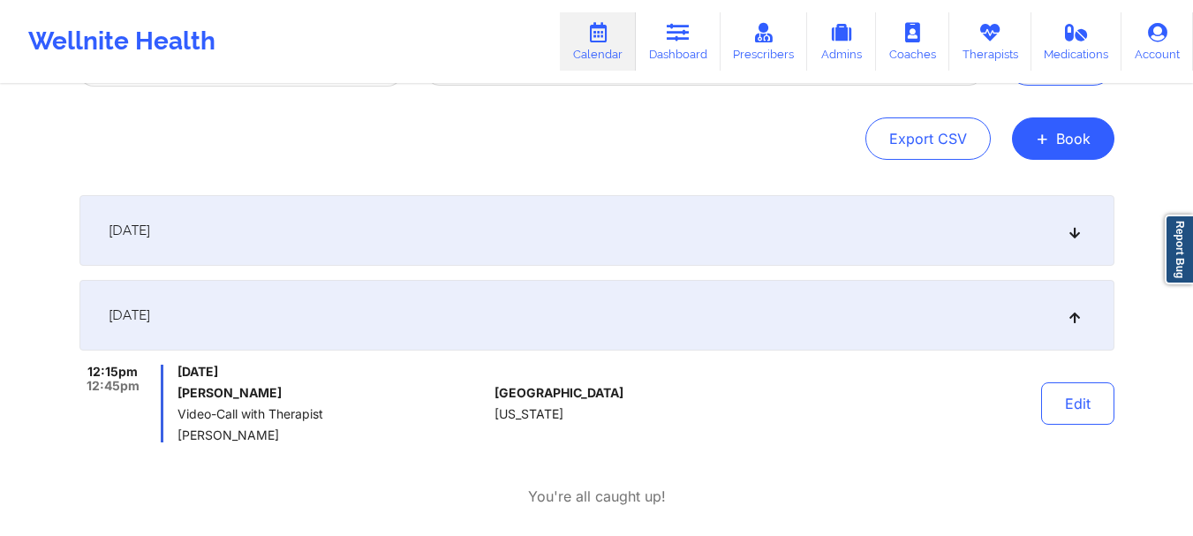
scroll to position [0, 0]
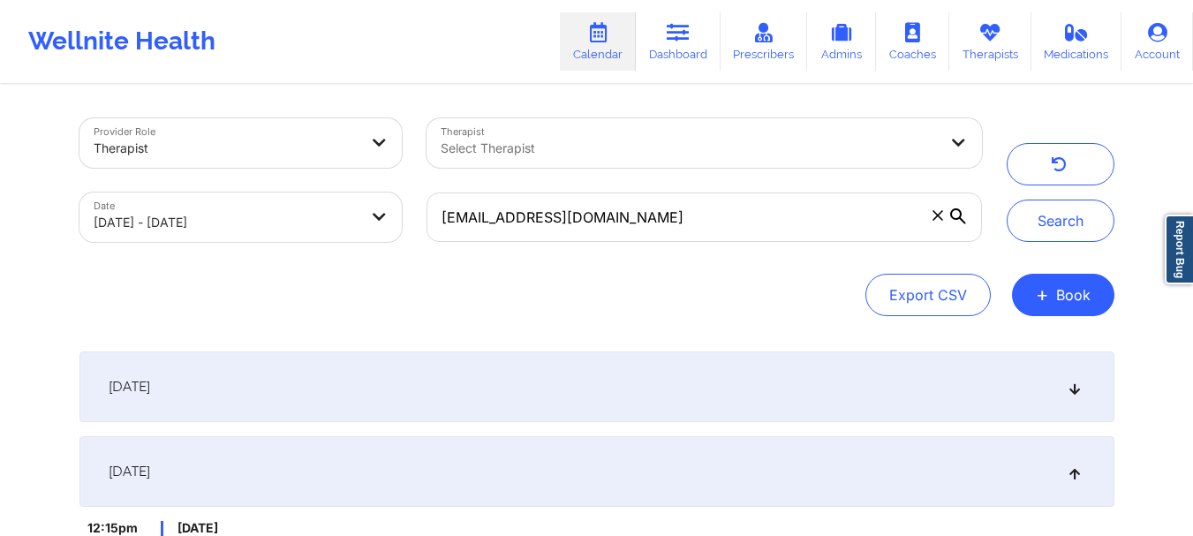
click at [618, 44] on link "Calendar" at bounding box center [598, 41] width 76 height 58
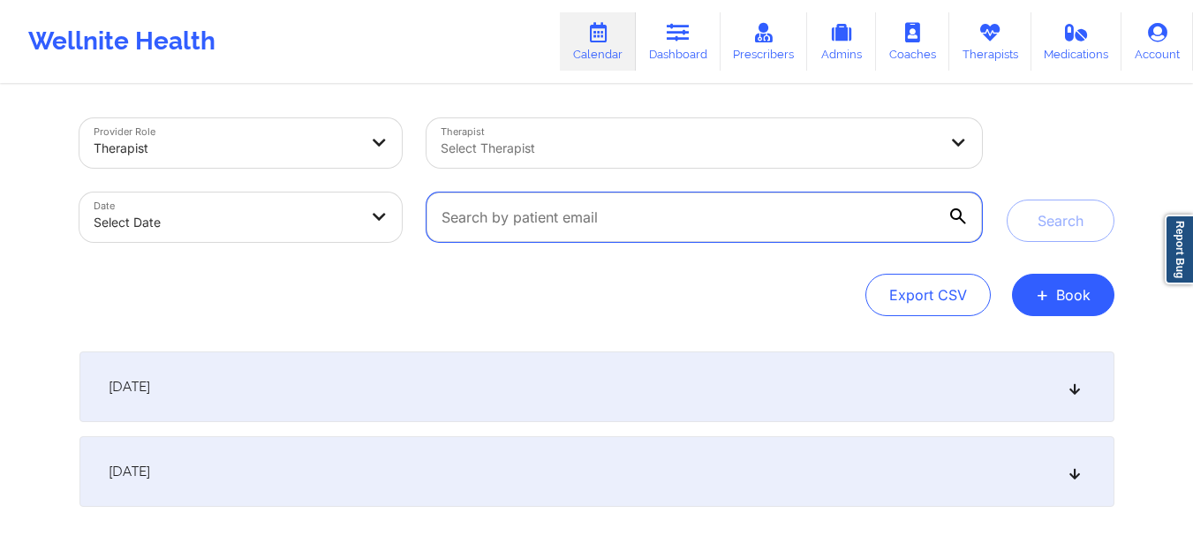
click at [558, 228] on input "text" at bounding box center [703, 216] width 555 height 49
paste input "[PERSON_NAME][EMAIL_ADDRESS][DOMAIN_NAME]"
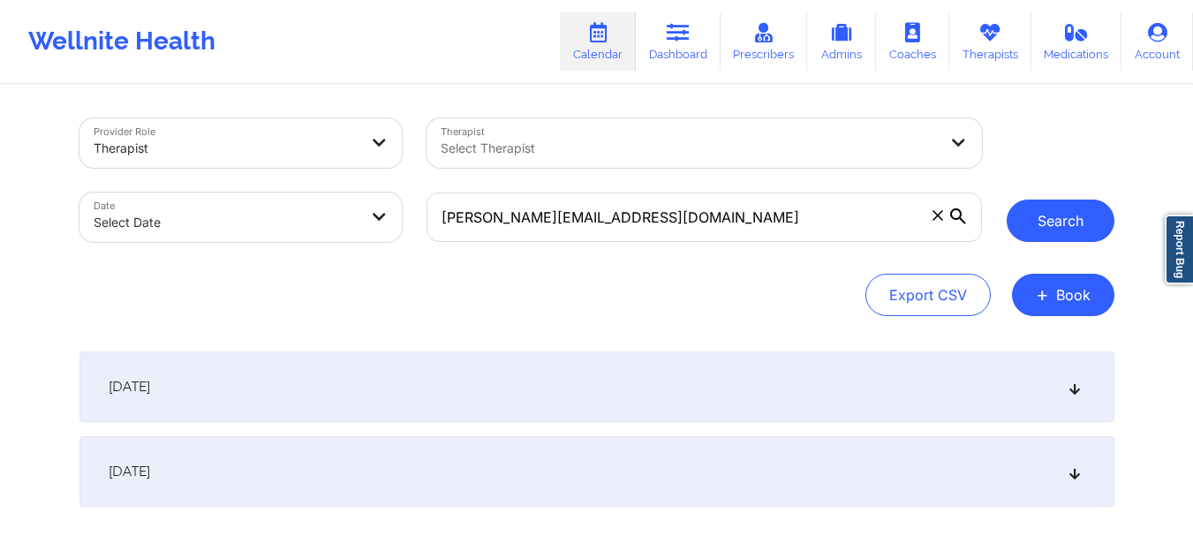
click at [1043, 231] on button "Search" at bounding box center [1061, 221] width 108 height 42
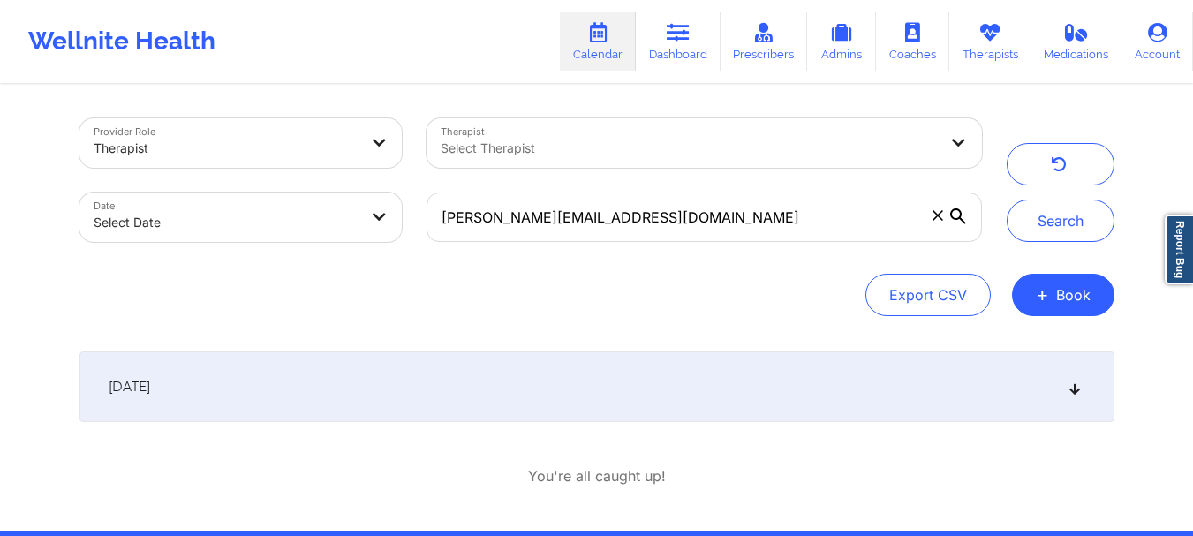
click at [408, 373] on div "[DATE]" at bounding box center [596, 386] width 1035 height 71
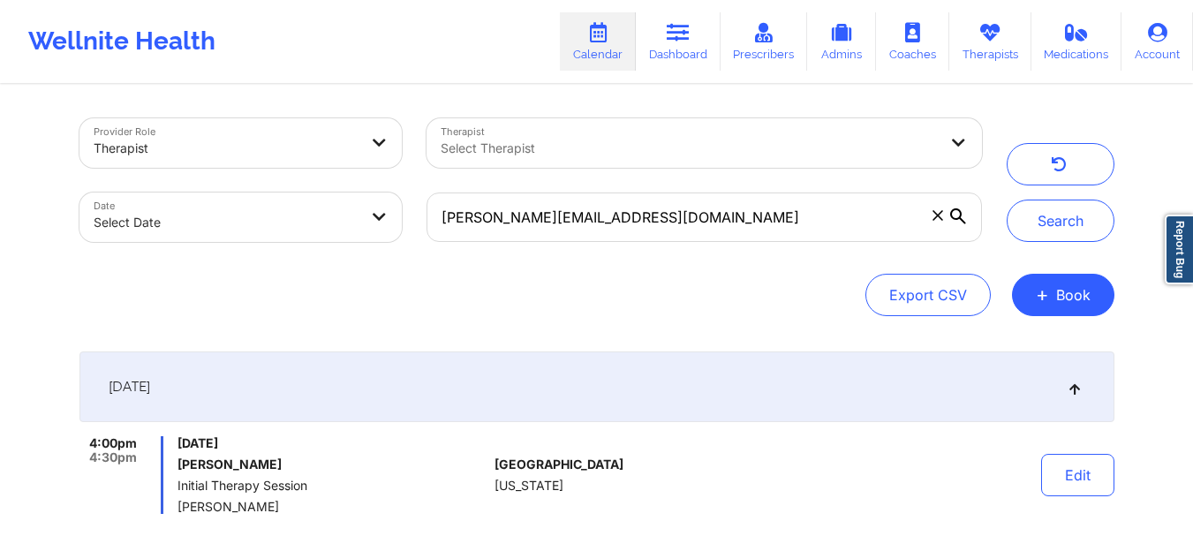
scroll to position [88, 0]
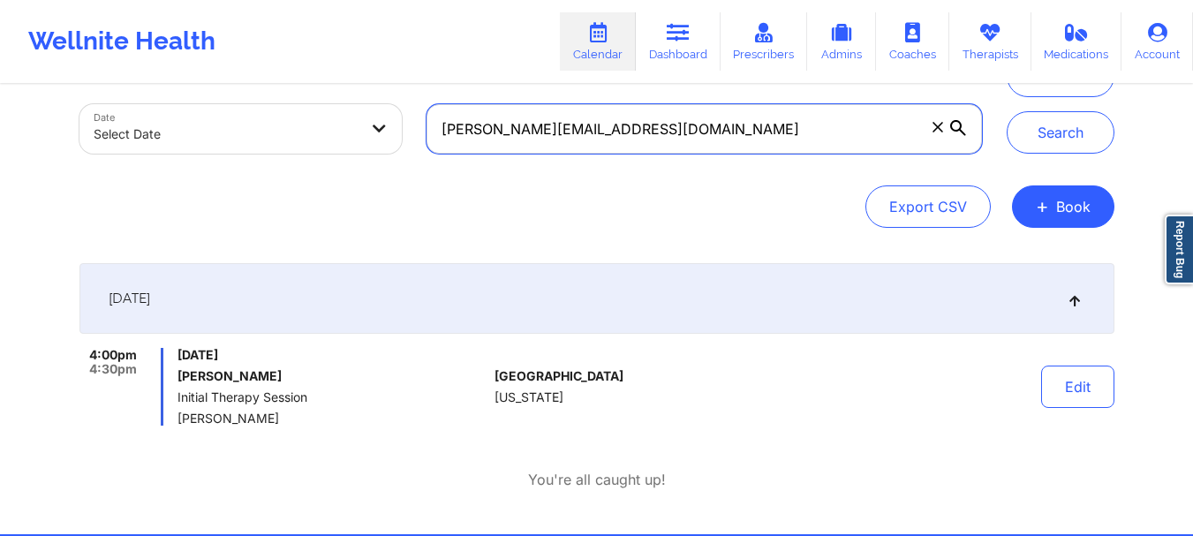
click at [795, 127] on input "[PERSON_NAME][EMAIL_ADDRESS][DOMAIN_NAME]" at bounding box center [703, 128] width 555 height 49
paste input "llerjamice20@gmail"
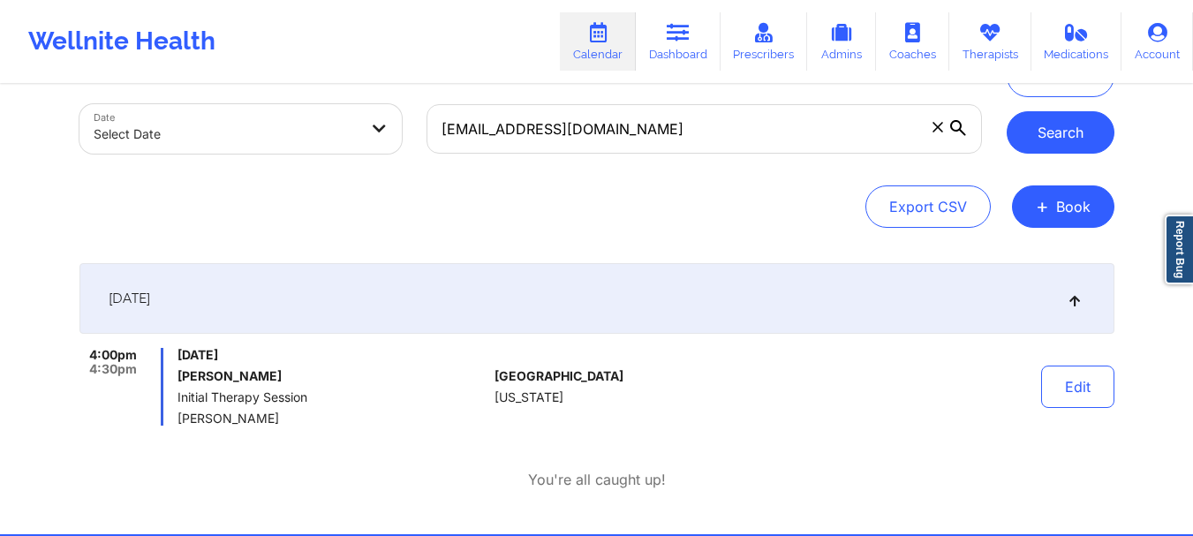
click at [1012, 138] on button "Search" at bounding box center [1061, 132] width 108 height 42
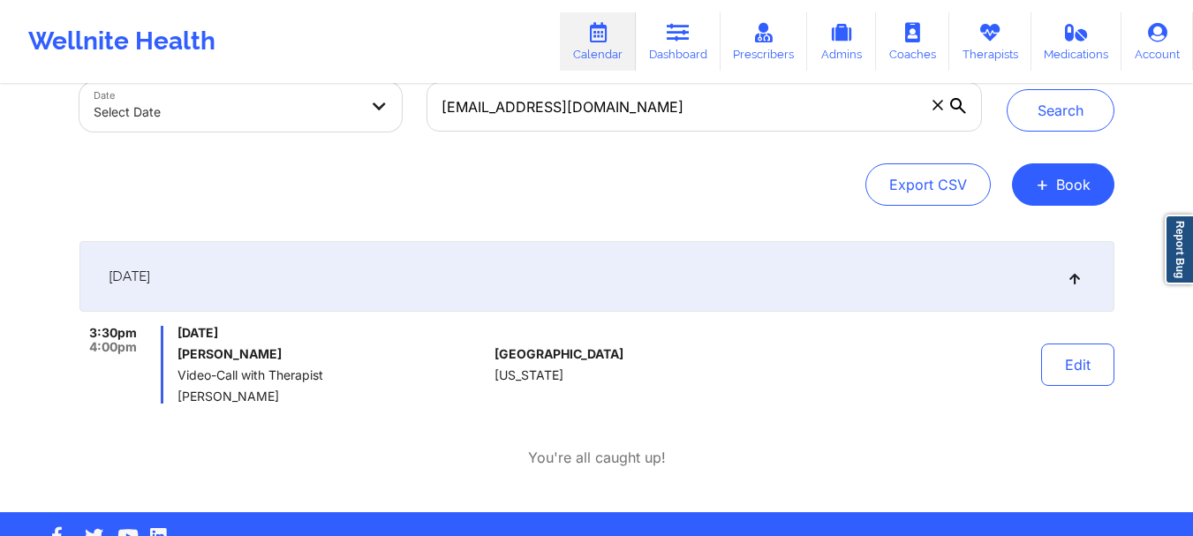
scroll to position [70, 0]
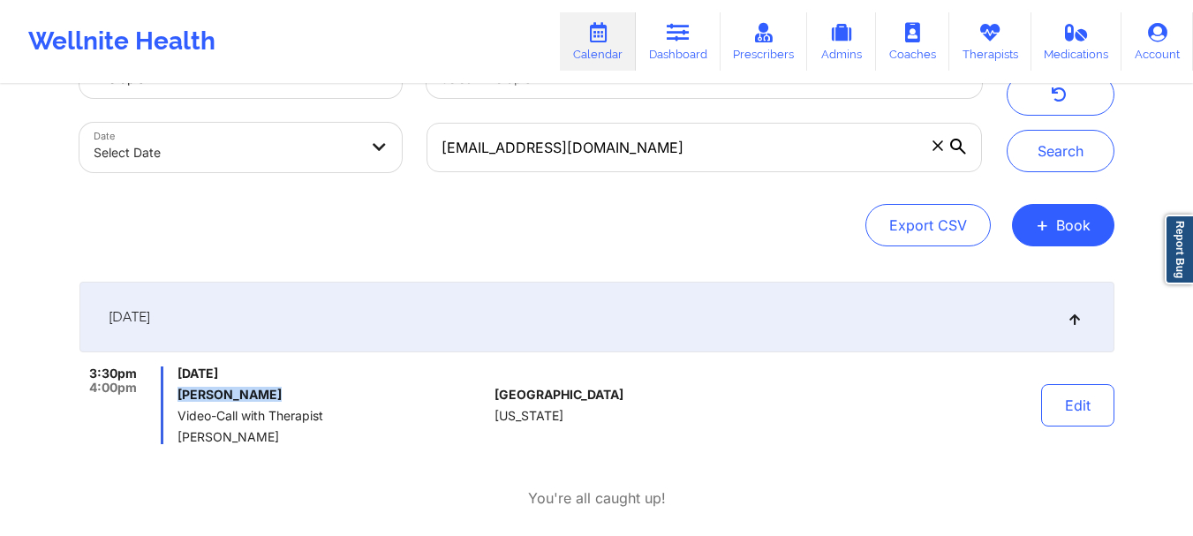
drag, startPoint x: 268, startPoint y: 393, endPoint x: 173, endPoint y: 389, distance: 95.5
click at [173, 389] on div "3:30pm 4:00pm Tuesday, September 23, 2025 Jamice Miller Video-Call with Therapi…" at bounding box center [283, 405] width 409 height 78
copy h6 "[PERSON_NAME]"
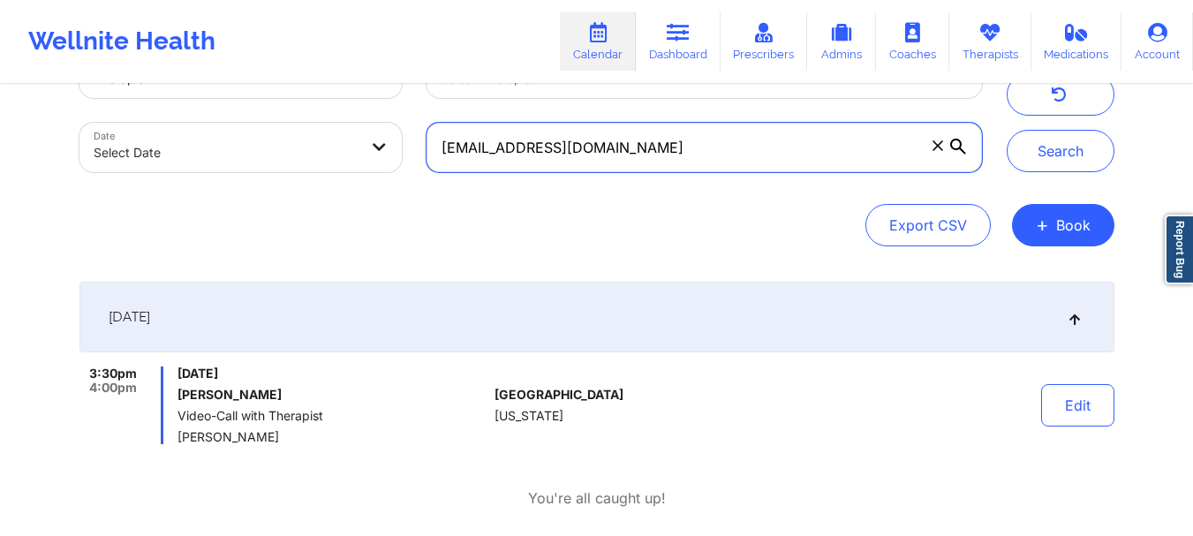
click at [719, 139] on input "[EMAIL_ADDRESS][DOMAIN_NAME]" at bounding box center [703, 147] width 555 height 49
click at [713, 129] on input "[EMAIL_ADDRESS][DOMAIN_NAME]" at bounding box center [703, 147] width 555 height 49
click at [713, 131] on input "[EMAIL_ADDRESS][DOMAIN_NAME]" at bounding box center [703, 147] width 555 height 49
click at [608, 135] on input "[EMAIL_ADDRESS][DOMAIN_NAME]" at bounding box center [703, 147] width 555 height 49
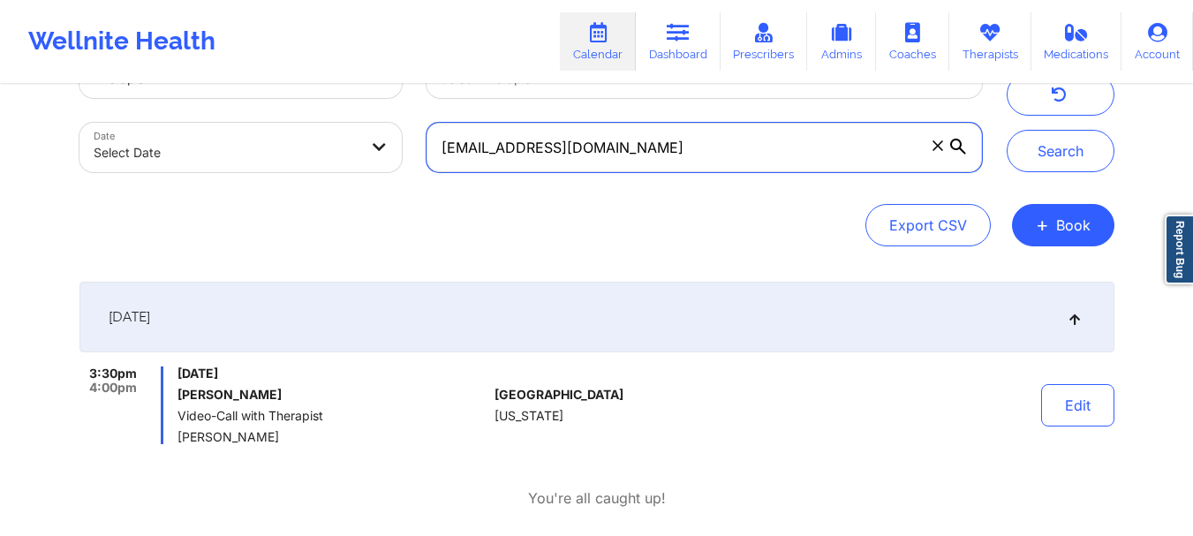
click at [608, 135] on input "[EMAIL_ADDRESS][DOMAIN_NAME]" at bounding box center [703, 147] width 555 height 49
paste input "tina.allen530@yahoo"
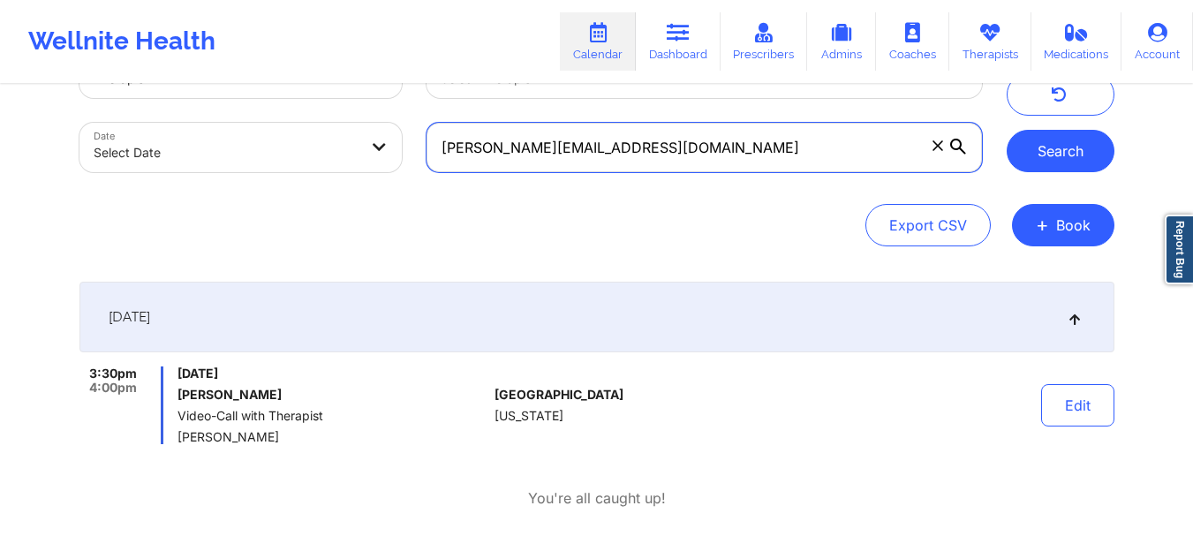
type input "[PERSON_NAME][EMAIL_ADDRESS][DOMAIN_NAME]"
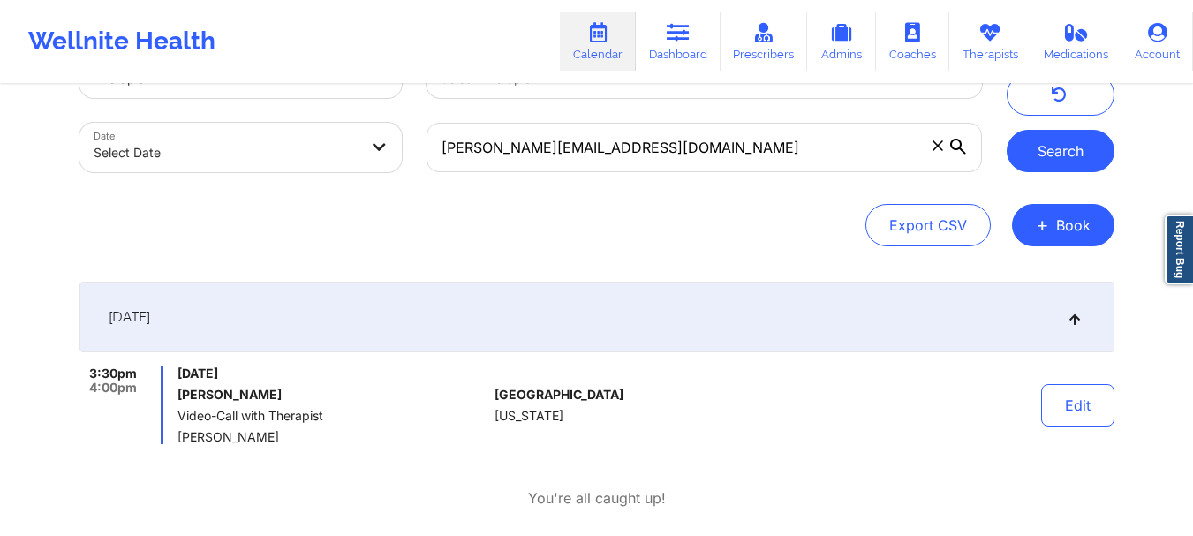
click at [1008, 148] on button "Search" at bounding box center [1061, 151] width 108 height 42
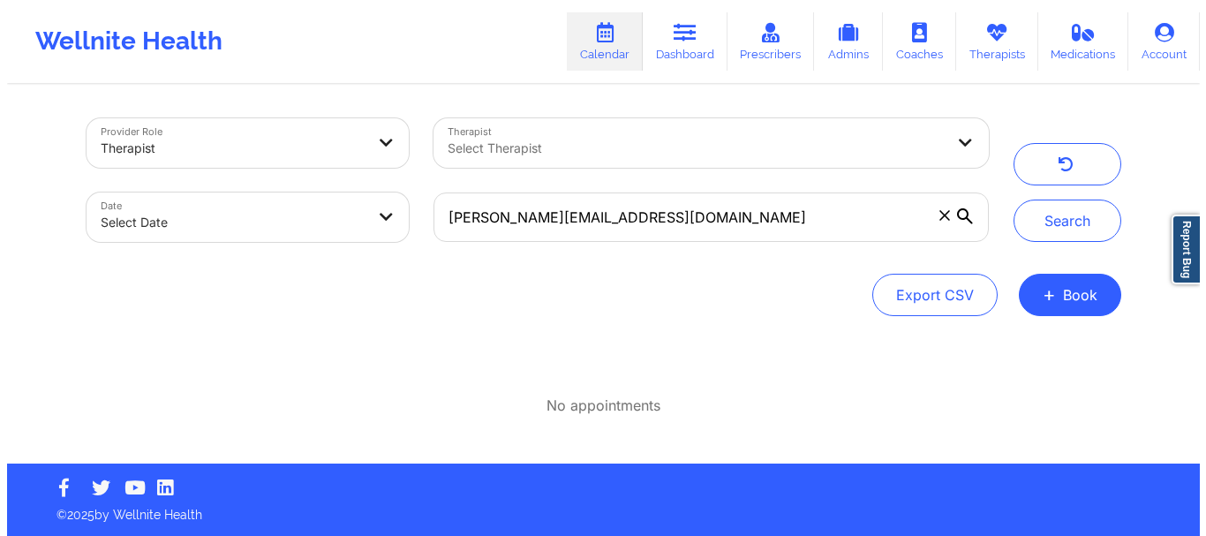
scroll to position [0, 0]
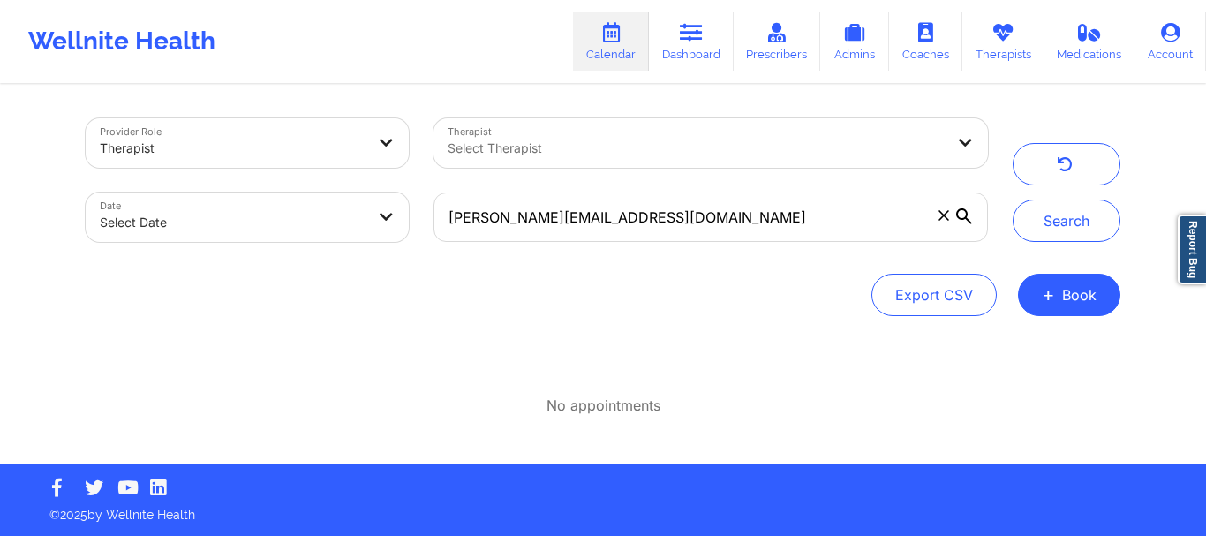
click at [965, 216] on icon at bounding box center [964, 216] width 16 height 16
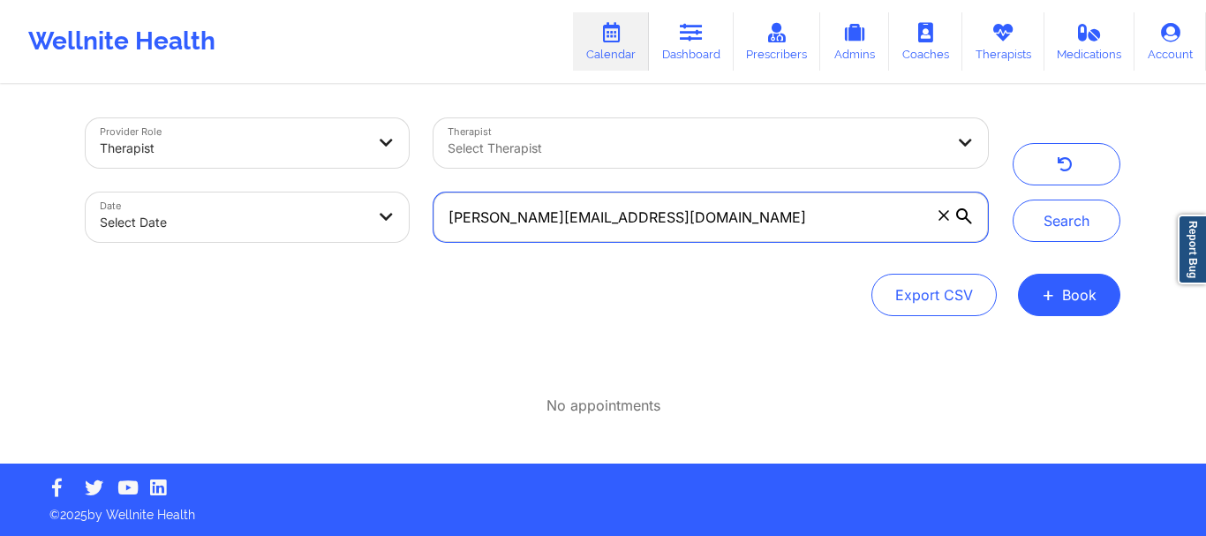
click at [965, 216] on input "[PERSON_NAME][EMAIL_ADDRESS][DOMAIN_NAME]" at bounding box center [711, 216] width 555 height 49
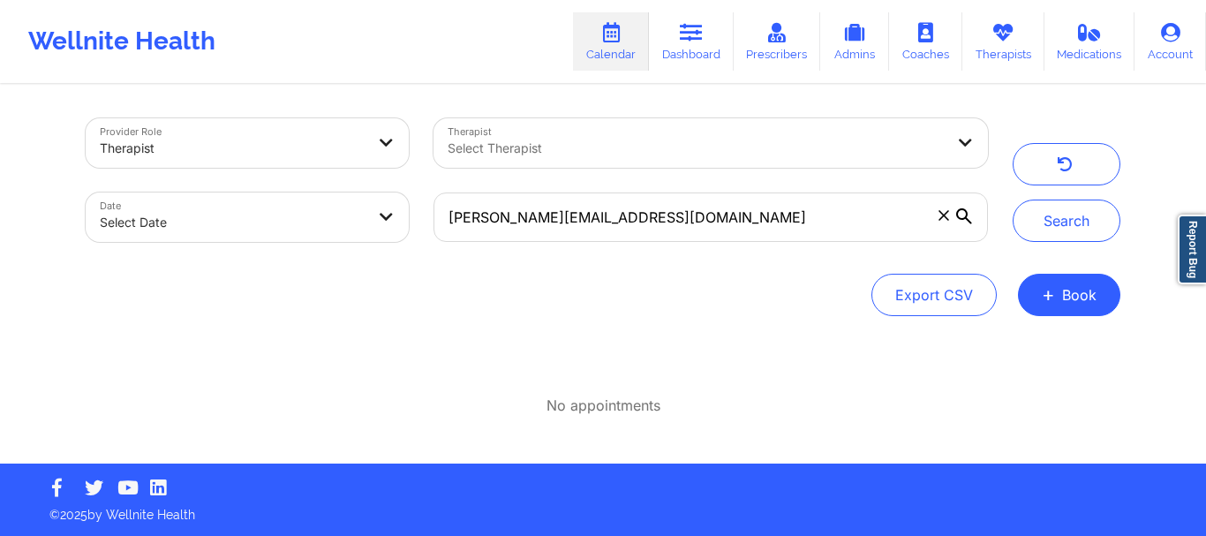
click at [965, 216] on icon at bounding box center [964, 216] width 16 height 16
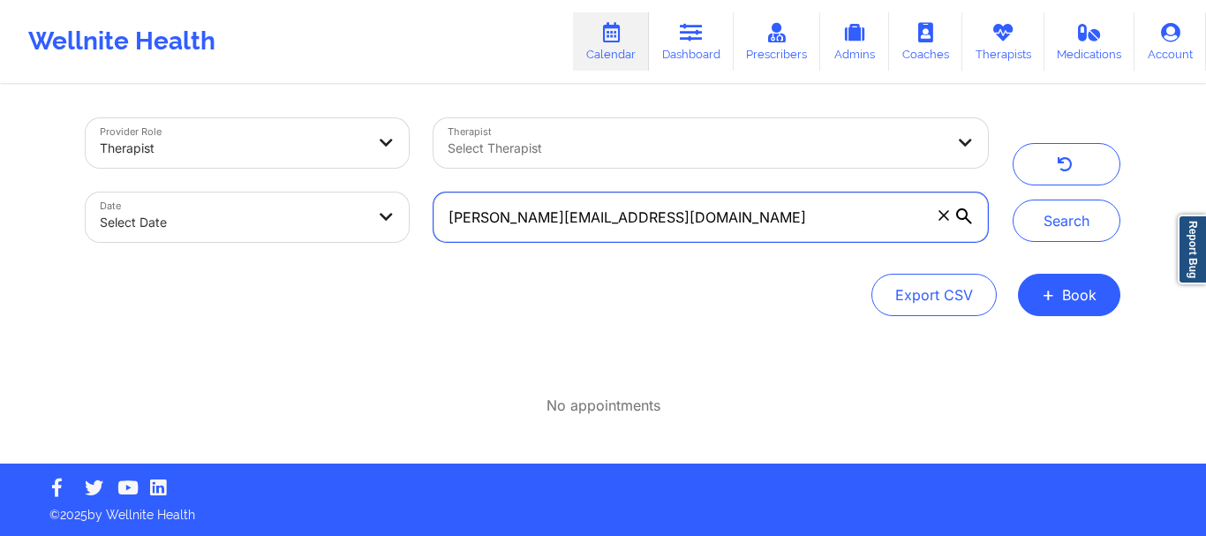
click at [965, 216] on input "[PERSON_NAME][EMAIL_ADDRESS][DOMAIN_NAME]" at bounding box center [711, 216] width 555 height 49
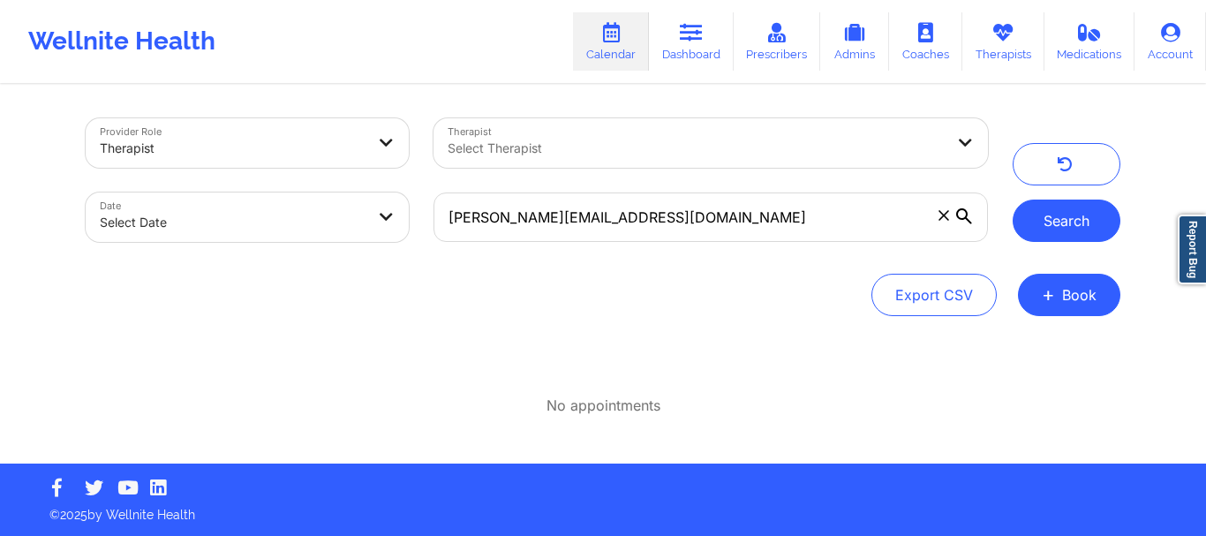
click at [1017, 215] on button "Search" at bounding box center [1067, 221] width 108 height 42
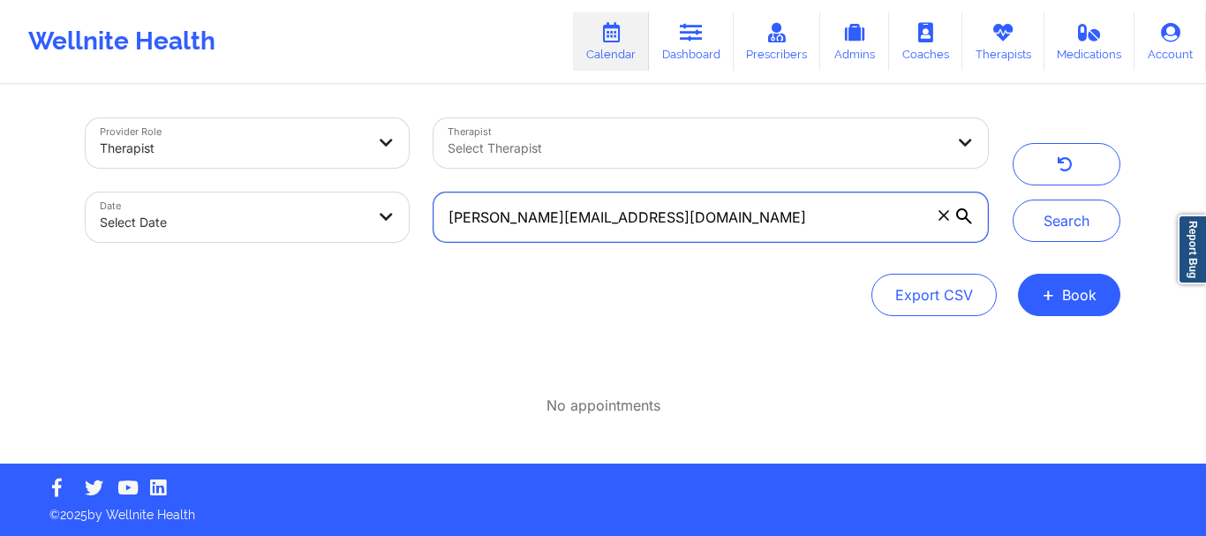
click at [733, 226] on input "[PERSON_NAME][EMAIL_ADDRESS][DOMAIN_NAME]" at bounding box center [711, 216] width 555 height 49
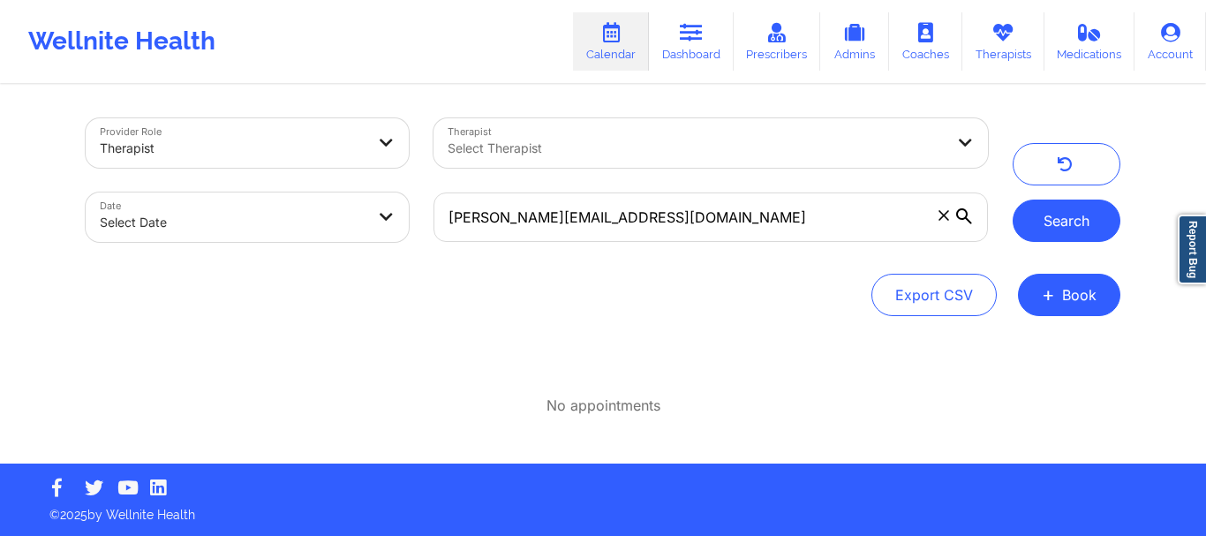
click at [1106, 225] on button "Search" at bounding box center [1067, 221] width 108 height 42
